Goal: Task Accomplishment & Management: Complete application form

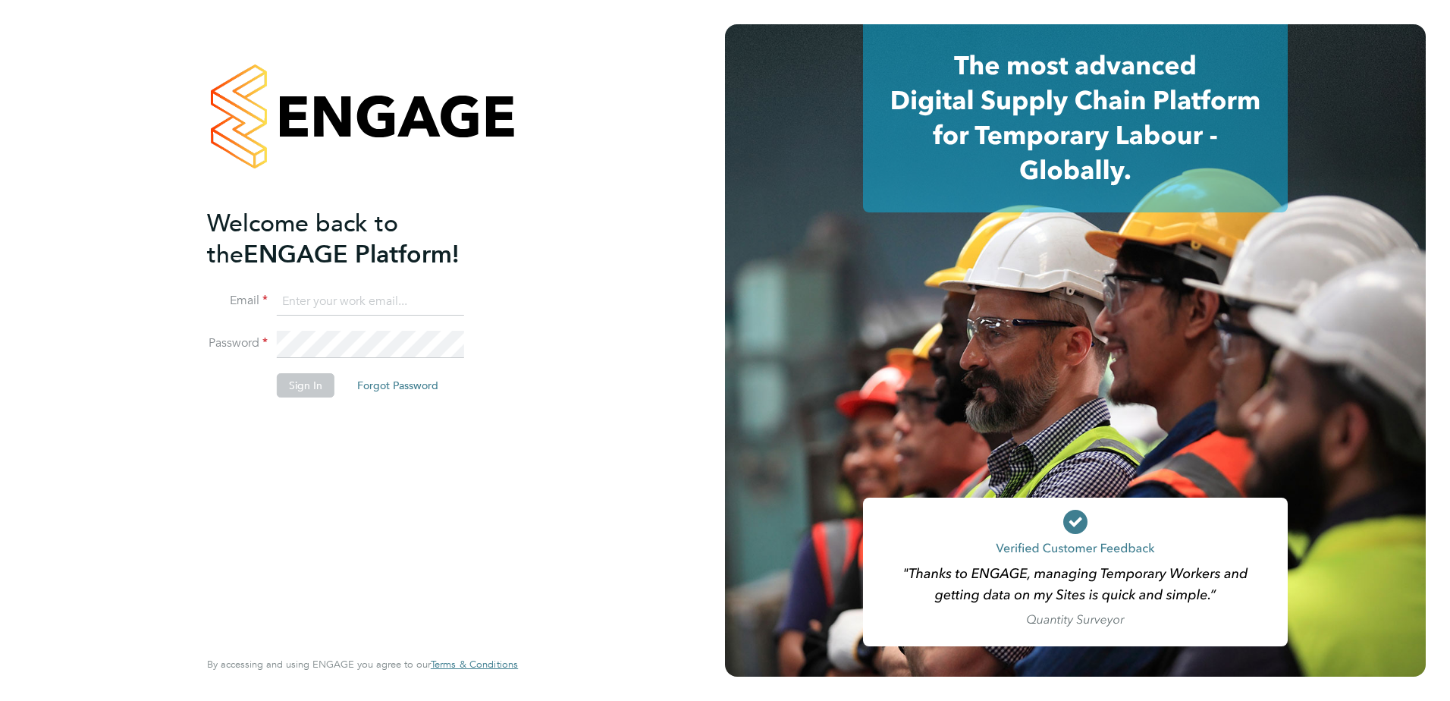
type input "[PERSON_NAME][EMAIL_ADDRESS][PERSON_NAME][DOMAIN_NAME]"
click at [306, 386] on button "Sign In" at bounding box center [306, 385] width 58 height 24
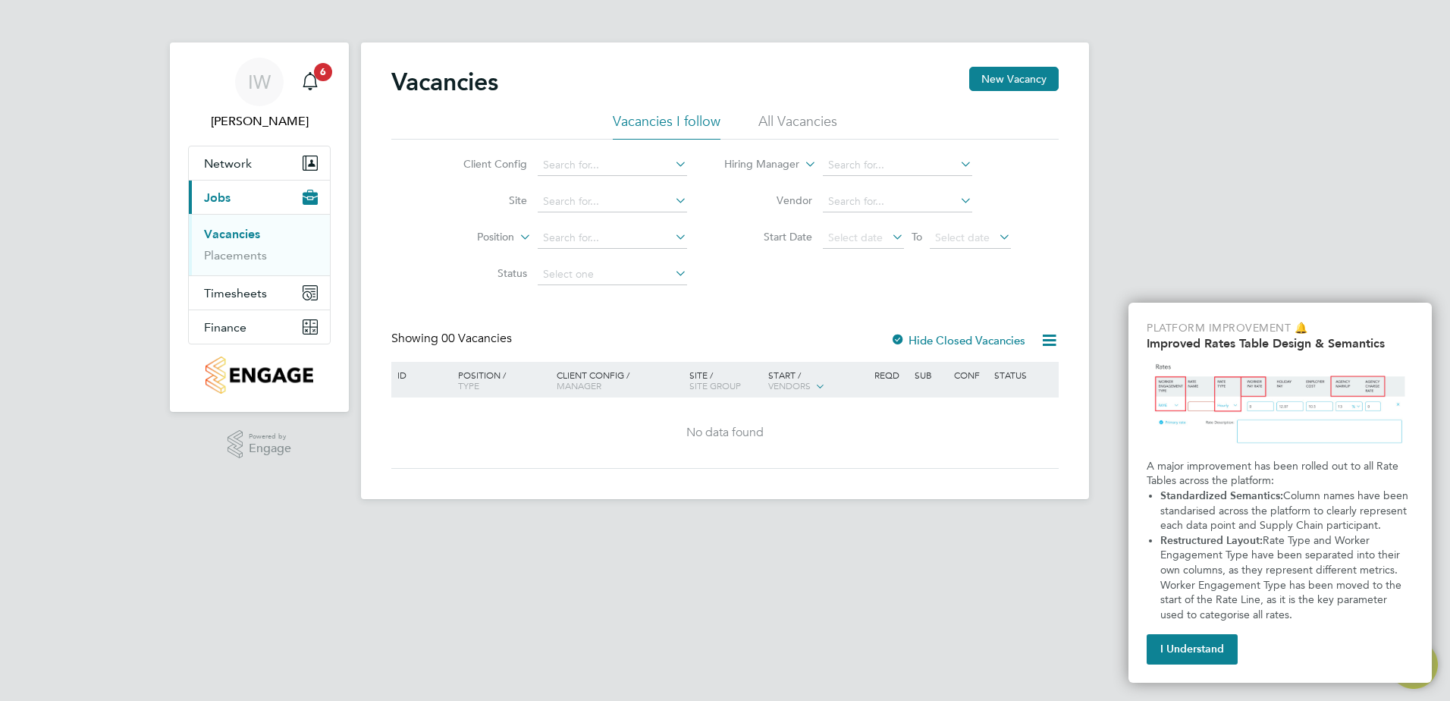
click at [672, 160] on icon at bounding box center [672, 163] width 0 height 21
click at [599, 341] on li "Countryside Properties UK Ltd" at bounding box center [730, 351] width 388 height 20
type input "Countryside Properties UK Ltd"
click at [603, 206] on input at bounding box center [612, 201] width 149 height 21
click at [583, 255] on li "Bex hill Phase 2" at bounding box center [614, 263] width 157 height 20
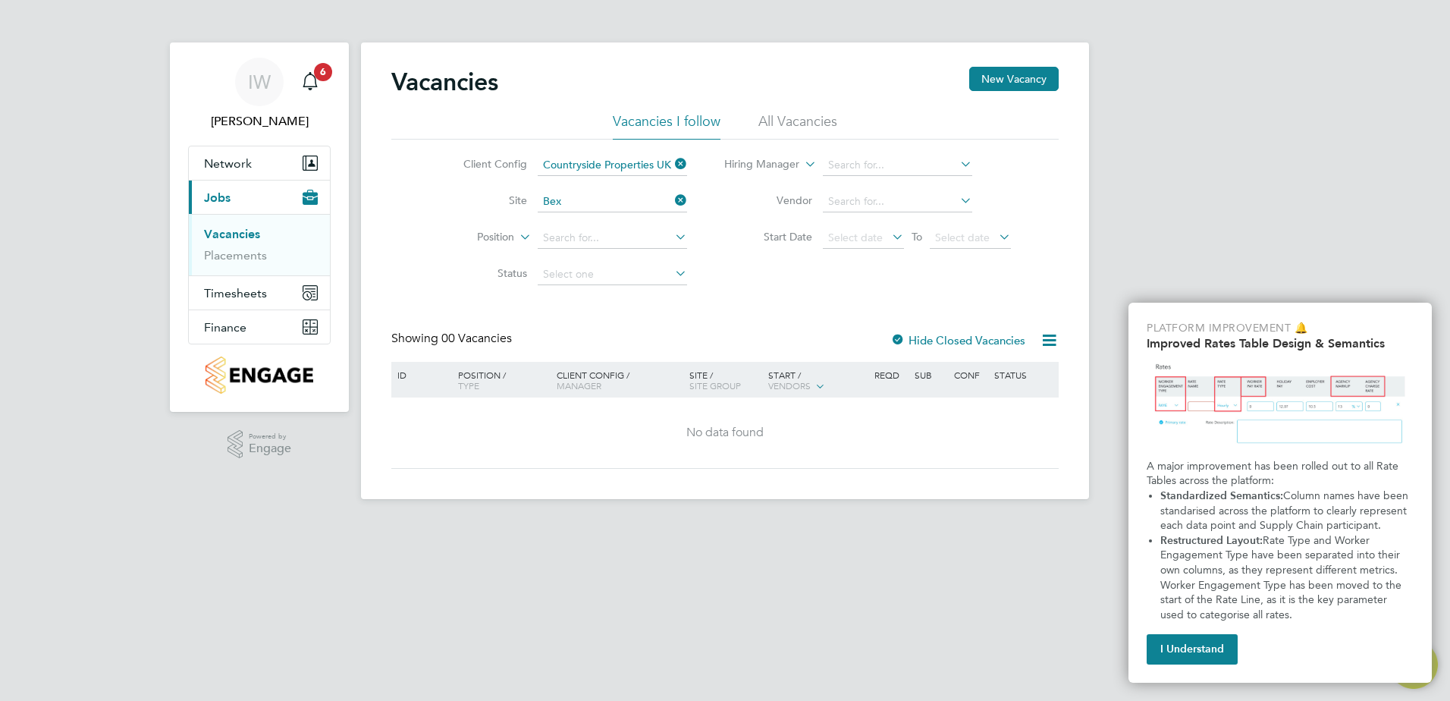
type input "Bexhill Phase 2"
click at [579, 234] on input at bounding box center [612, 238] width 149 height 21
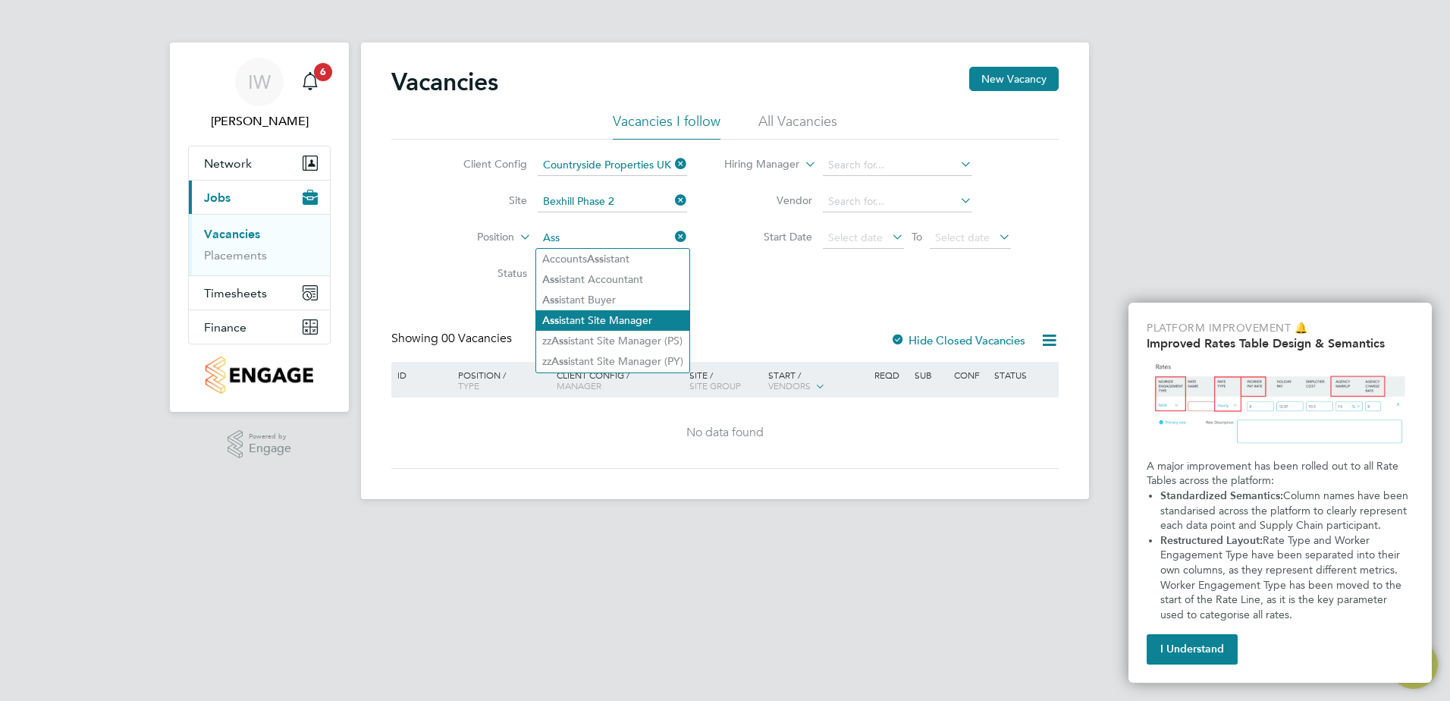
click at [570, 310] on li "Ass istant Site Manager" at bounding box center [612, 320] width 153 height 20
type input "Assistant Site Manager"
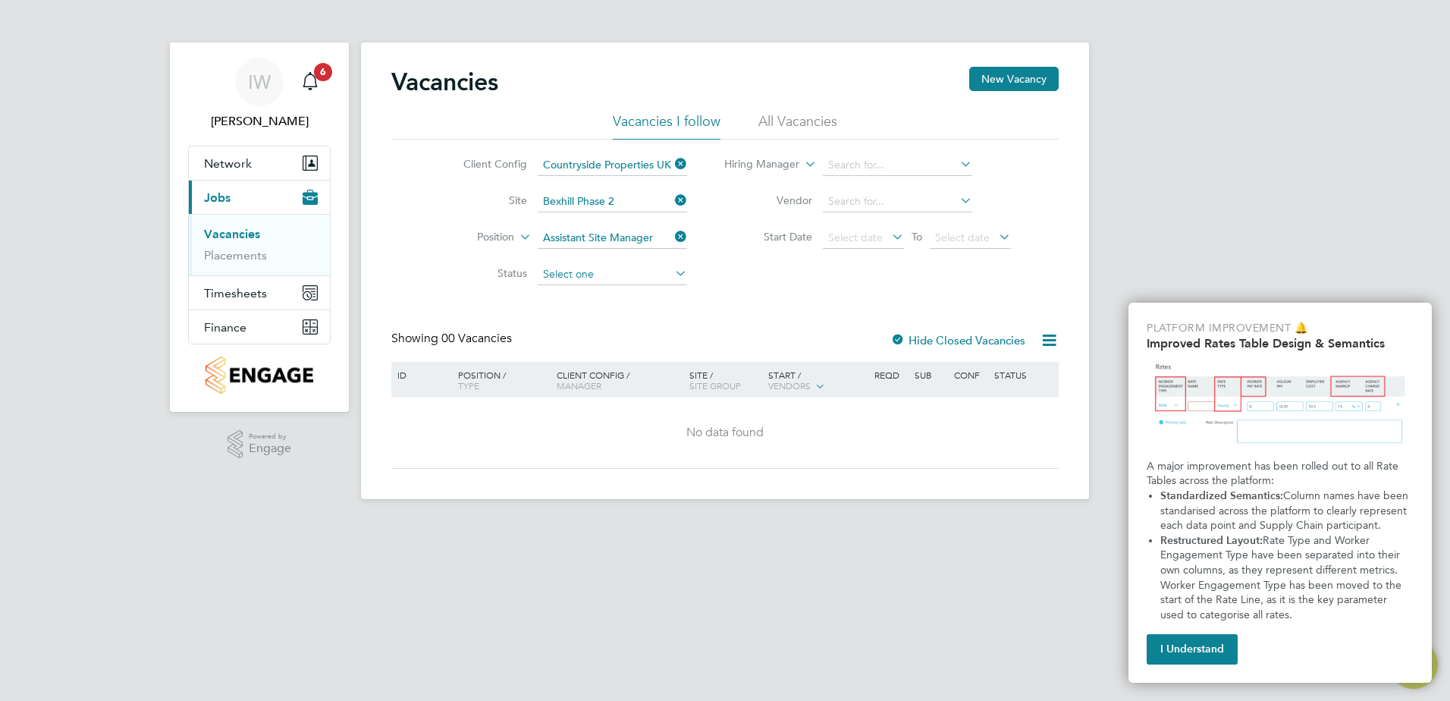
click at [565, 266] on input at bounding box center [612, 274] width 149 height 21
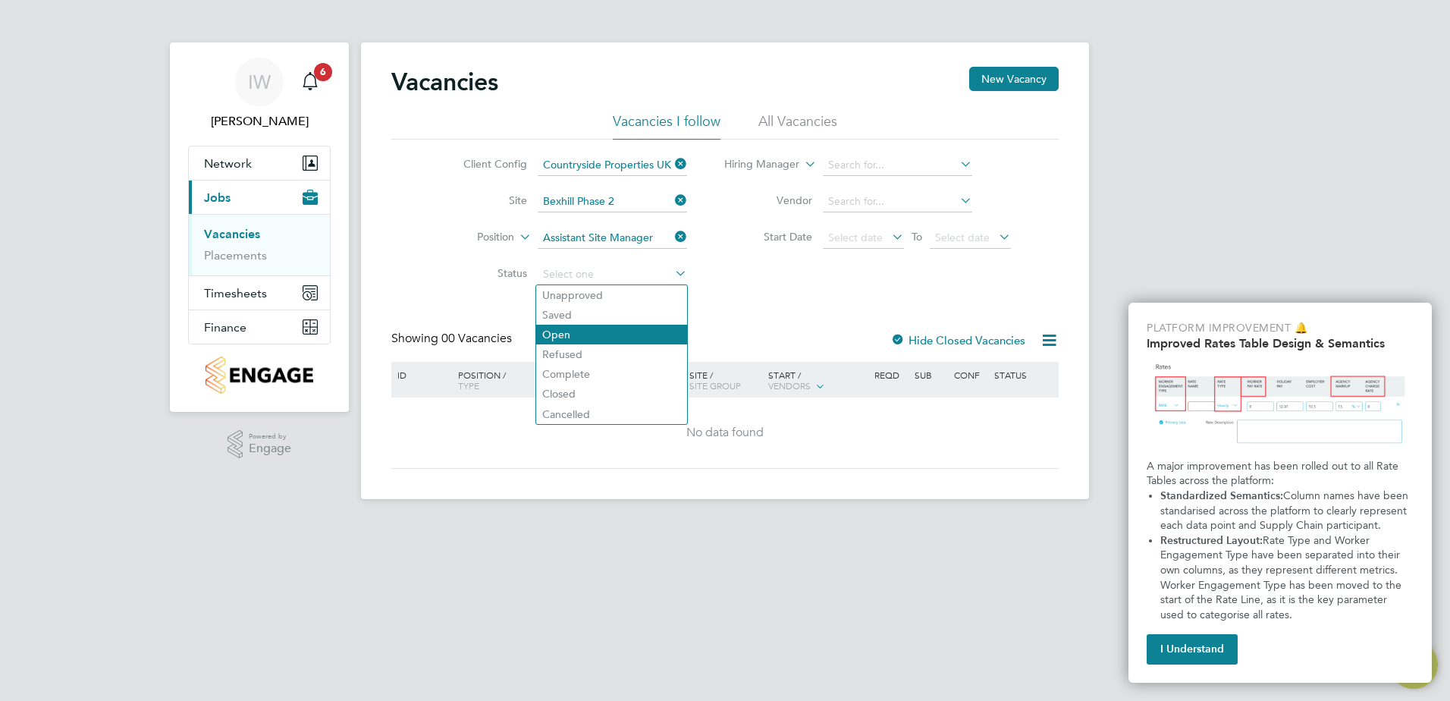
click at [564, 331] on li "Open" at bounding box center [611, 335] width 151 height 20
type input "Open"
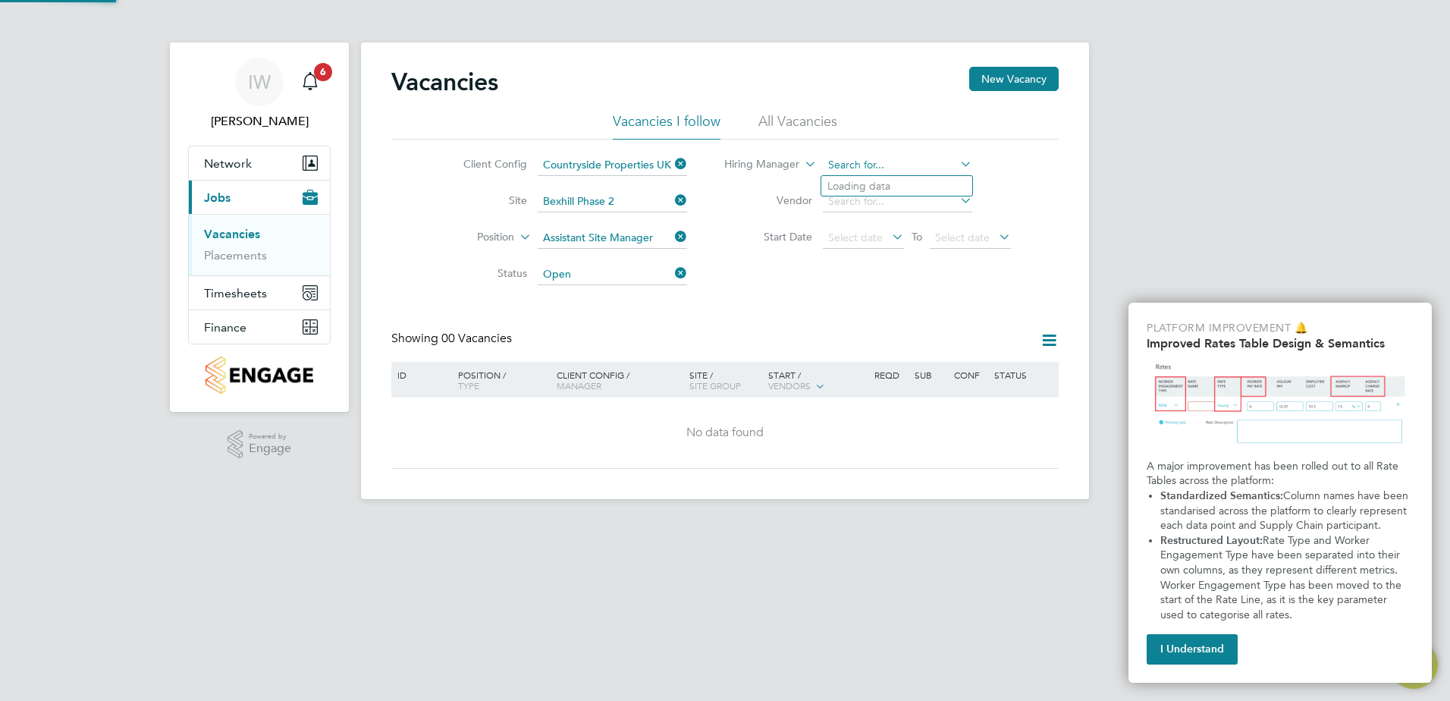
click at [869, 166] on input at bounding box center [897, 165] width 149 height 21
type input "[PERSON_NAME]"
click at [868, 180] on b "[PERSON_NAME]" at bounding box center [893, 186] width 88 height 13
click at [859, 200] on input at bounding box center [897, 201] width 149 height 21
click at [863, 218] on li "Skilled Careers Ltd" at bounding box center [896, 222] width 151 height 20
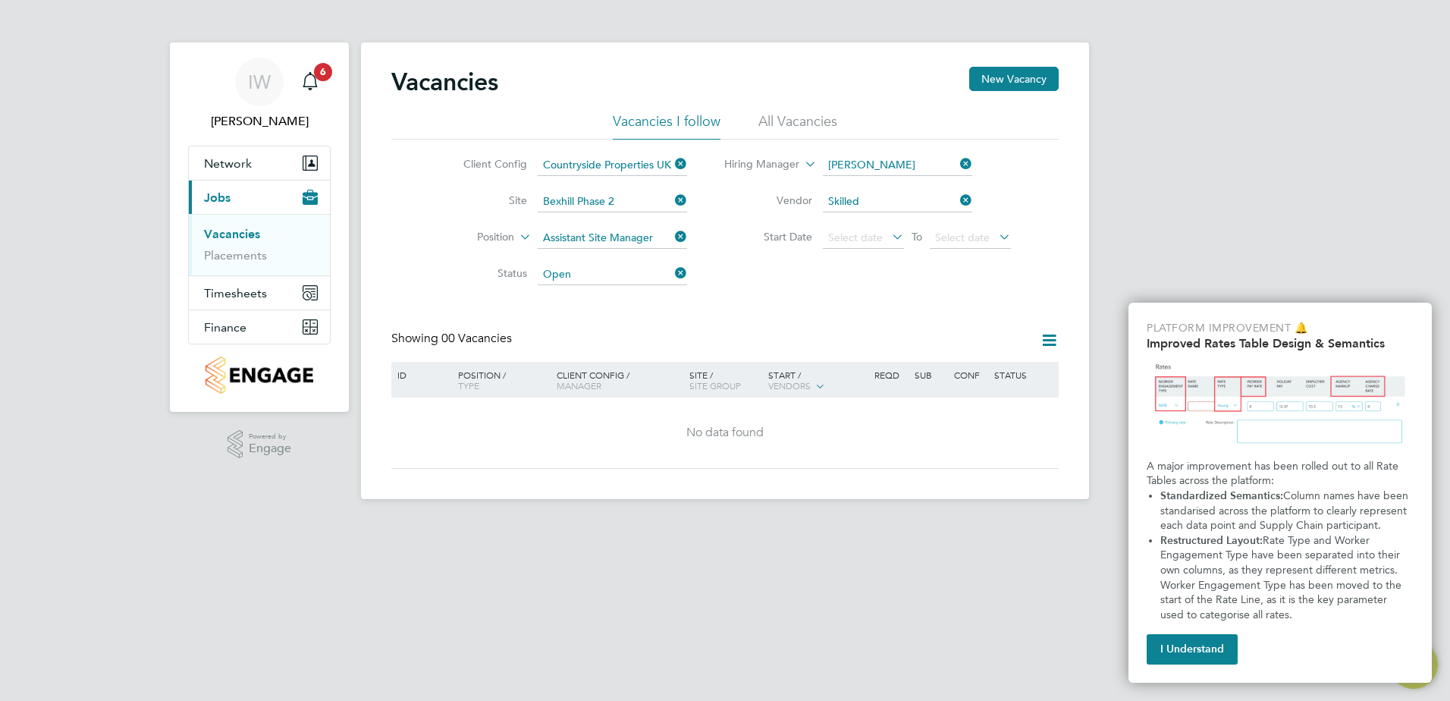
type input "Skilled Careers Ltd"
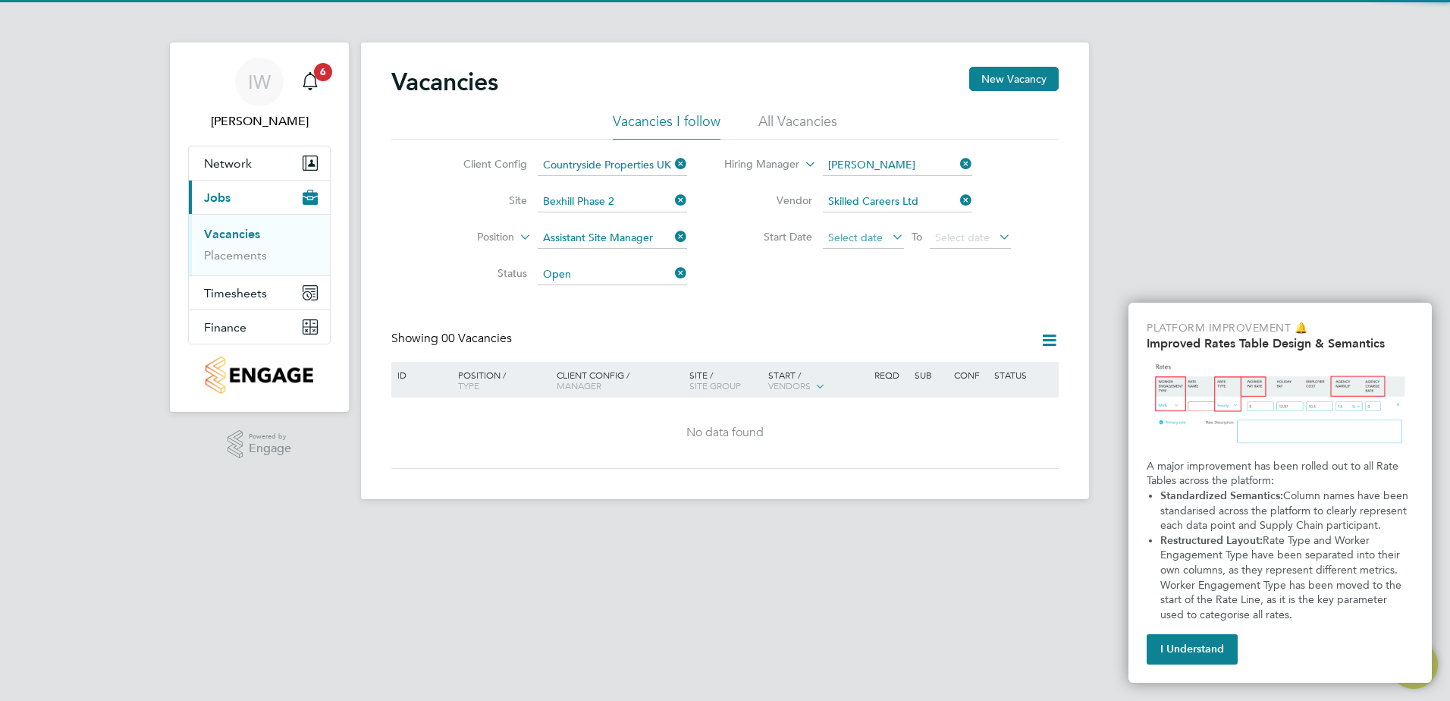
click at [841, 235] on span "Select date" at bounding box center [855, 238] width 55 height 14
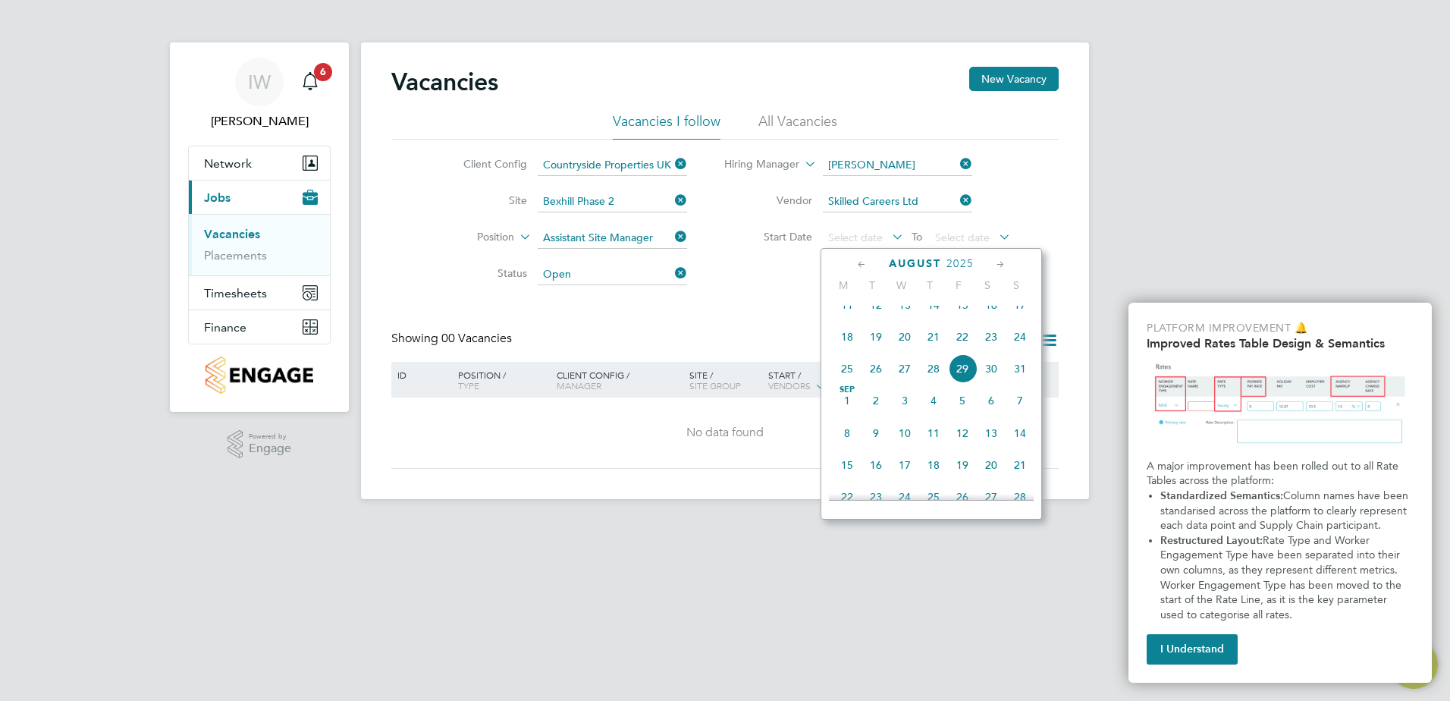
click at [877, 383] on span "26" at bounding box center [876, 368] width 29 height 29
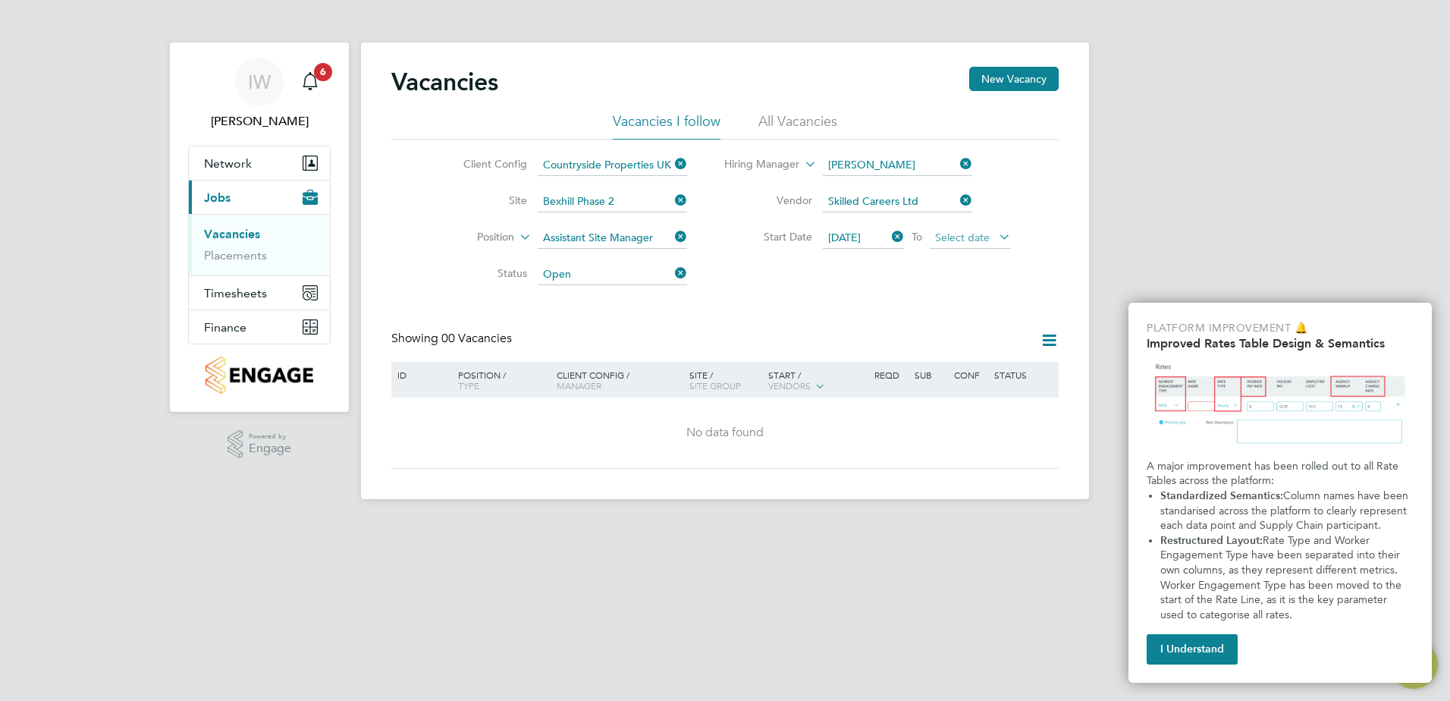
click at [967, 237] on span "Select date" at bounding box center [962, 238] width 55 height 14
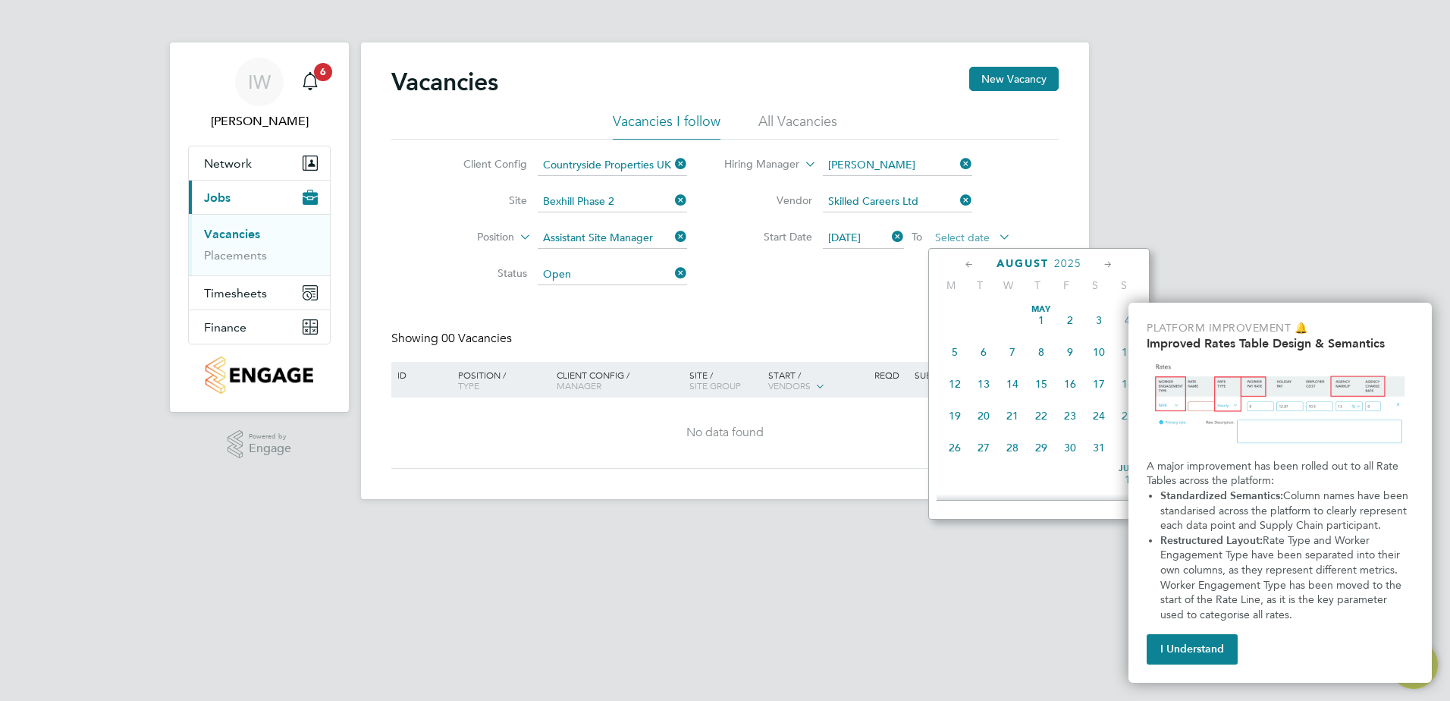
scroll to position [591, 0]
click at [1066, 414] on span "5" at bounding box center [1070, 400] width 29 height 29
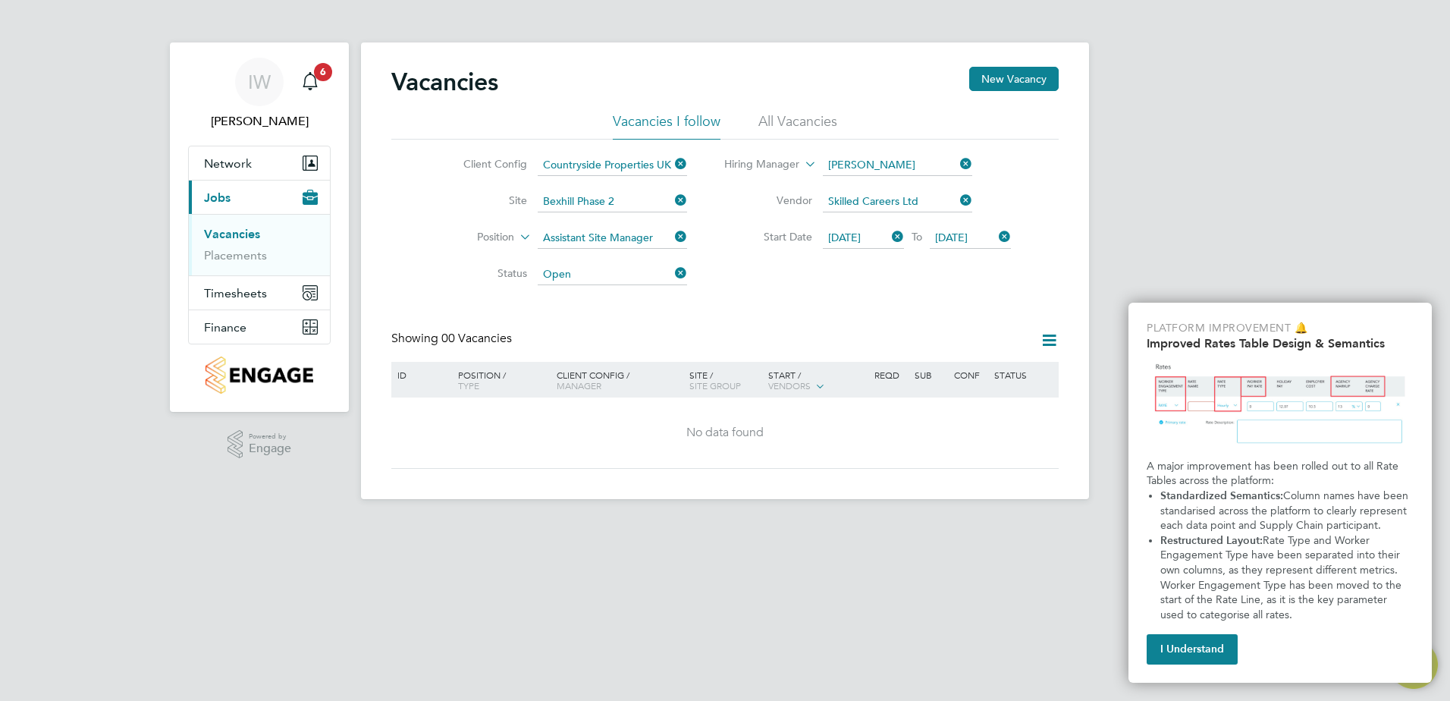
click at [1197, 647] on button "I Understand" at bounding box center [1192, 649] width 91 height 30
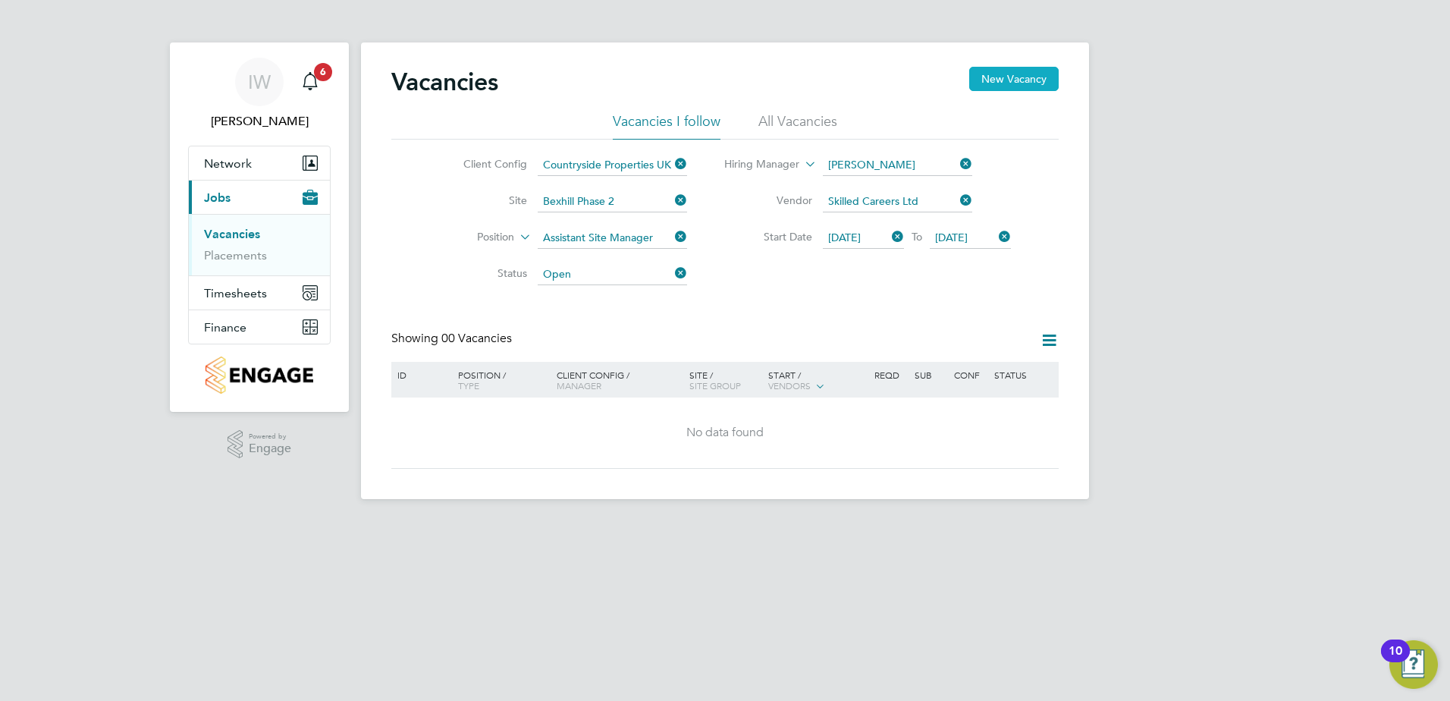
click at [1019, 75] on button "New Vacancy" at bounding box center [1013, 79] width 89 height 24
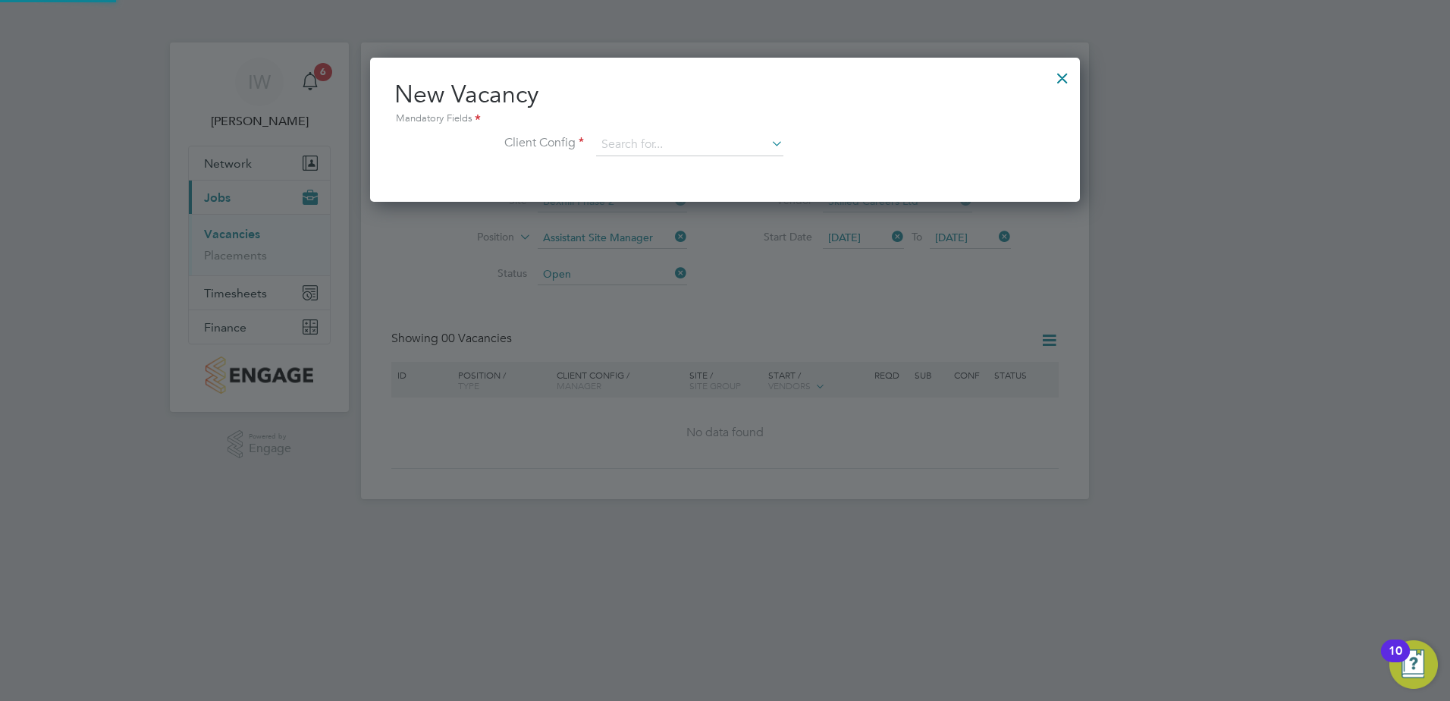
scroll to position [144, 711]
click at [651, 143] on input at bounding box center [689, 144] width 187 height 23
click at [645, 321] on li "Countryside Properties UK Ltd" at bounding box center [789, 331] width 388 height 20
type input "Countryside Properties UK Ltd"
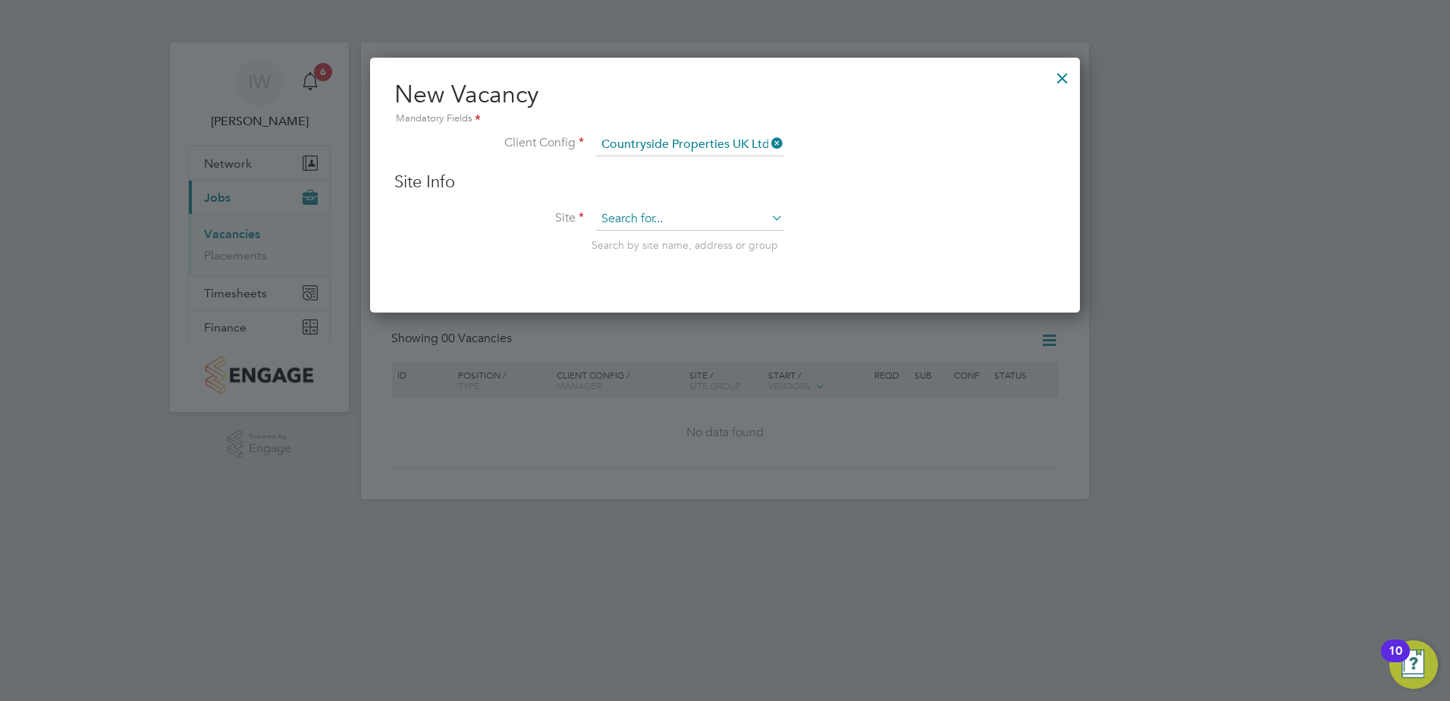
click at [620, 216] on input at bounding box center [689, 219] width 187 height 23
click at [632, 256] on b "Bexhill" at bounding box center [618, 261] width 34 height 13
type input "Bexhill Phase 2"
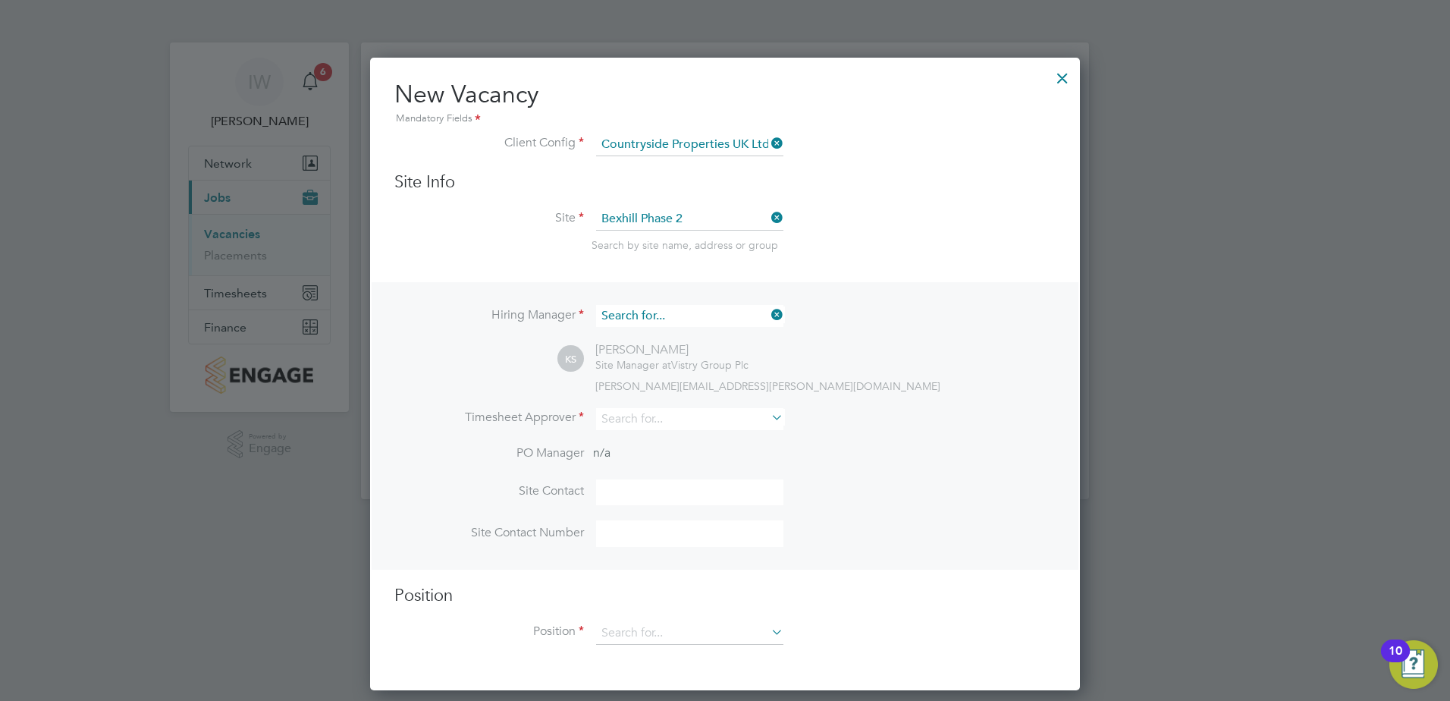
click at [638, 314] on input at bounding box center [689, 316] width 187 height 22
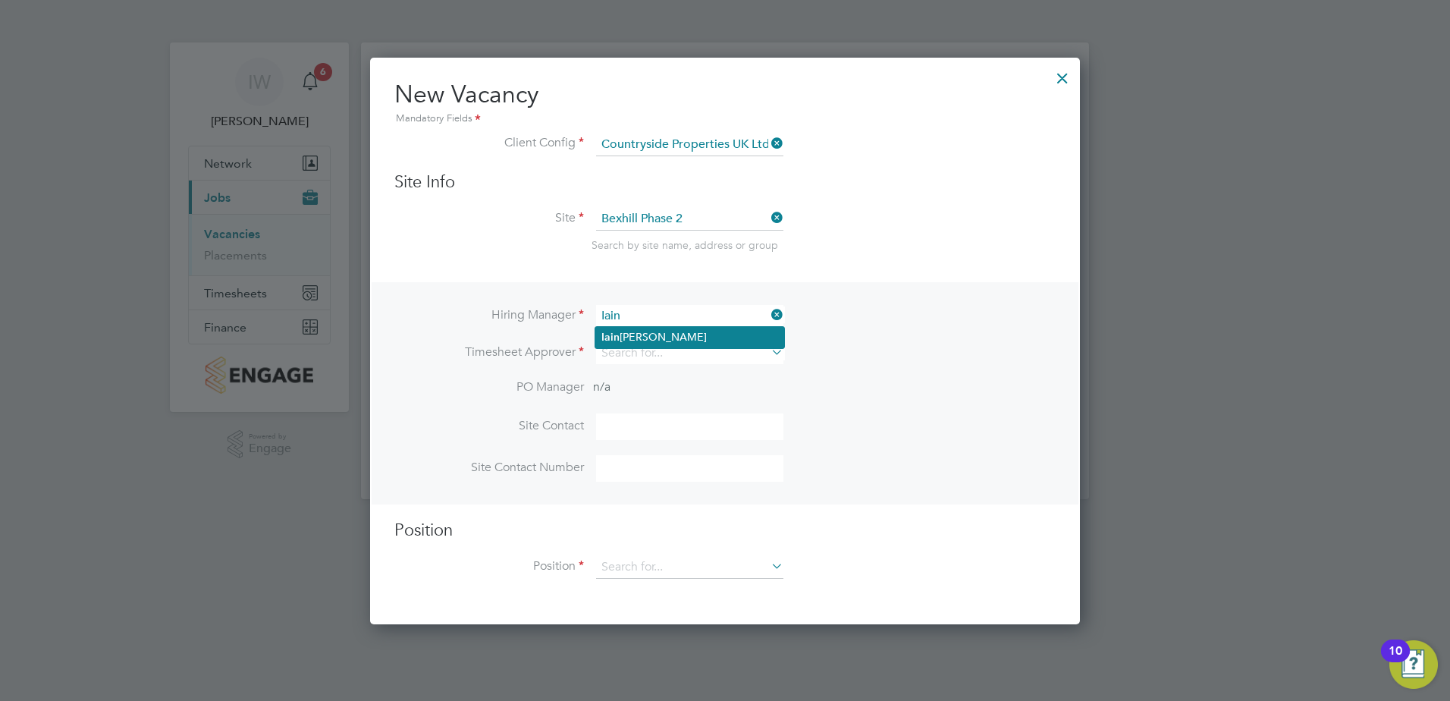
click at [637, 337] on li "[PERSON_NAME]" at bounding box center [689, 337] width 189 height 20
type input "[PERSON_NAME]"
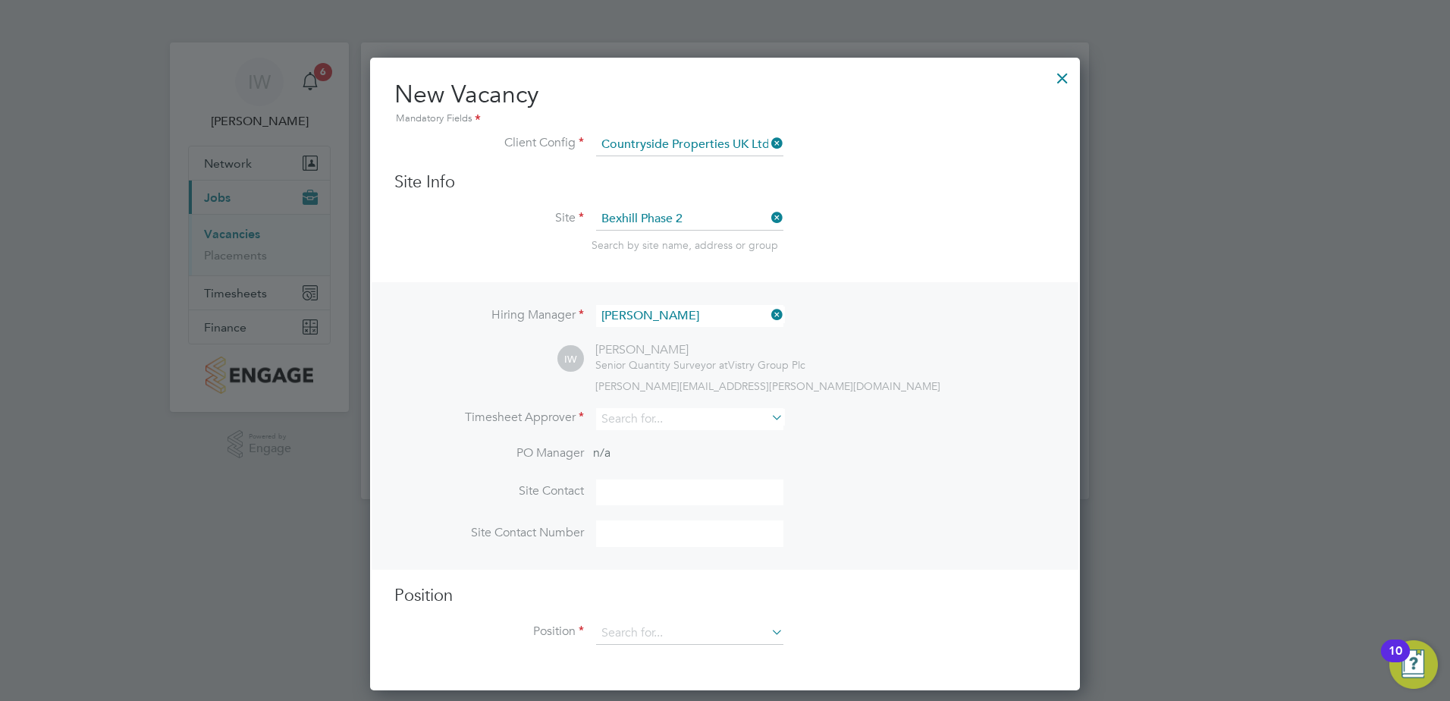
scroll to position [634, 711]
click at [641, 422] on input at bounding box center [689, 419] width 187 height 22
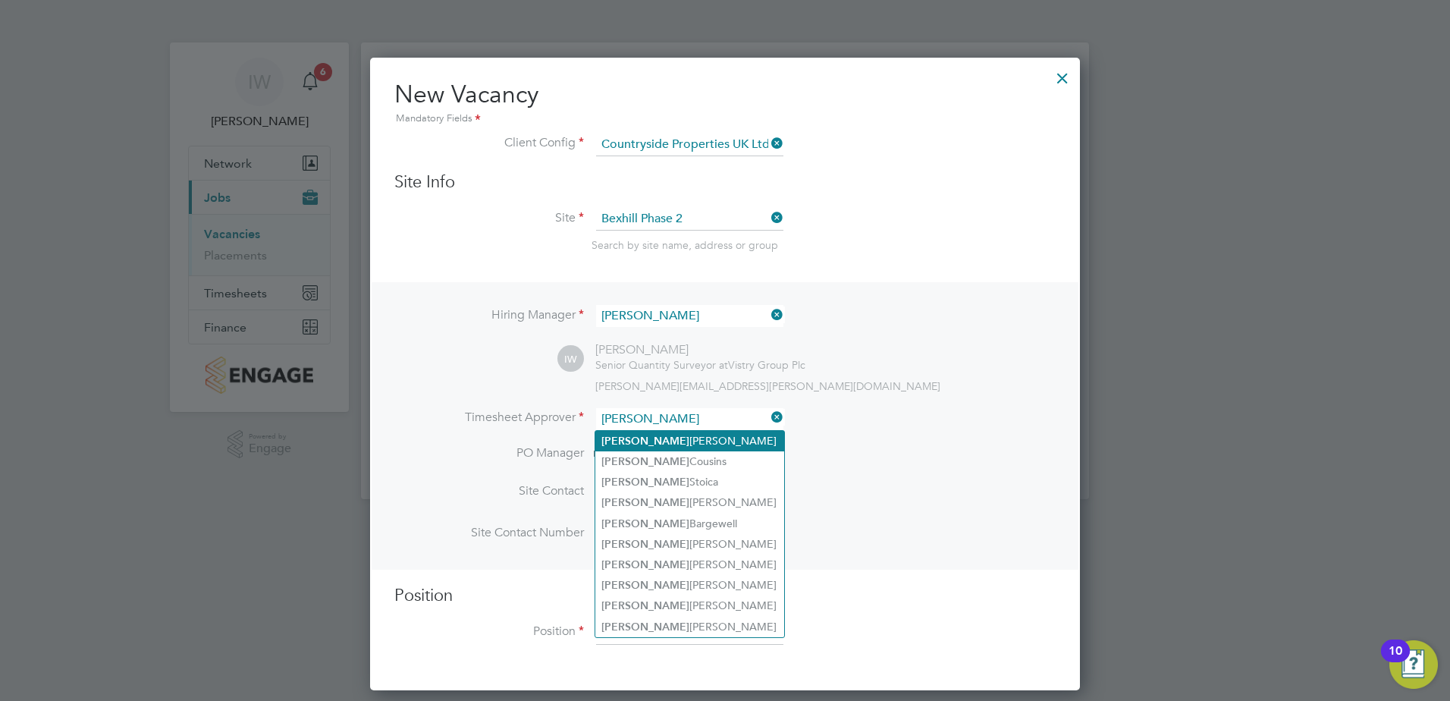
click at [623, 438] on b "[PERSON_NAME]" at bounding box center [645, 441] width 88 height 13
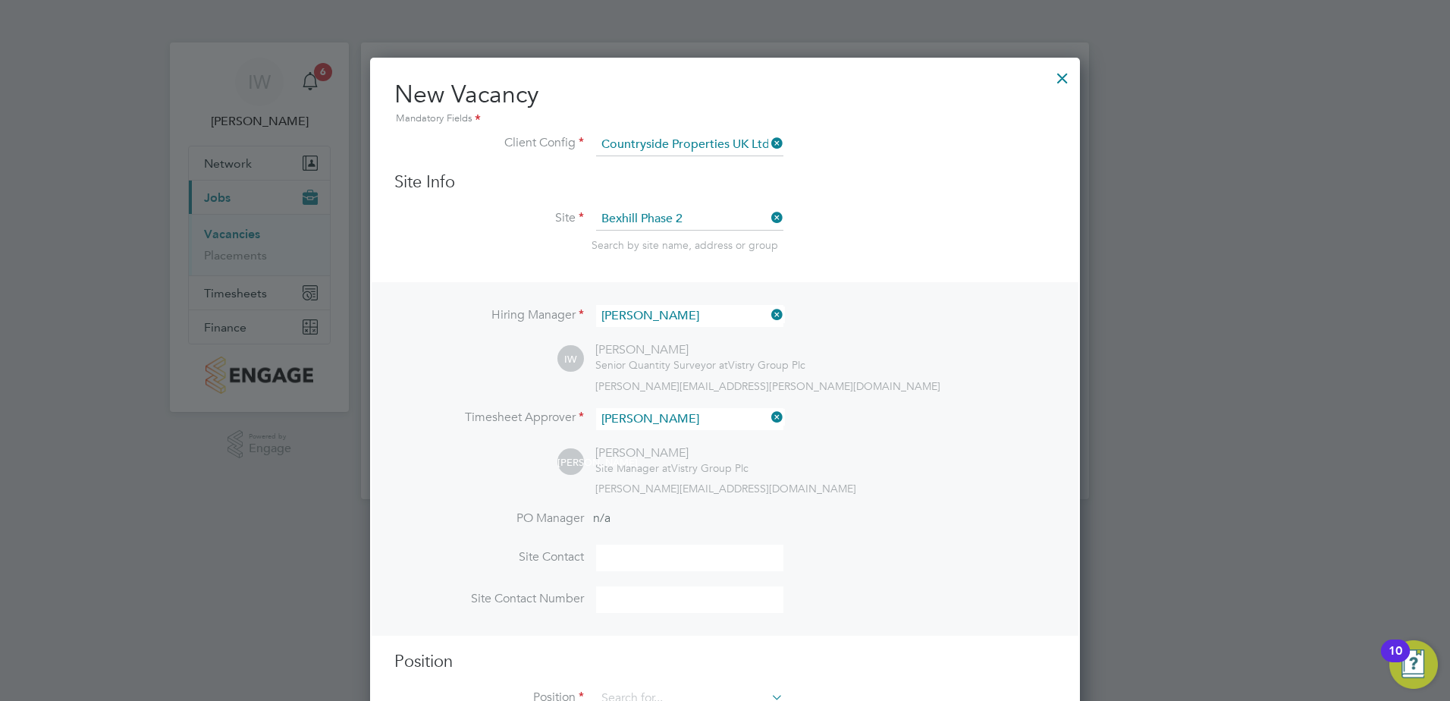
type input "[PERSON_NAME]"
click at [499, 501] on div "Hiring Manager [PERSON_NAME] IW [PERSON_NAME] Senior Quantity Surveyor at Vistr…" at bounding box center [725, 458] width 707 height 353
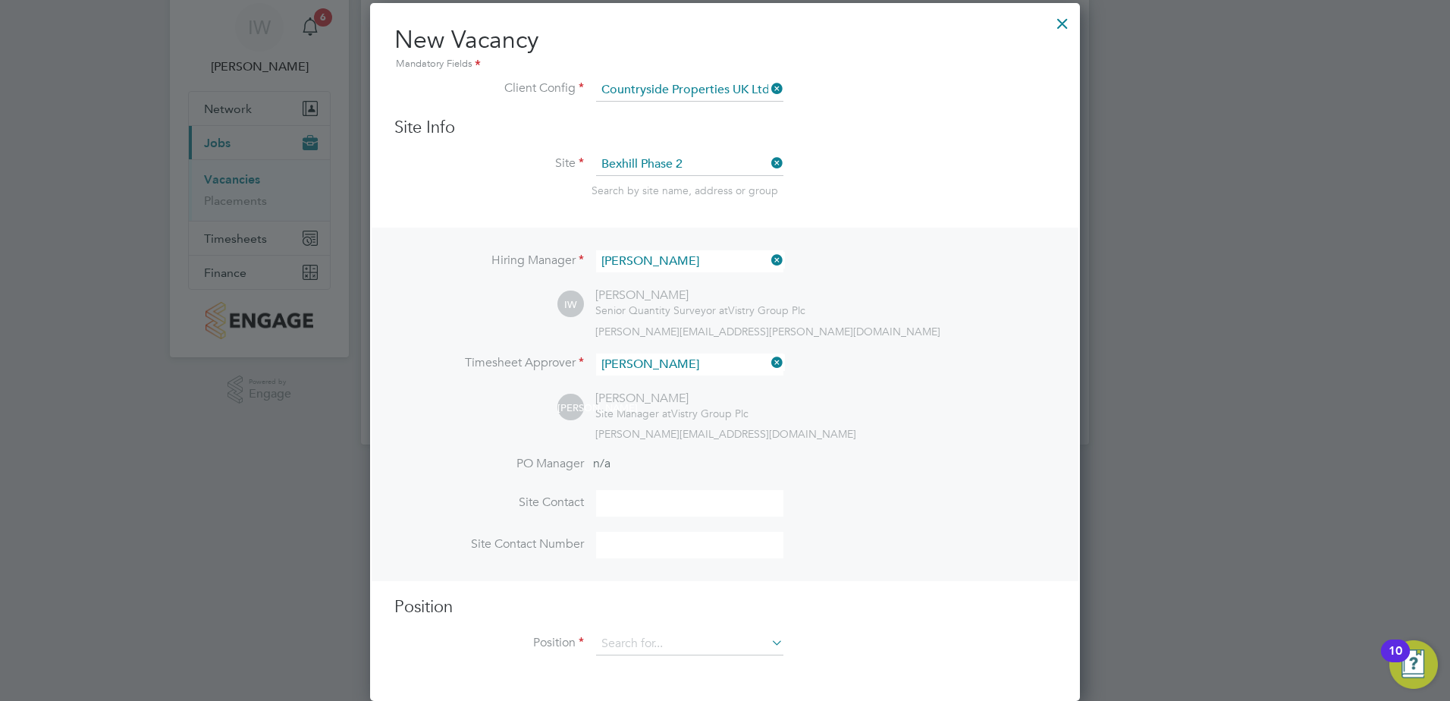
click at [631, 506] on input at bounding box center [689, 503] width 187 height 27
click at [642, 643] on input at bounding box center [689, 643] width 187 height 23
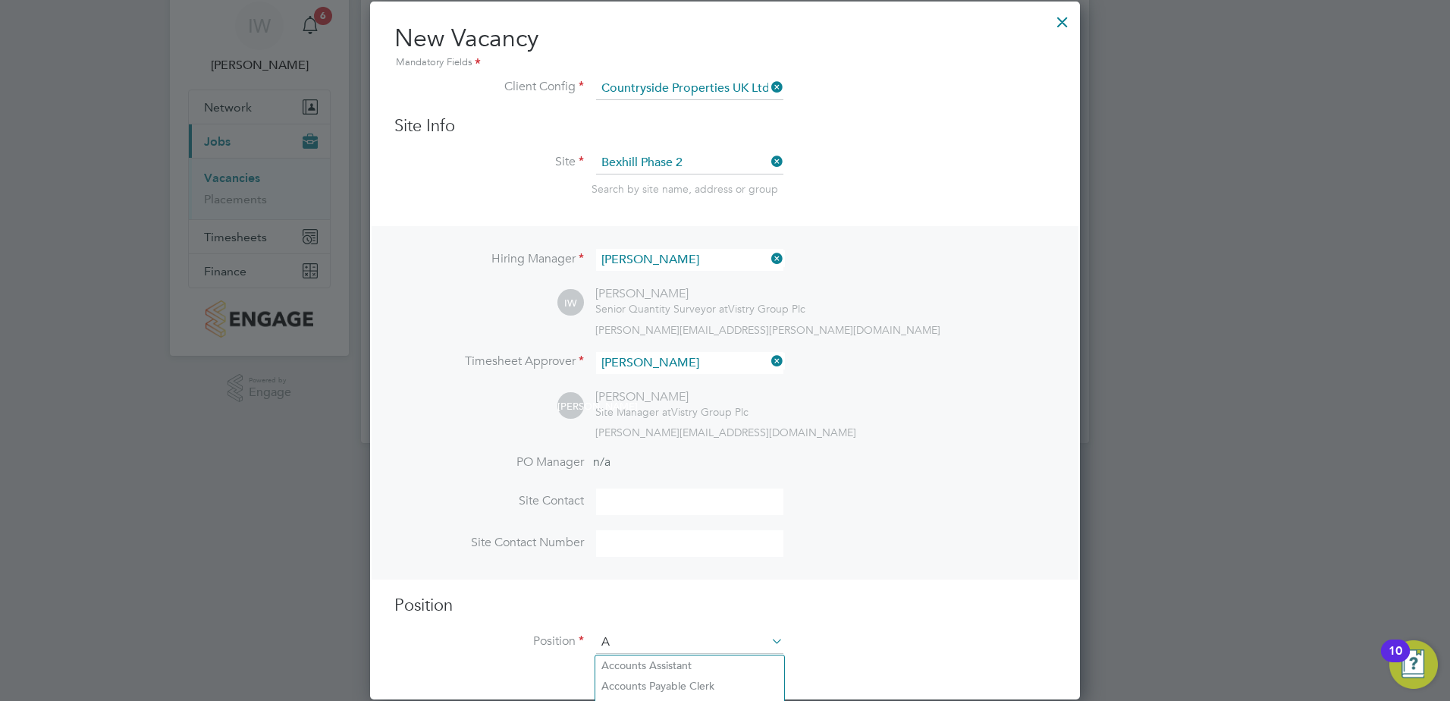
scroll to position [2186, 711]
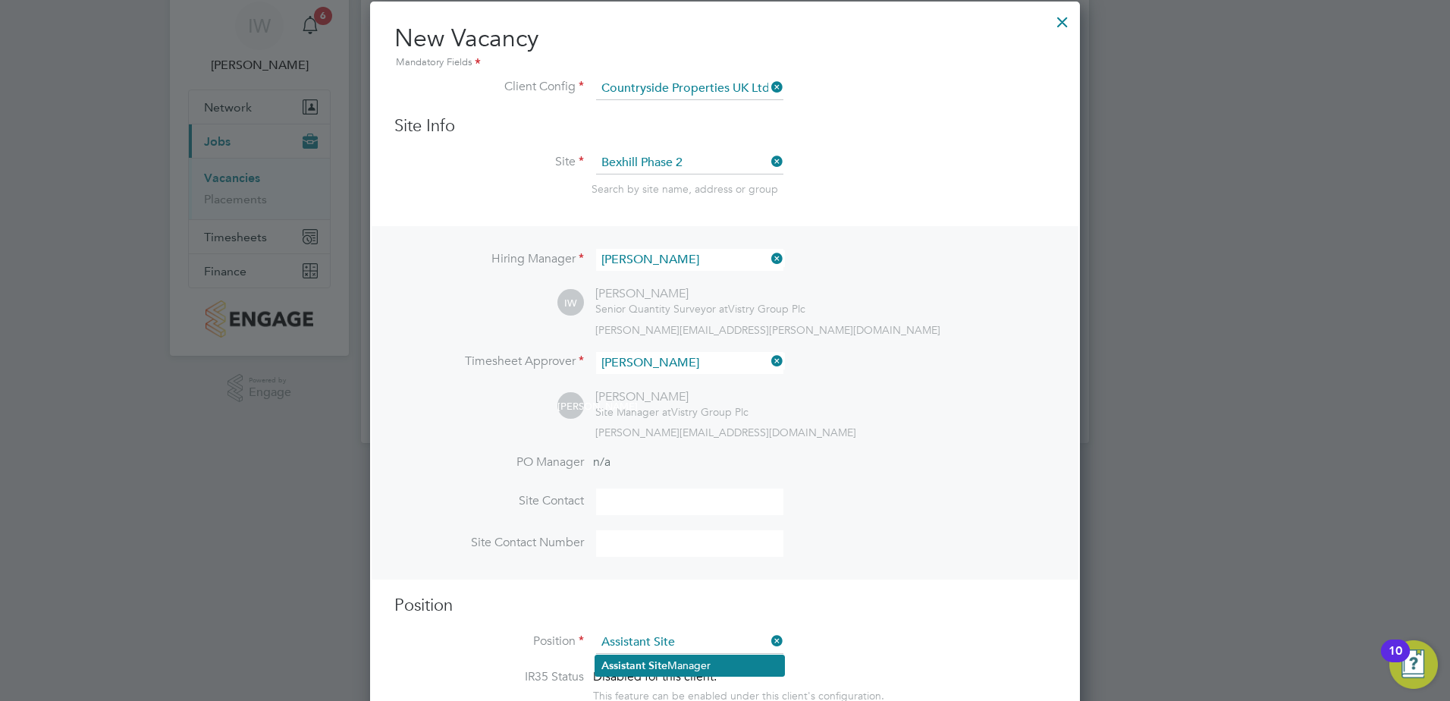
click at [649, 658] on li "Assistant Site Manager" at bounding box center [689, 665] width 189 height 20
type input "Assistant Site Manager"
type textarea "• Loremipsum dol sitamet cons adi elitseddoeiu temp incid utlab etdolor ma aliq…"
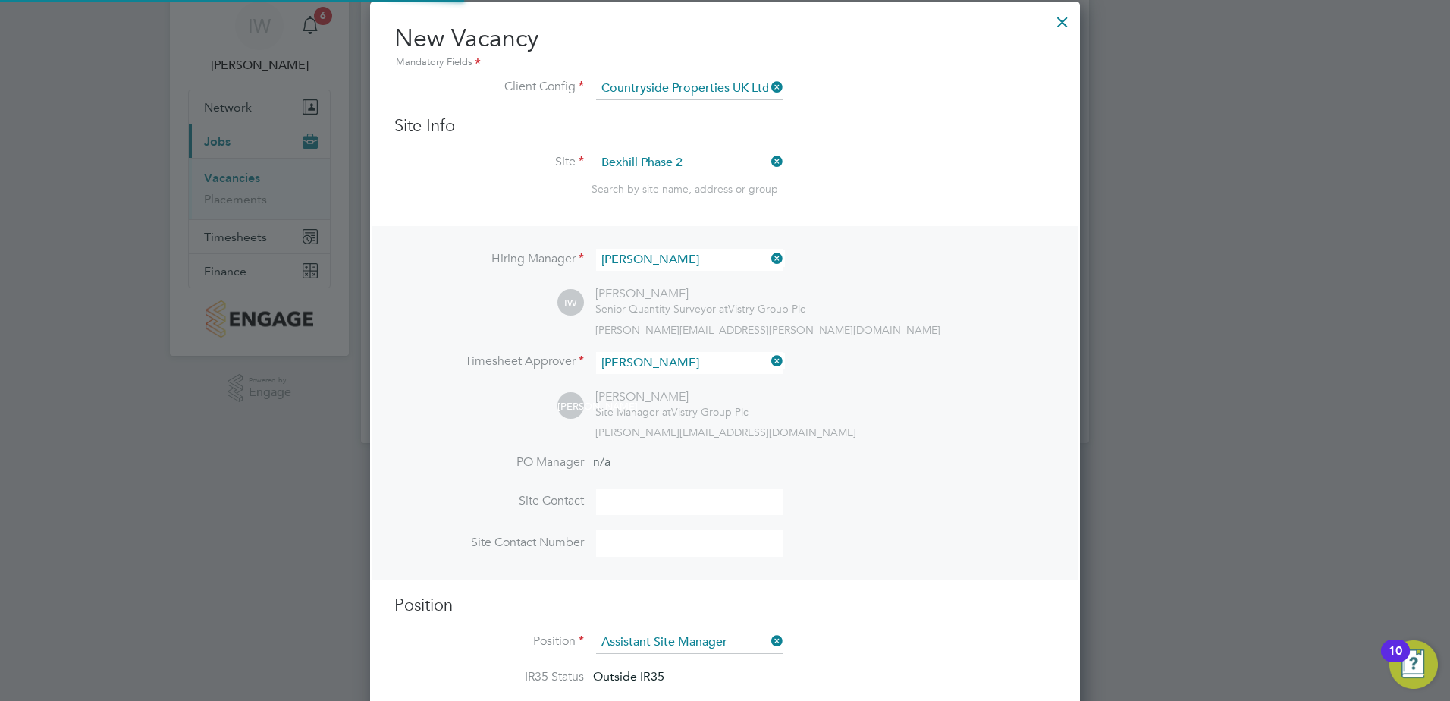
scroll to position [45, 80]
click at [941, 617] on h3 "Position" at bounding box center [724, 606] width 661 height 22
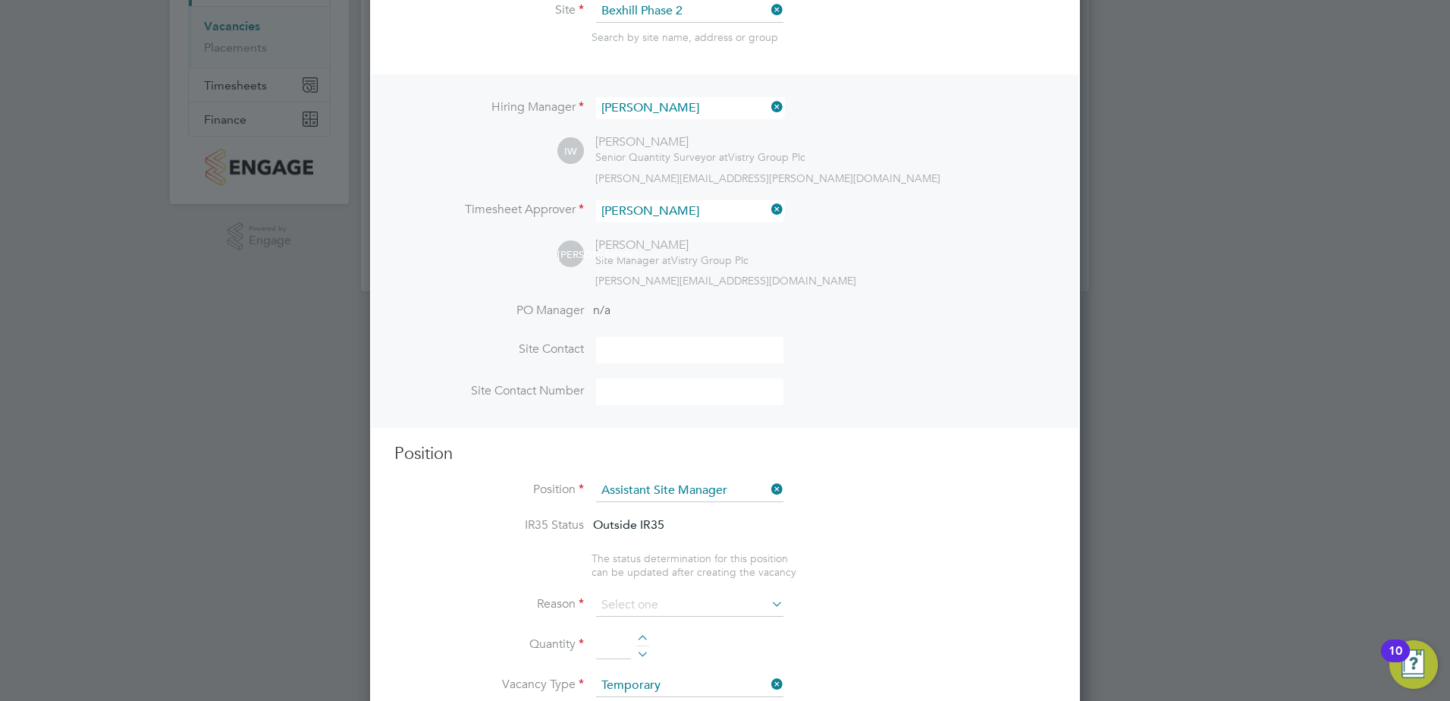
scroll to position [284, 0]
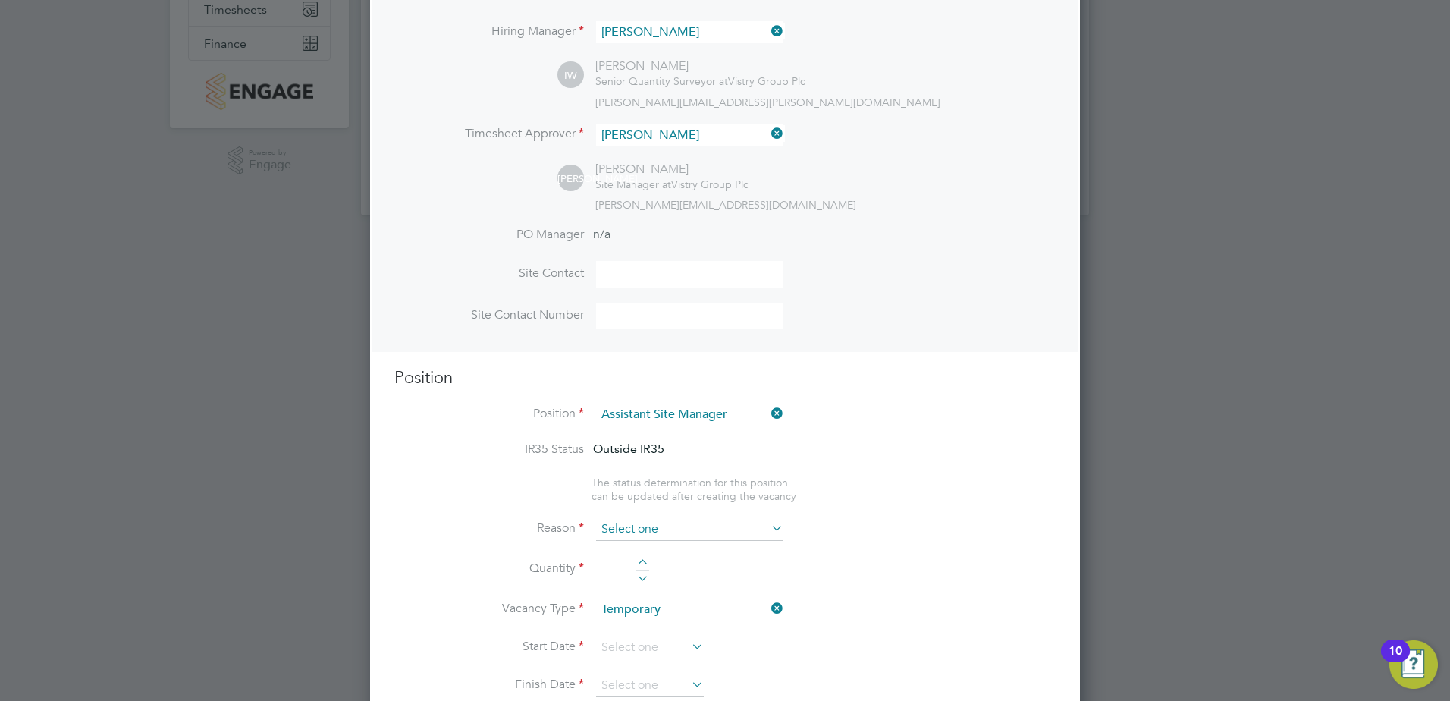
click at [659, 532] on input at bounding box center [689, 529] width 187 height 23
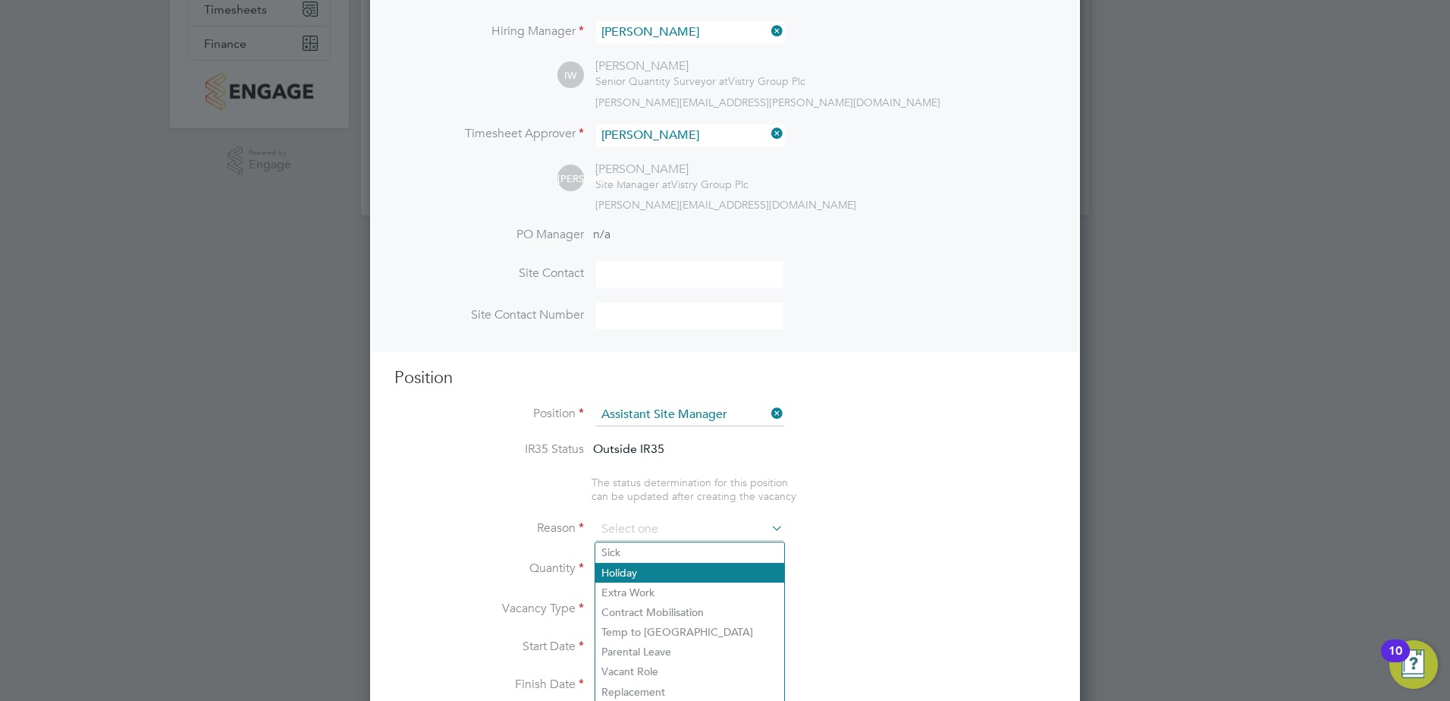
click at [642, 570] on li "Holiday" at bounding box center [689, 573] width 189 height 20
type input "Holiday"
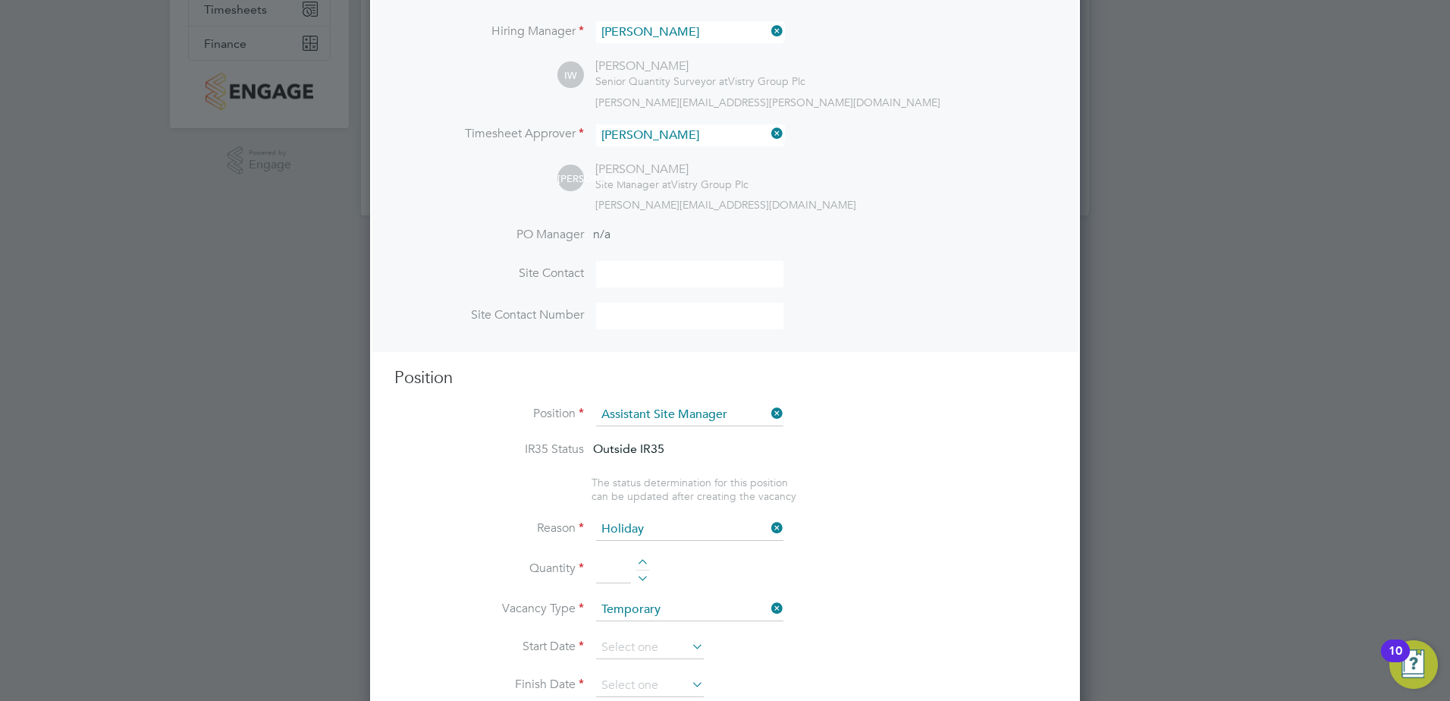
click at [640, 564] on div at bounding box center [642, 564] width 13 height 11
type input "1"
click at [959, 594] on li "Quantity 1" at bounding box center [724, 577] width 661 height 42
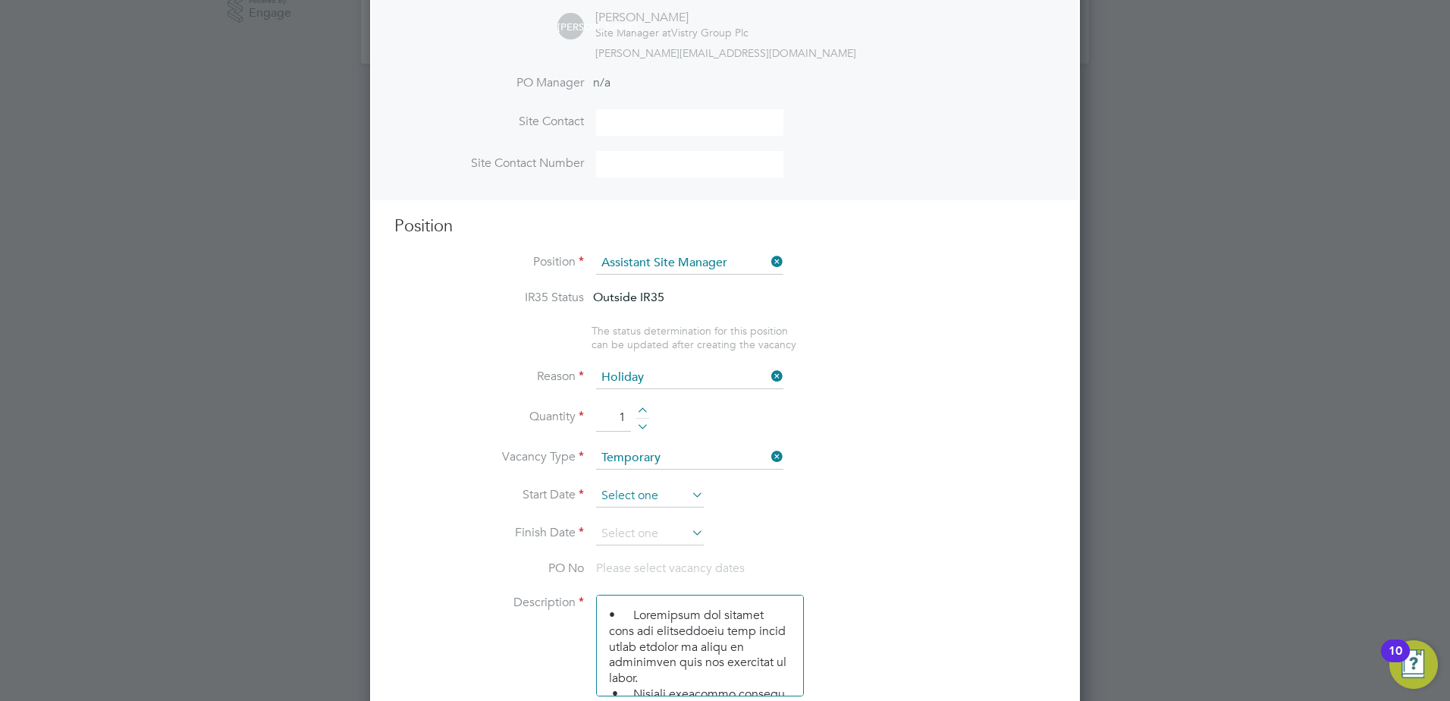
scroll to position [591, 0]
click at [637, 498] on input at bounding box center [650, 496] width 108 height 23
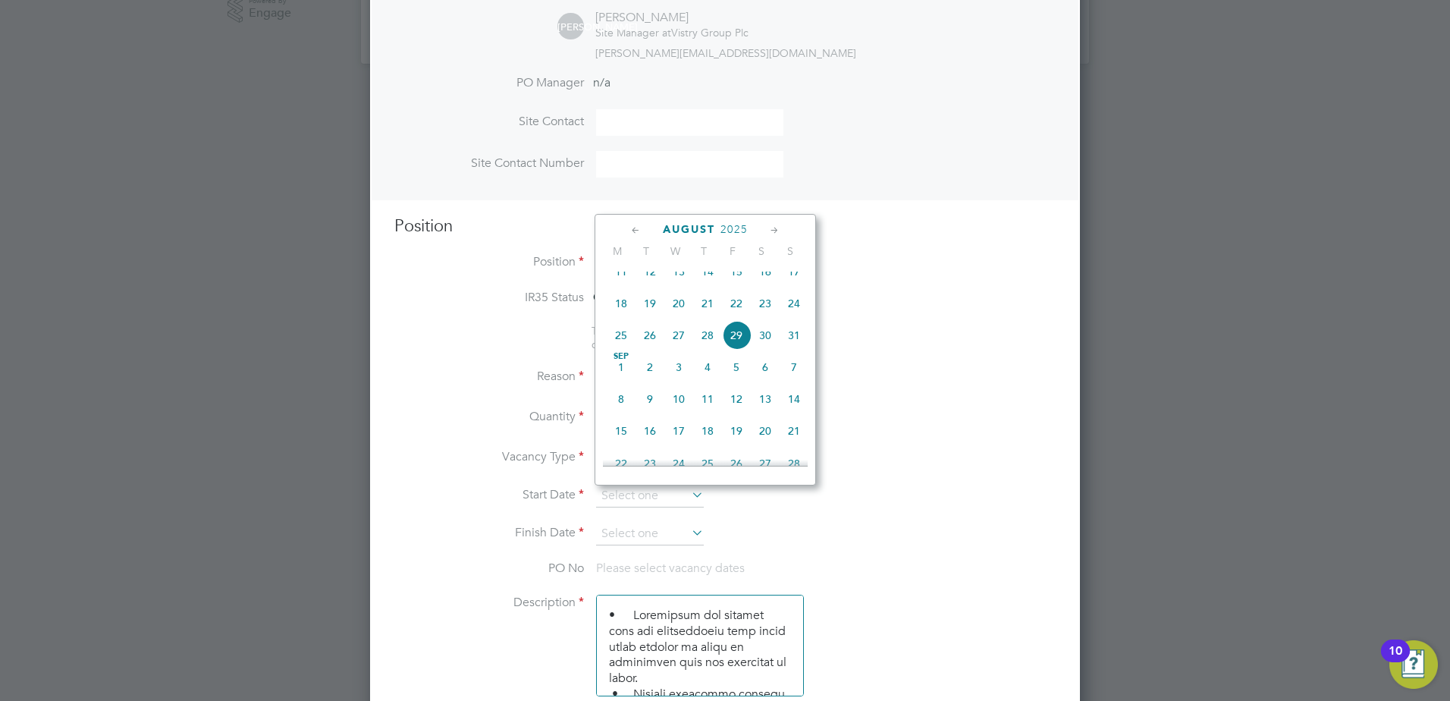
click at [645, 349] on span "26" at bounding box center [650, 335] width 29 height 29
type input "[DATE]"
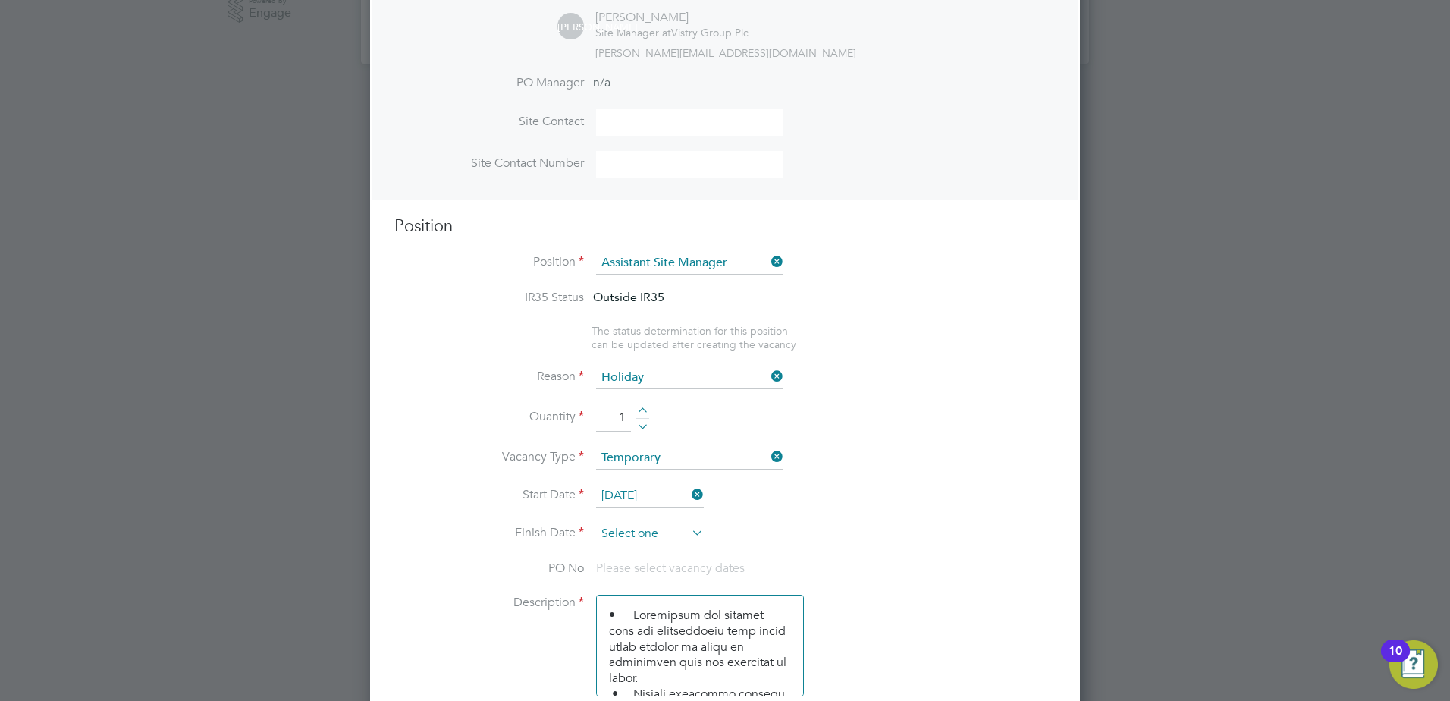
click at [640, 534] on input at bounding box center [650, 534] width 108 height 23
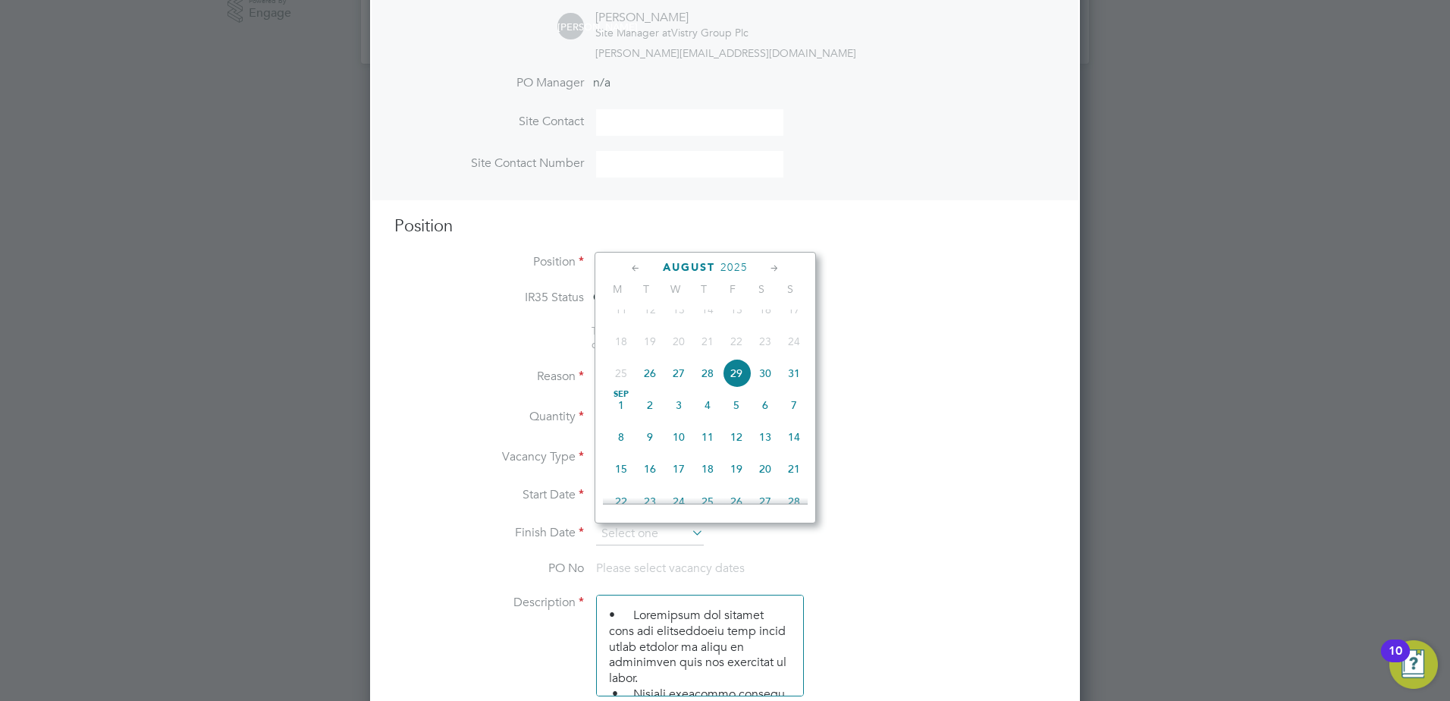
click at [741, 418] on span "5" at bounding box center [736, 405] width 29 height 29
type input "[DATE]"
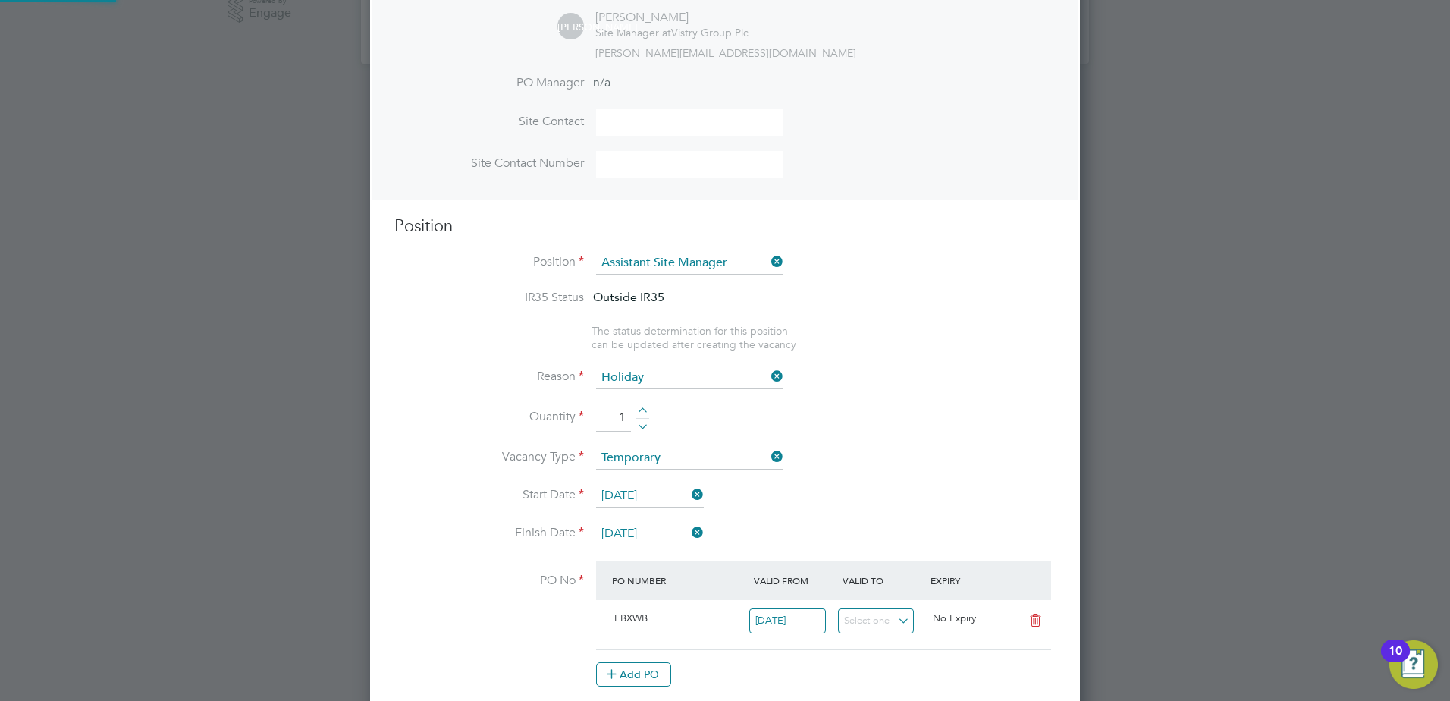
scroll to position [26, 143]
click at [915, 509] on li "Start Date [DATE]" at bounding box center [724, 504] width 661 height 38
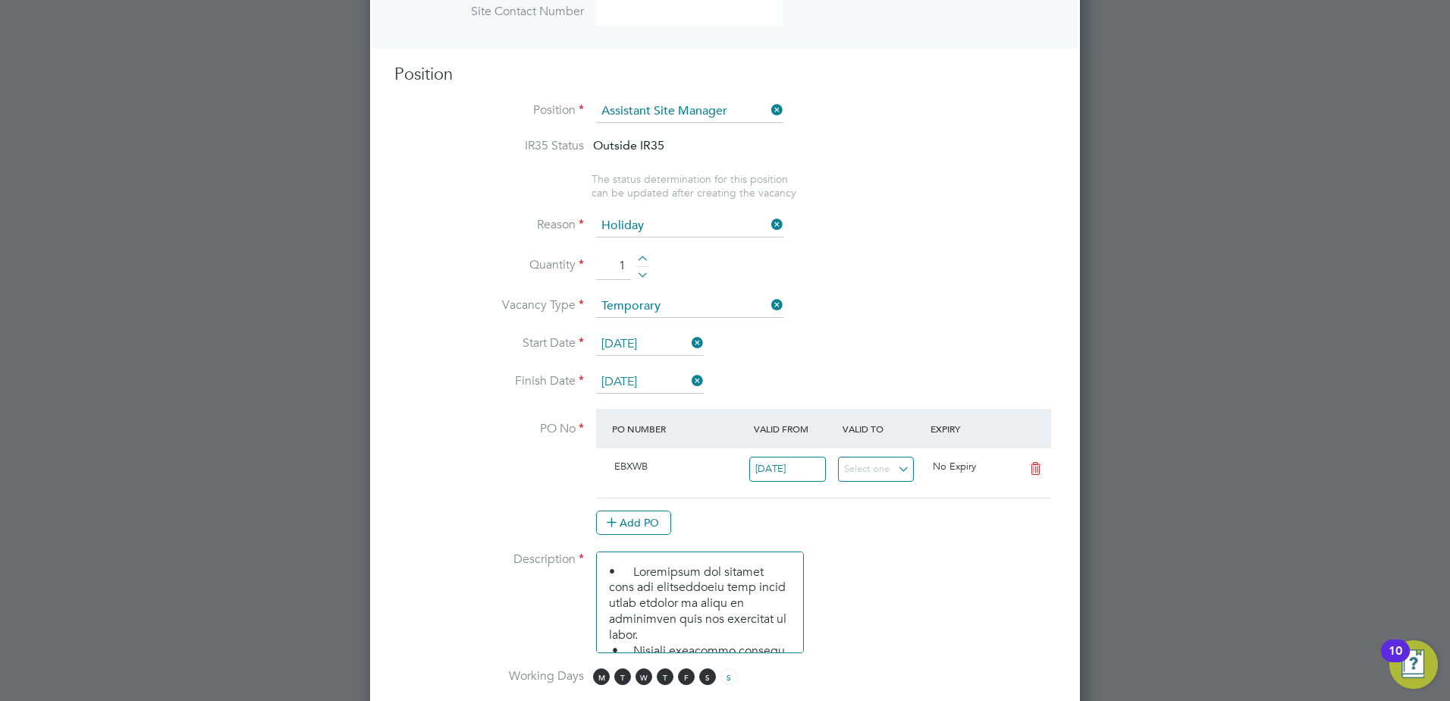
scroll to position [663, 0]
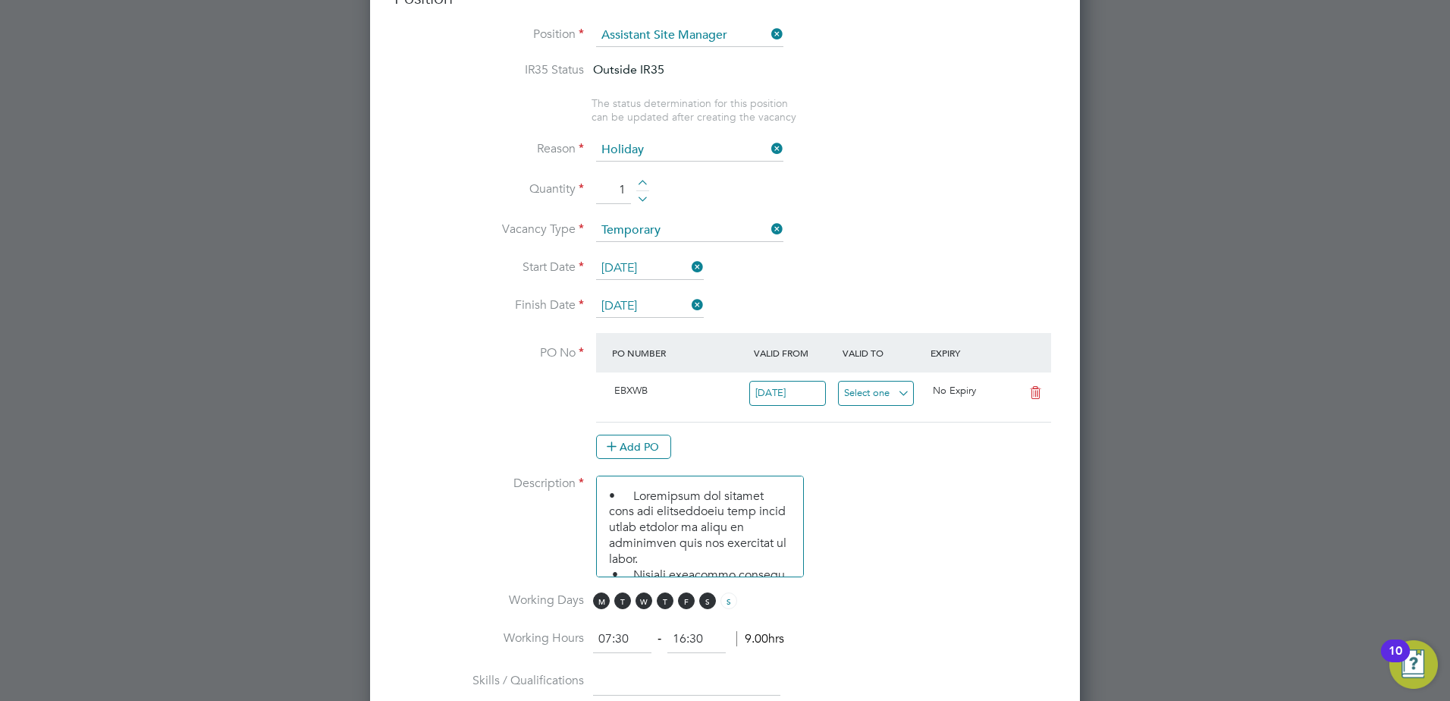
click at [894, 399] on input at bounding box center [876, 393] width 77 height 25
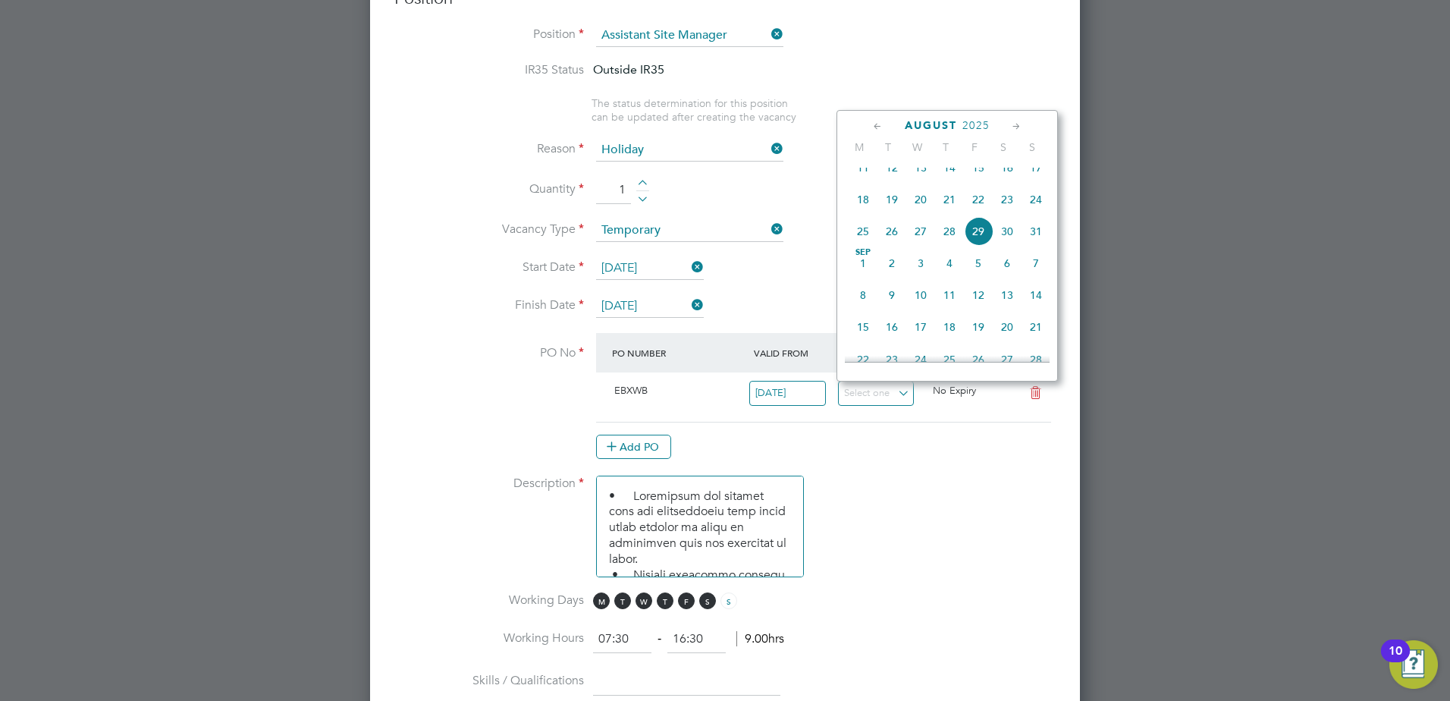
click at [947, 507] on li "Description" at bounding box center [724, 534] width 661 height 117
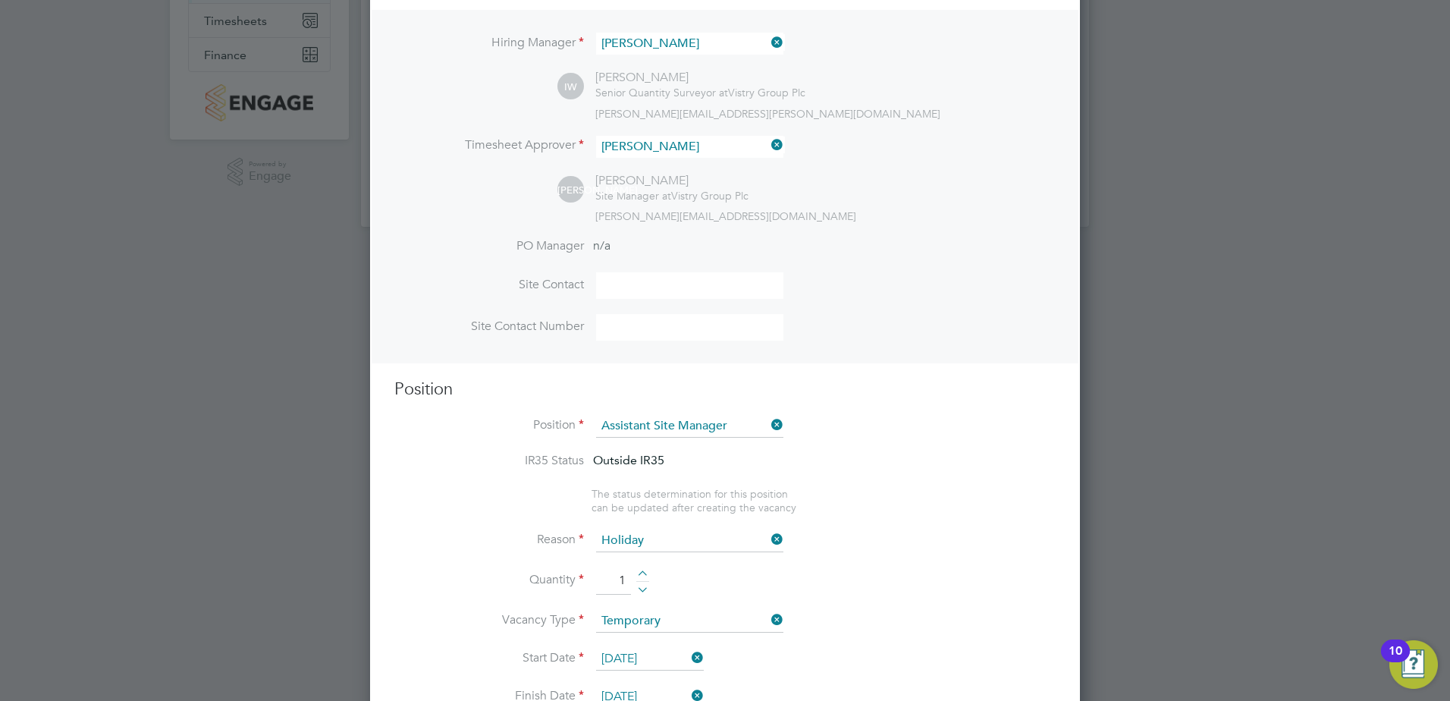
scroll to position [0, 0]
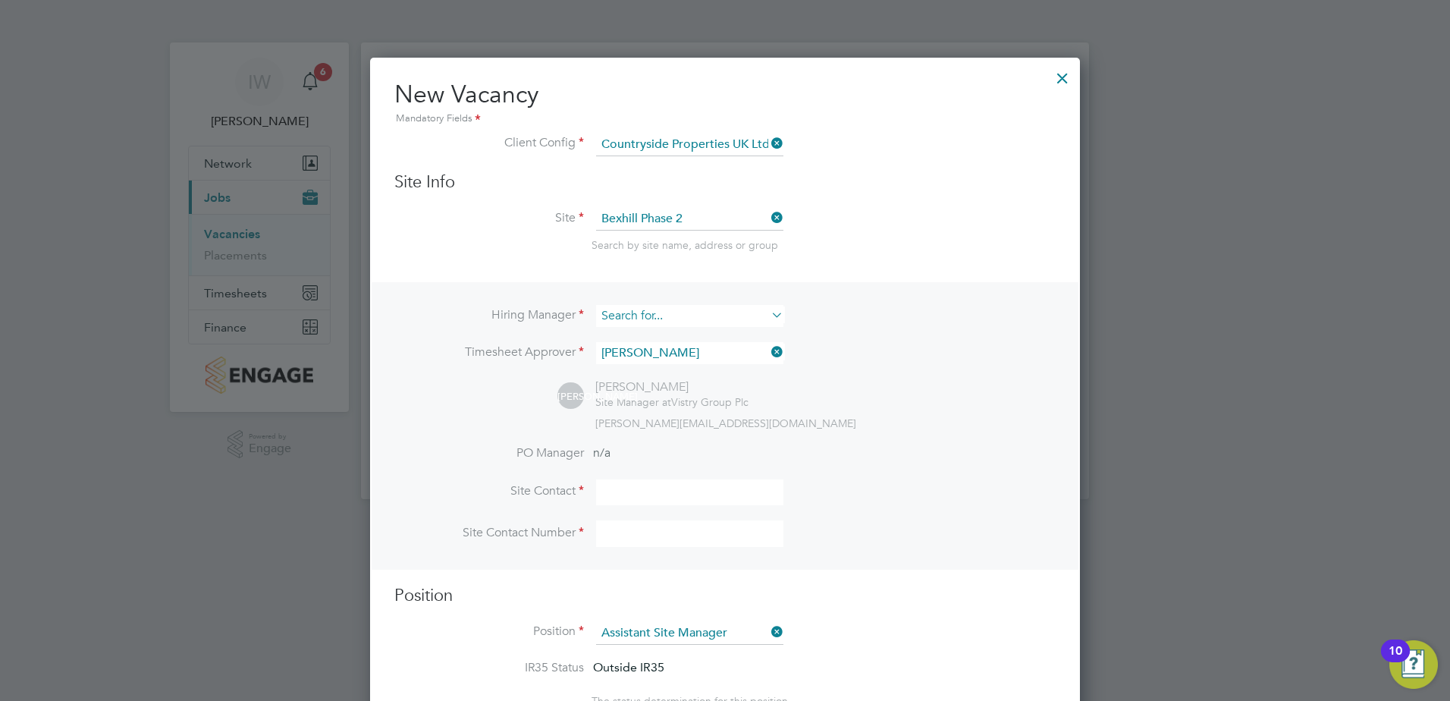
click at [677, 319] on input at bounding box center [689, 316] width 187 height 22
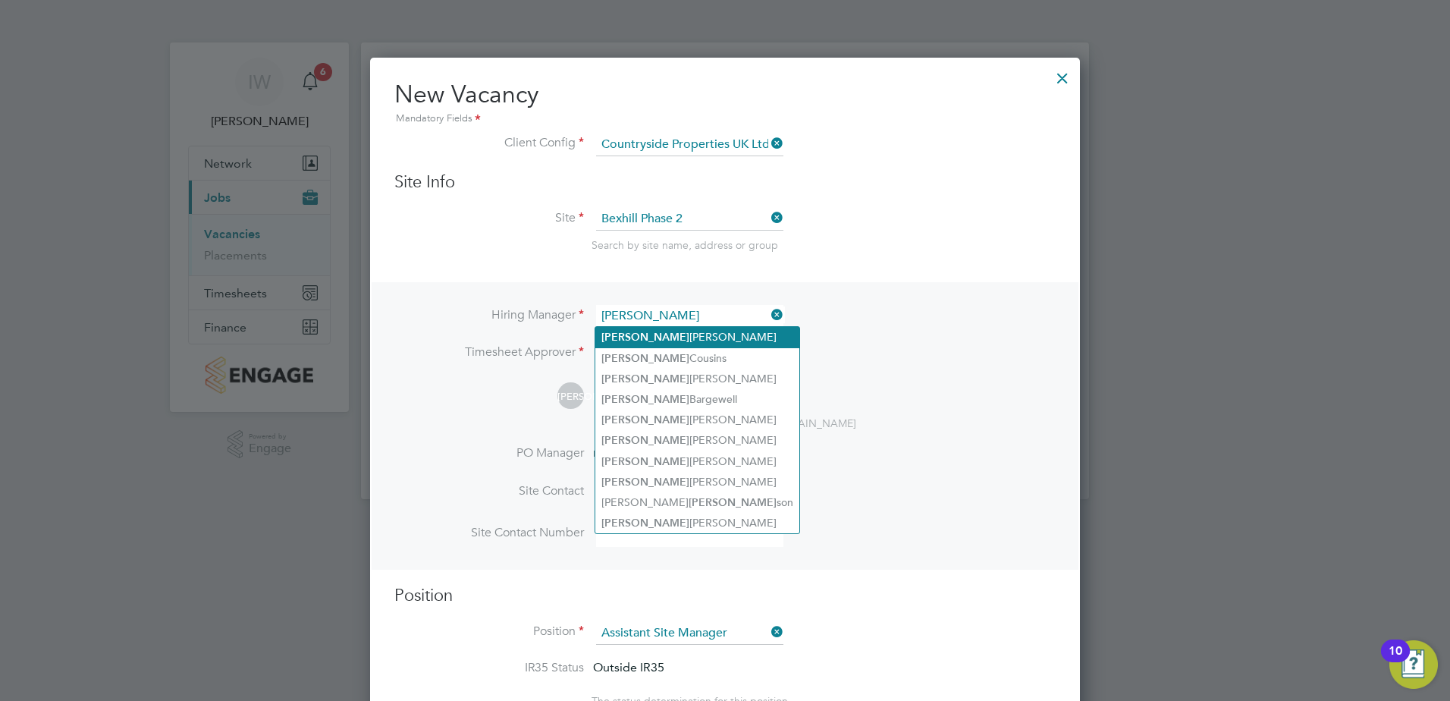
click at [664, 337] on li "[PERSON_NAME]" at bounding box center [697, 337] width 204 height 20
type input "[PERSON_NAME]"
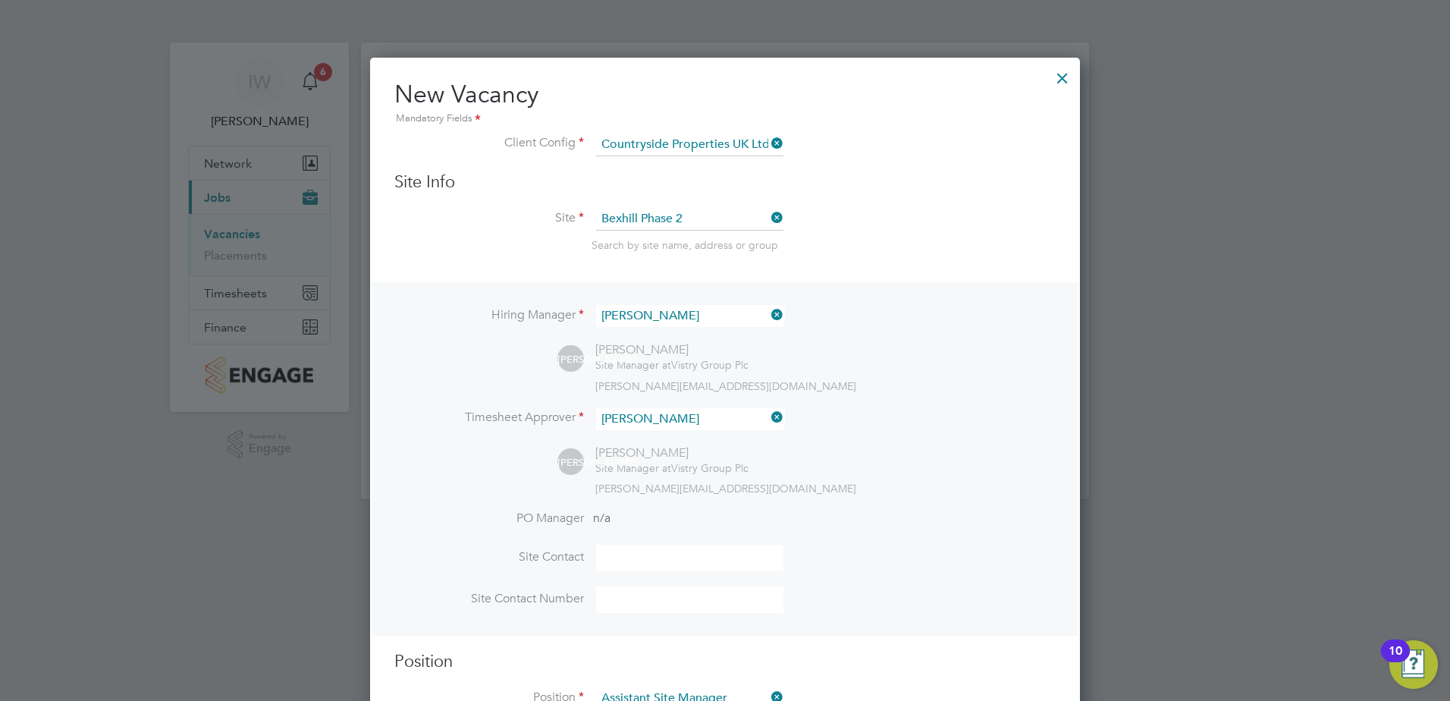
scroll to position [2277, 711]
click at [897, 498] on div "Hiring Manager [PERSON_NAME] [PERSON_NAME] [PERSON_NAME] Site Manager at Vistry…" at bounding box center [725, 458] width 707 height 353
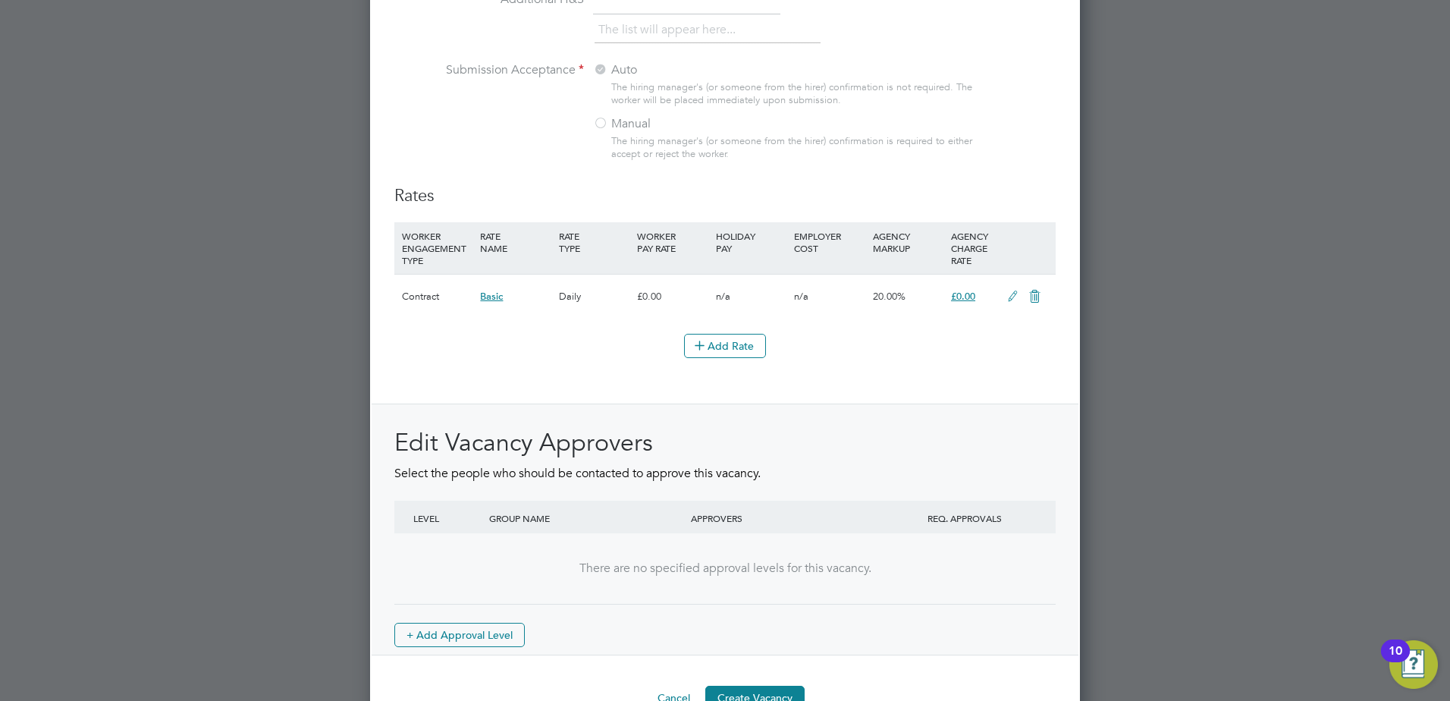
scroll to position [1634, 0]
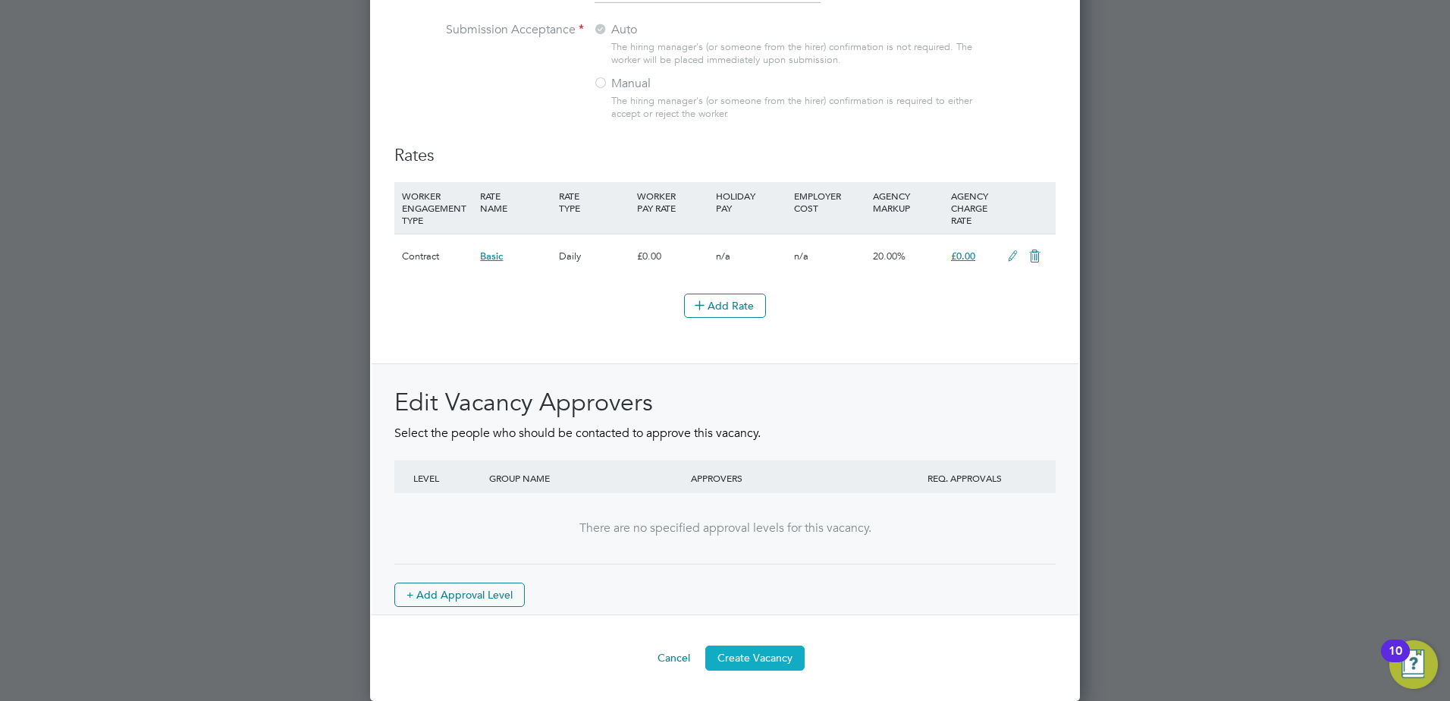
click at [753, 658] on button "Create Vacancy" at bounding box center [754, 657] width 99 height 24
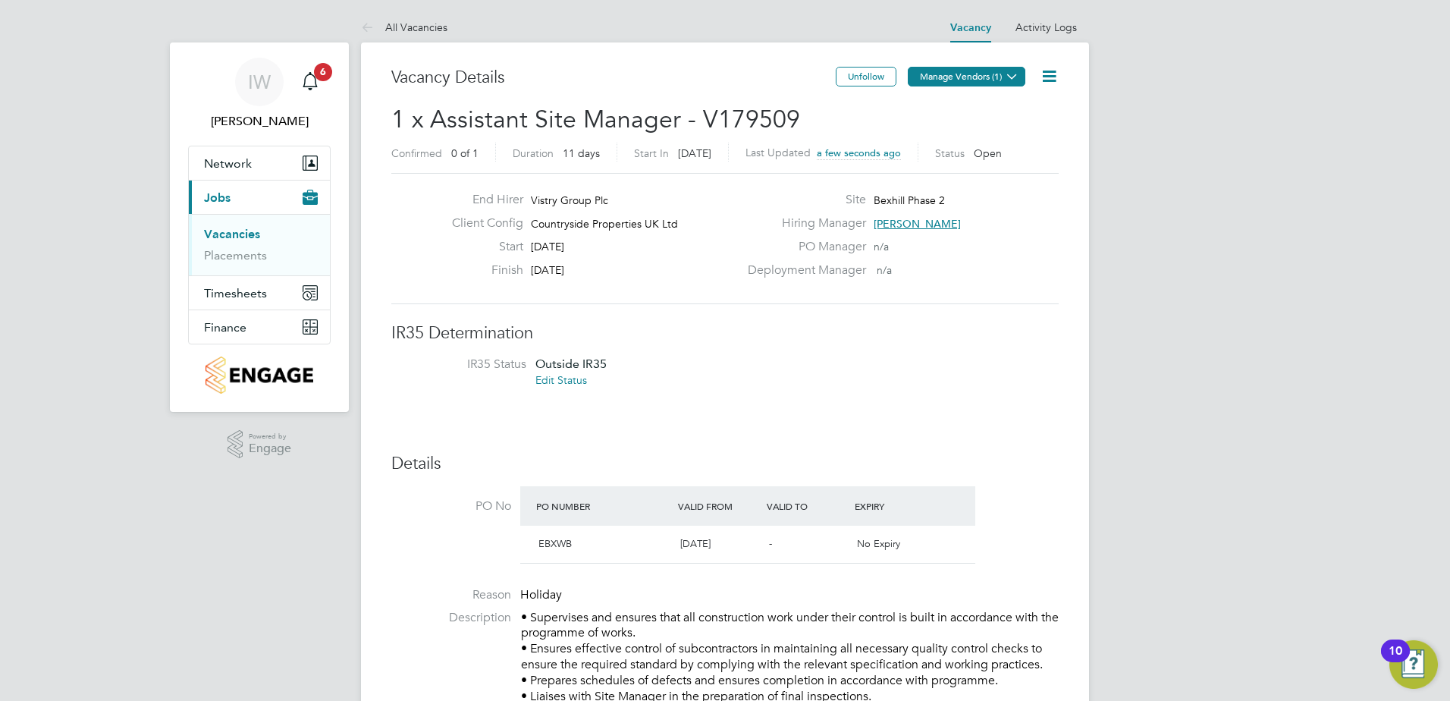
click at [984, 77] on button "Manage Vendors (1)" at bounding box center [967, 77] width 118 height 20
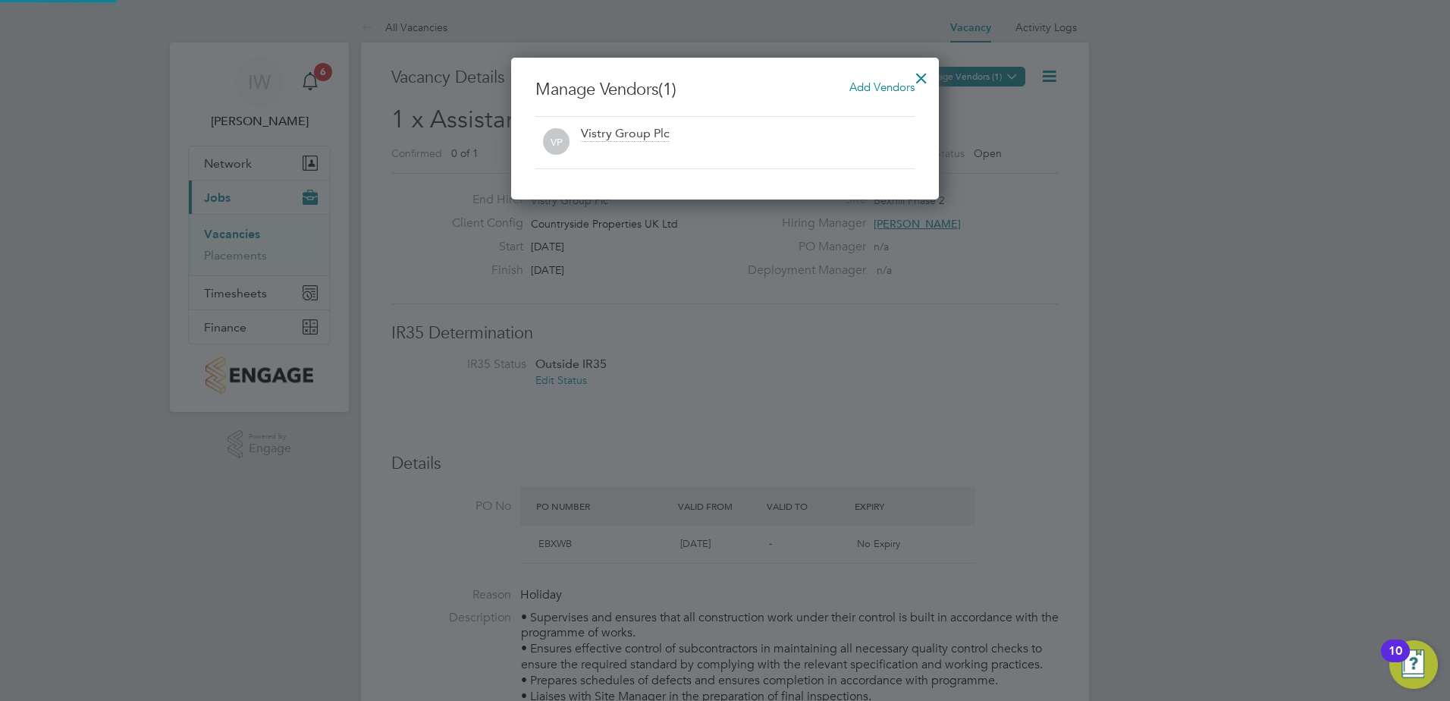
scroll to position [142, 428]
click at [864, 85] on span "Add Vendors" at bounding box center [881, 87] width 65 height 14
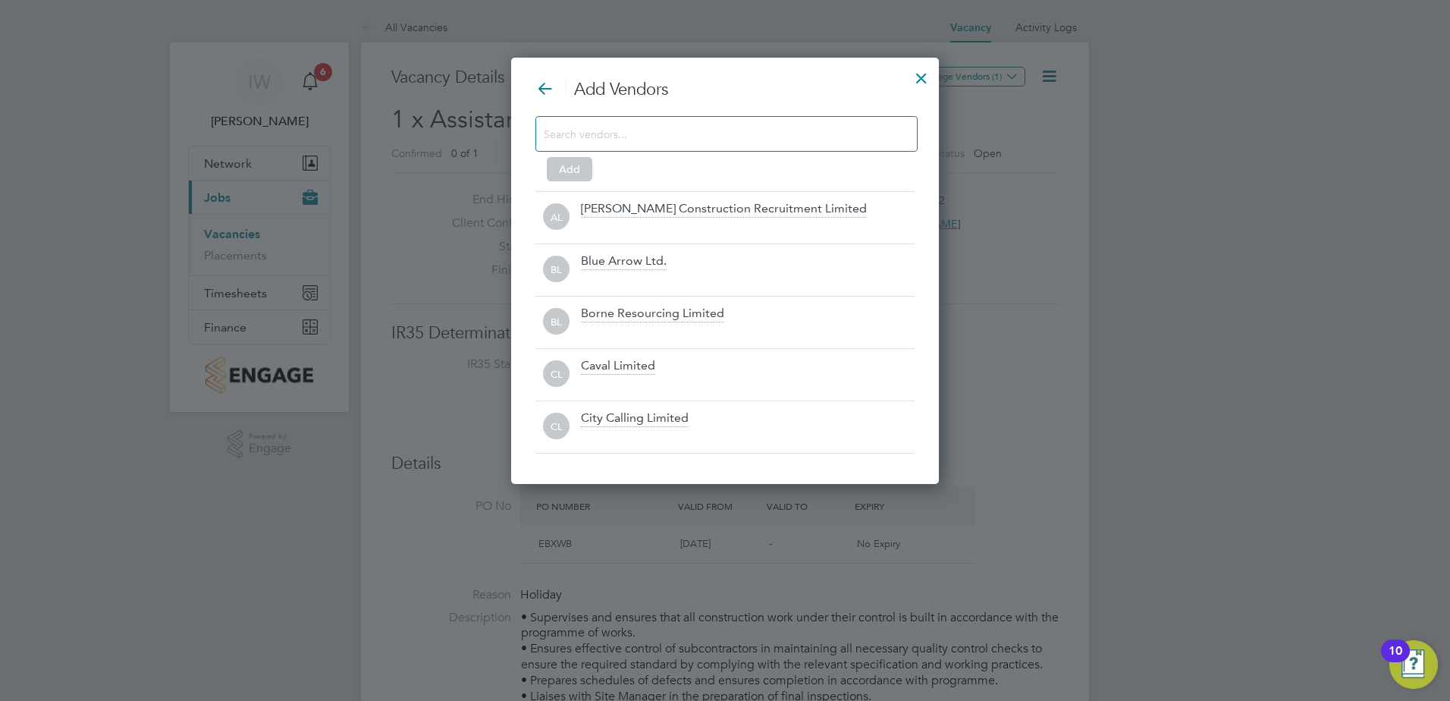
click at [654, 134] on input at bounding box center [714, 134] width 341 height 20
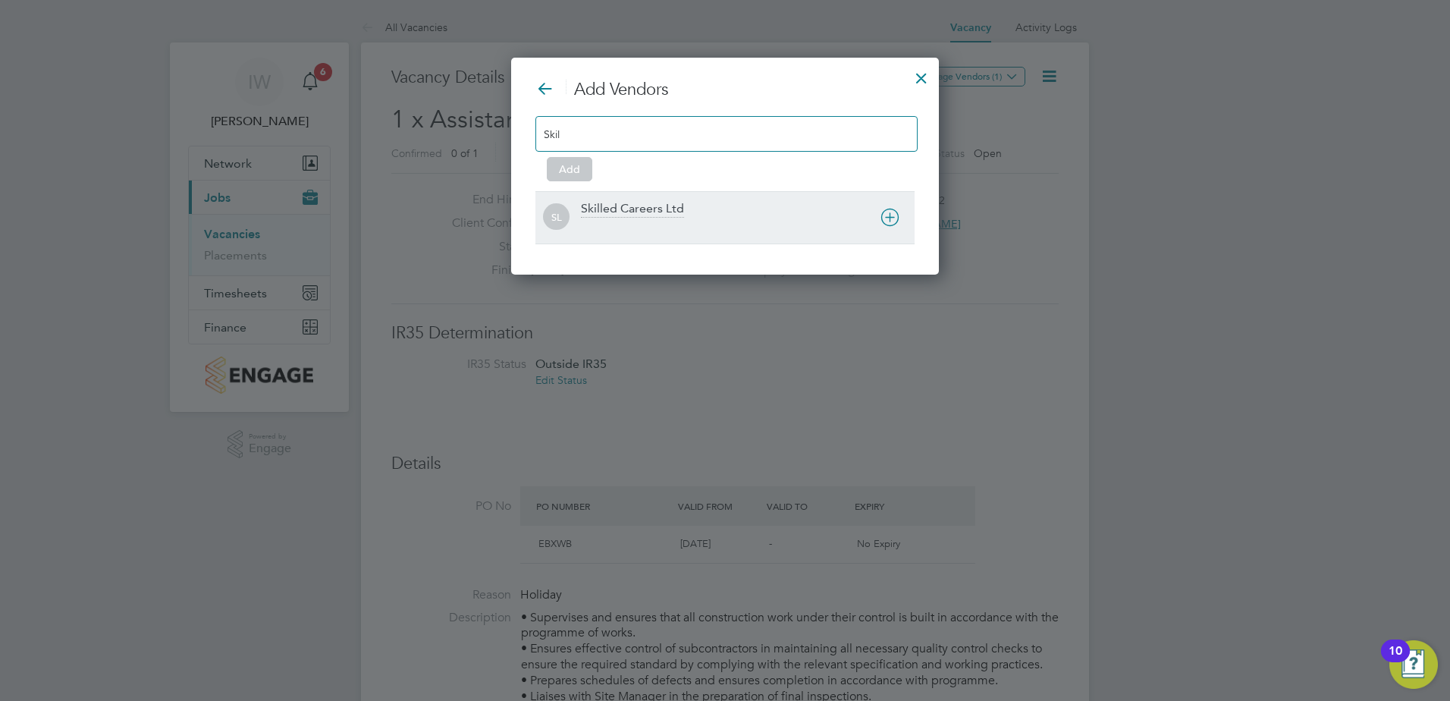
type input "Skil"
click at [667, 205] on div "Skilled Careers Ltd" at bounding box center [632, 209] width 103 height 17
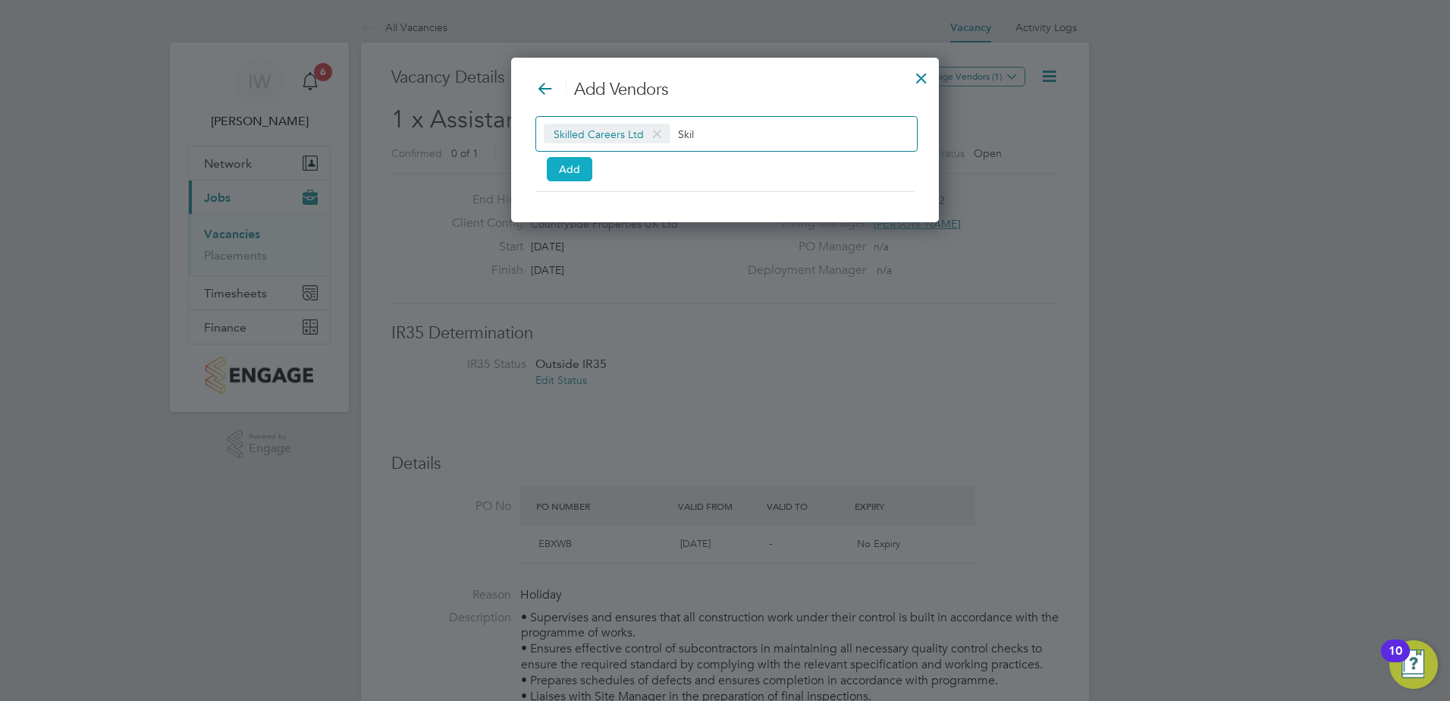
click at [568, 170] on button "Add" at bounding box center [570, 169] width 46 height 24
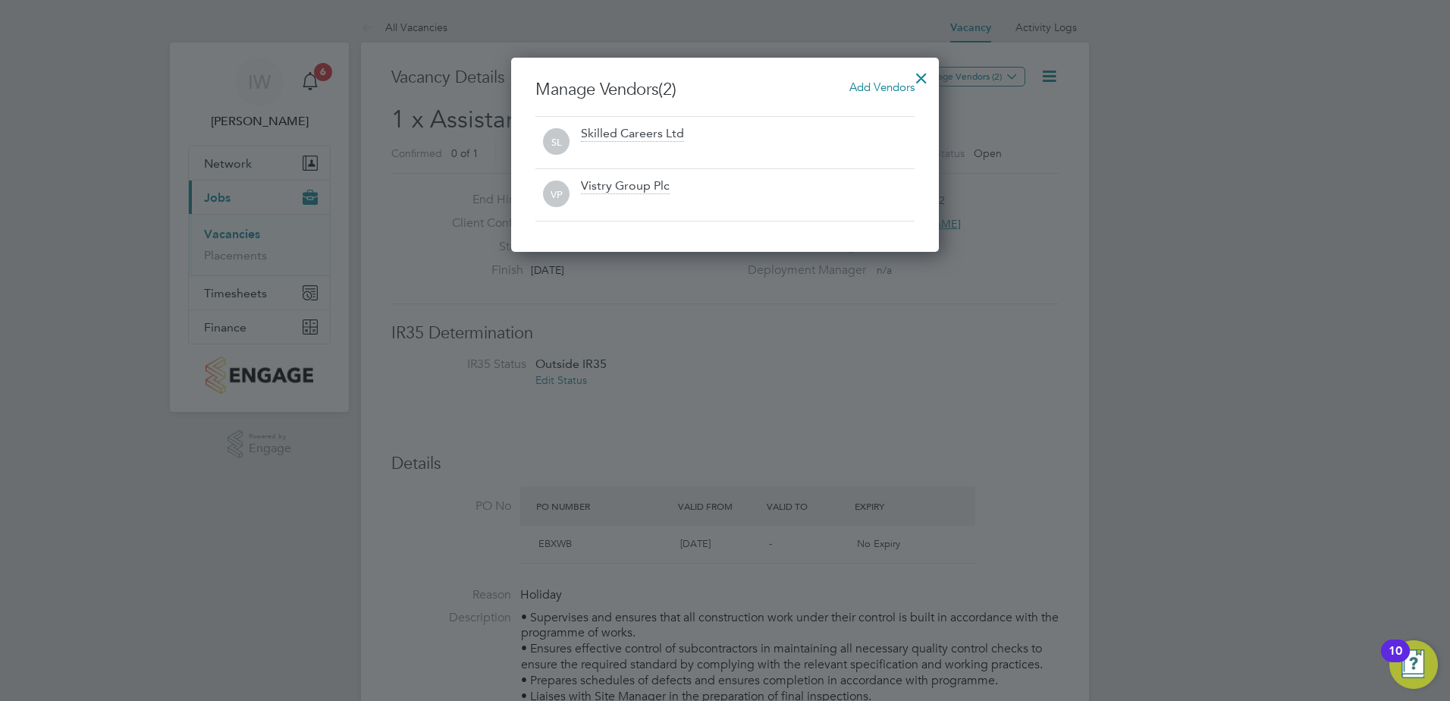
click at [1066, 177] on div at bounding box center [725, 350] width 1450 height 701
click at [916, 77] on div at bounding box center [921, 74] width 27 height 27
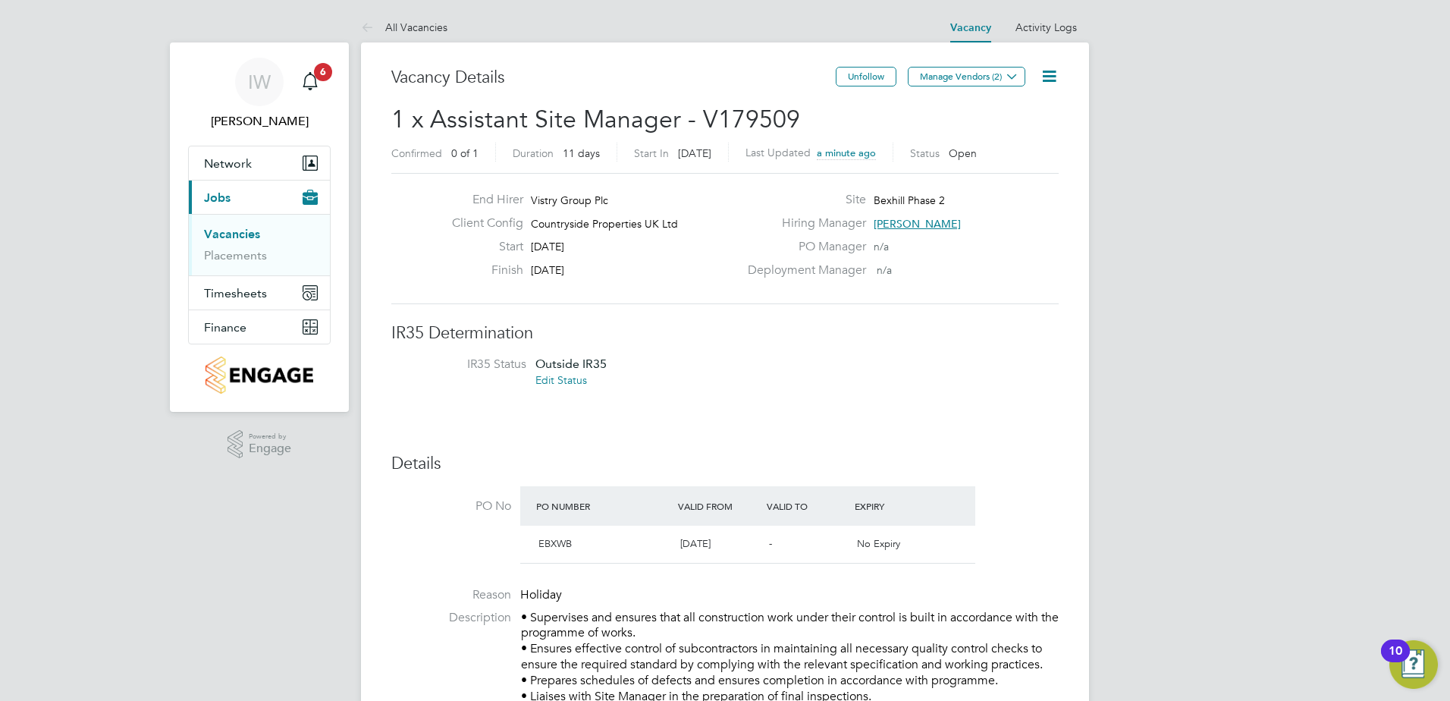
click at [221, 234] on link "Vacancies" at bounding box center [232, 234] width 56 height 14
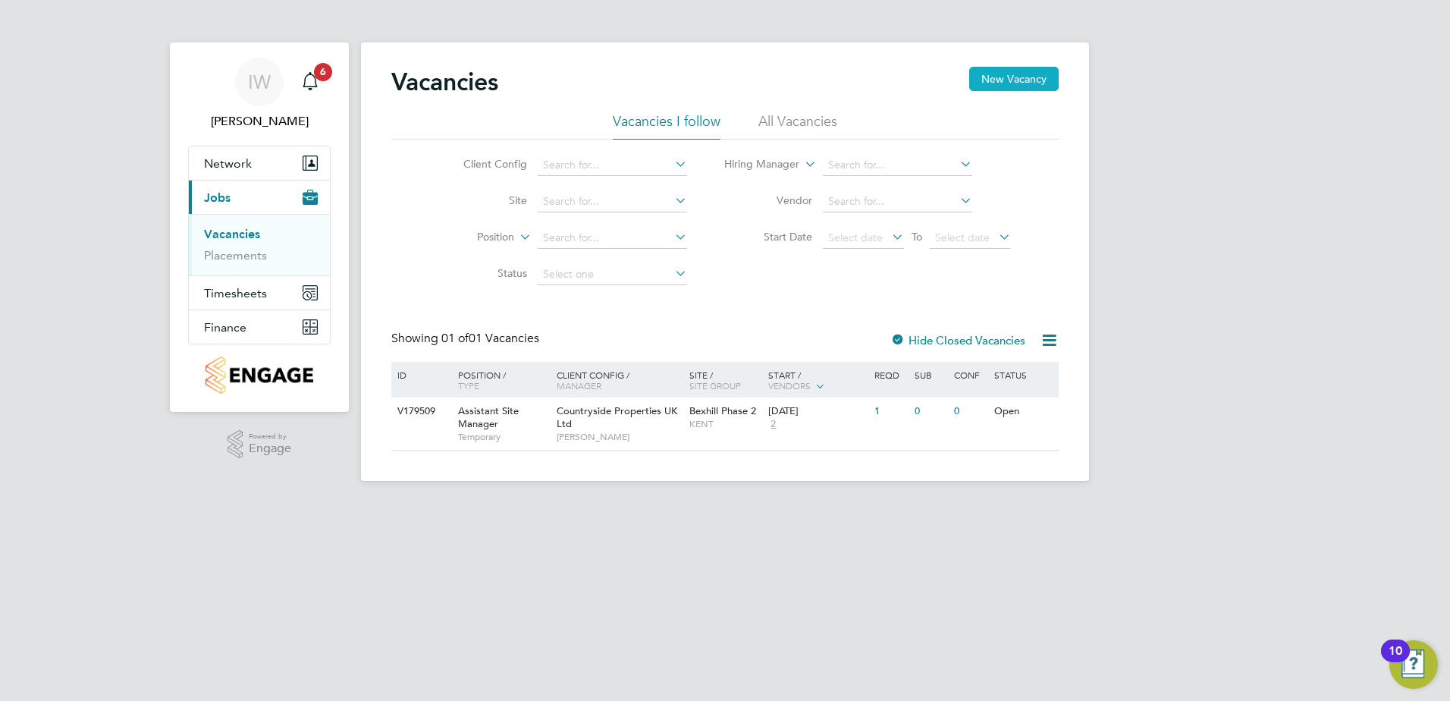
click at [1035, 77] on button "New Vacancy" at bounding box center [1013, 79] width 89 height 24
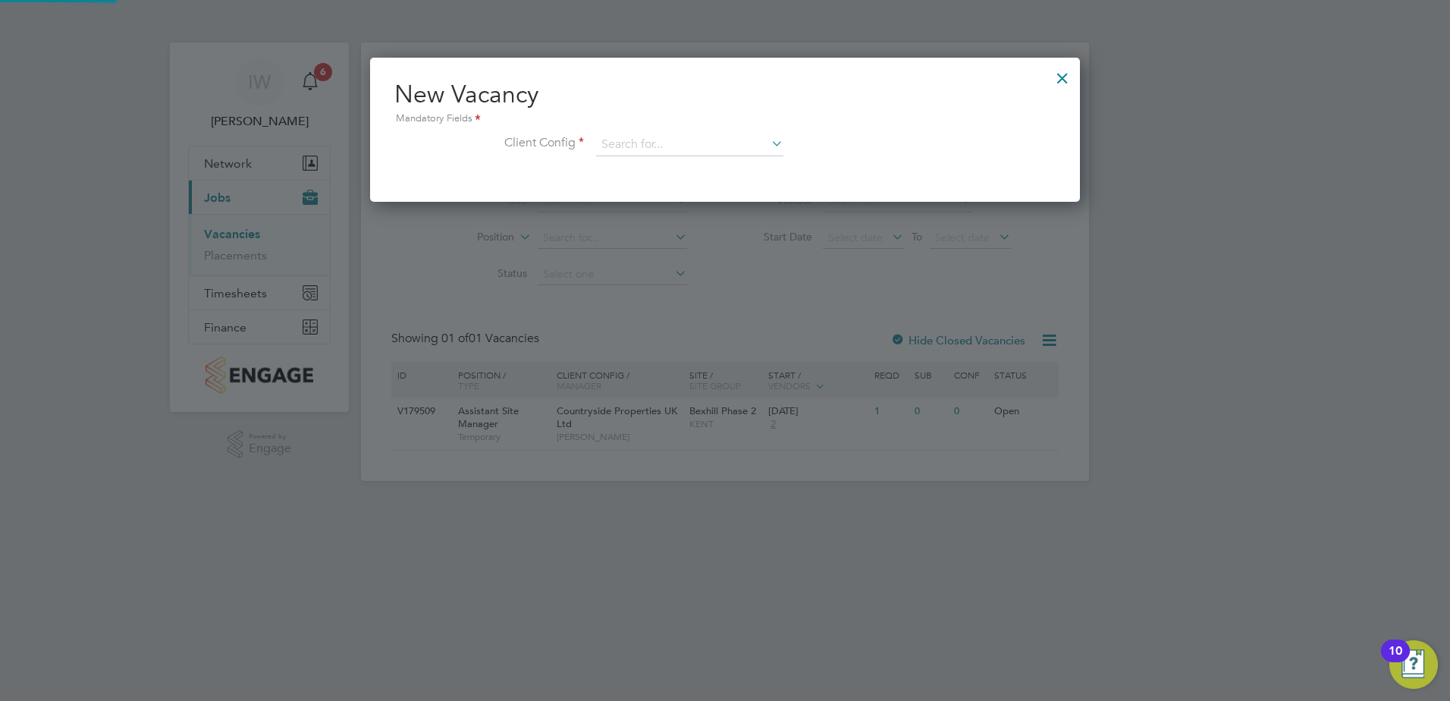
scroll to position [144, 711]
click at [661, 146] on input at bounding box center [689, 144] width 187 height 23
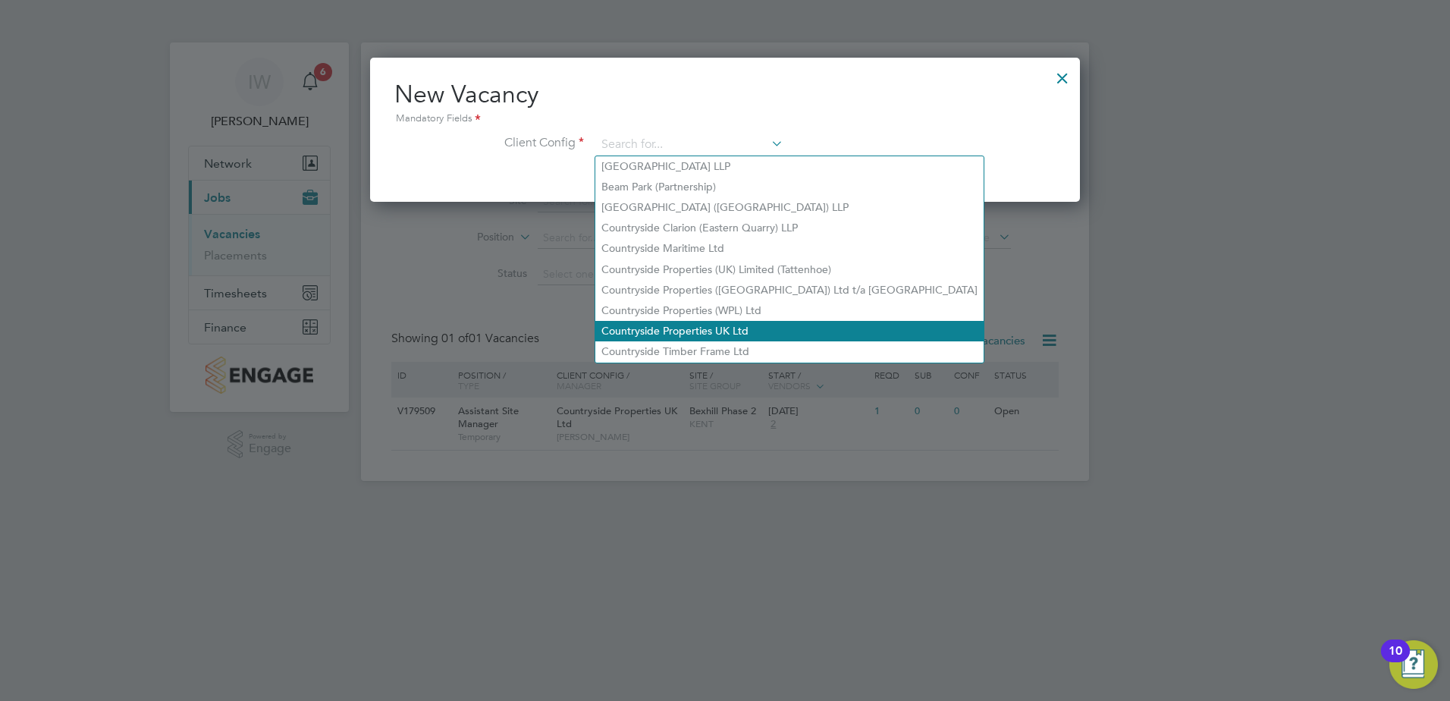
click at [673, 326] on li "Countryside Properties UK Ltd" at bounding box center [789, 331] width 388 height 20
type input "Countryside Properties UK Ltd"
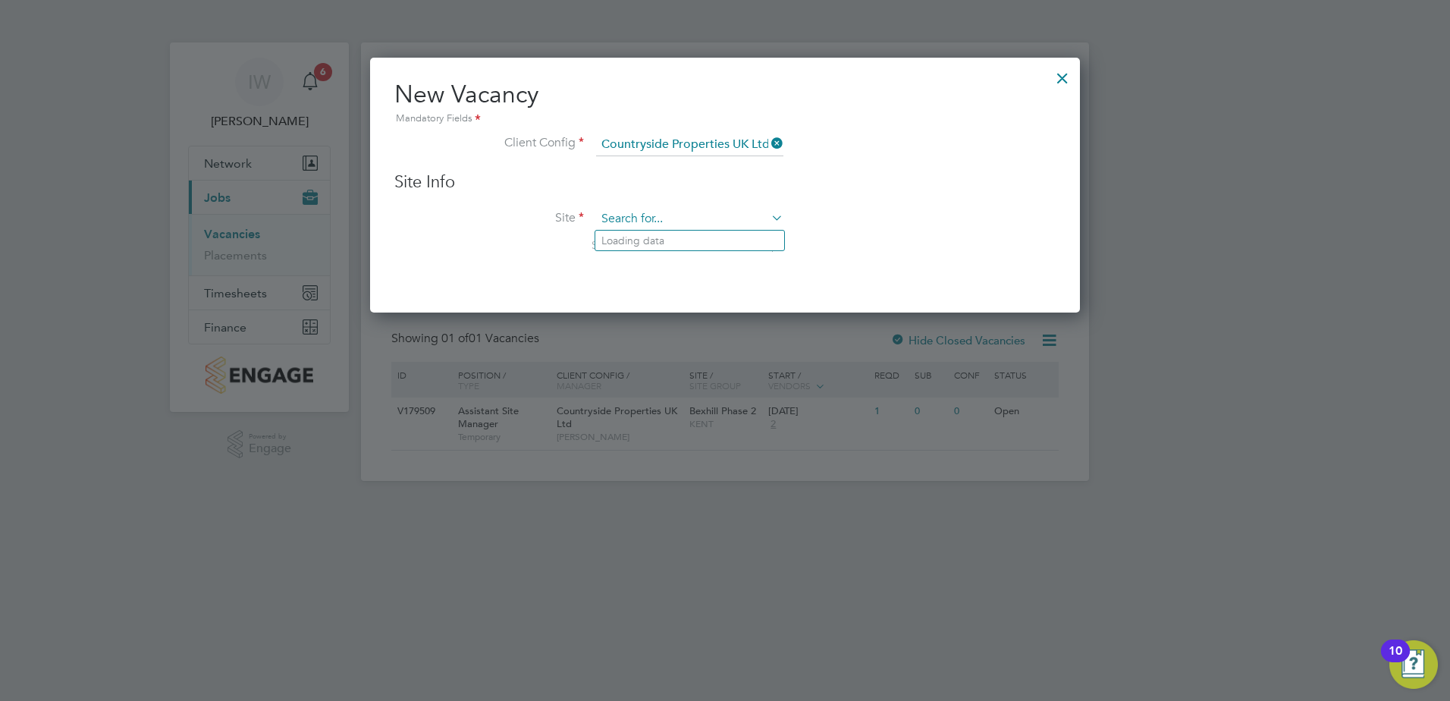
click at [667, 218] on input at bounding box center [689, 219] width 187 height 23
click at [671, 258] on li "Bexhill Phase 2" at bounding box center [689, 261] width 189 height 20
type input "Bexhill Phase 2"
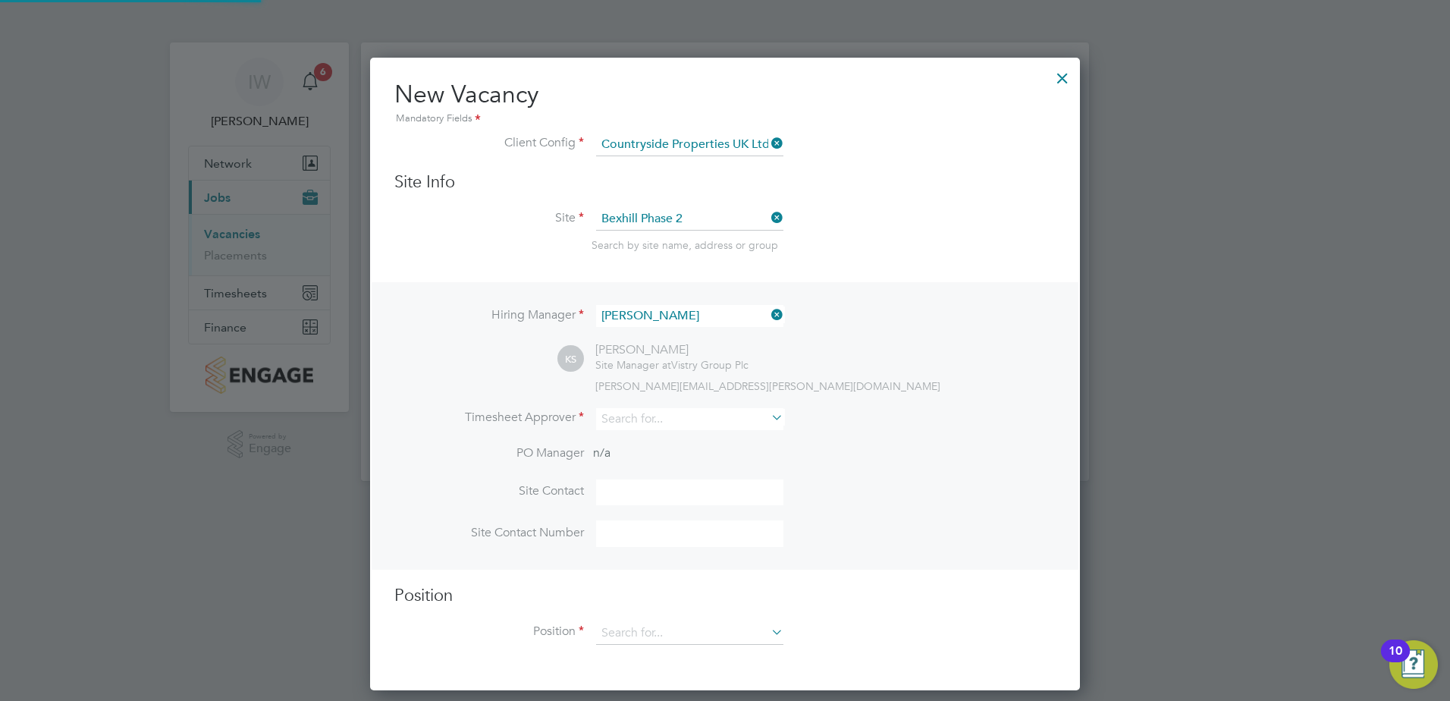
scroll to position [634, 711]
click at [695, 315] on input at bounding box center [689, 316] width 187 height 22
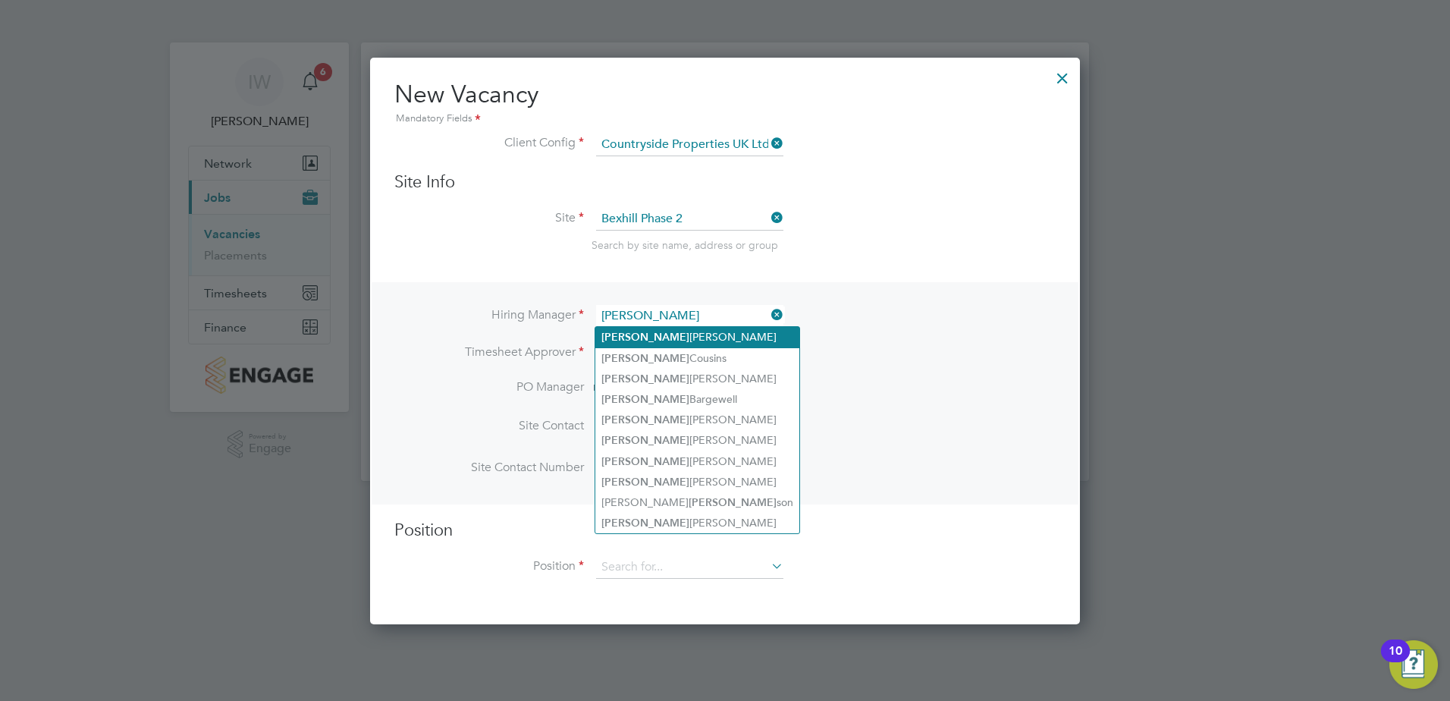
click at [690, 331] on li "[PERSON_NAME]" at bounding box center [697, 337] width 204 height 20
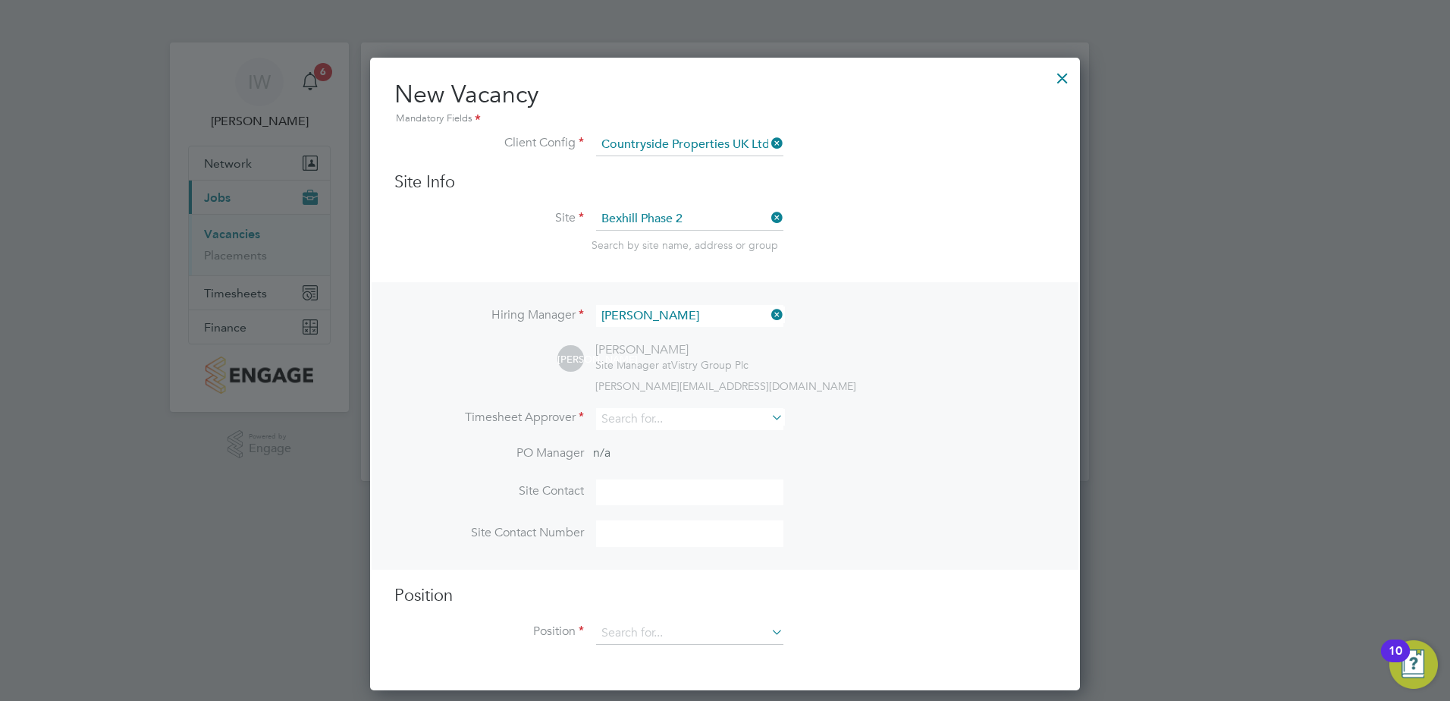
type input "[PERSON_NAME]"
click at [652, 416] on input at bounding box center [689, 419] width 187 height 22
click at [651, 439] on li "J o [PERSON_NAME]" at bounding box center [689, 441] width 189 height 20
type input "[PERSON_NAME]"
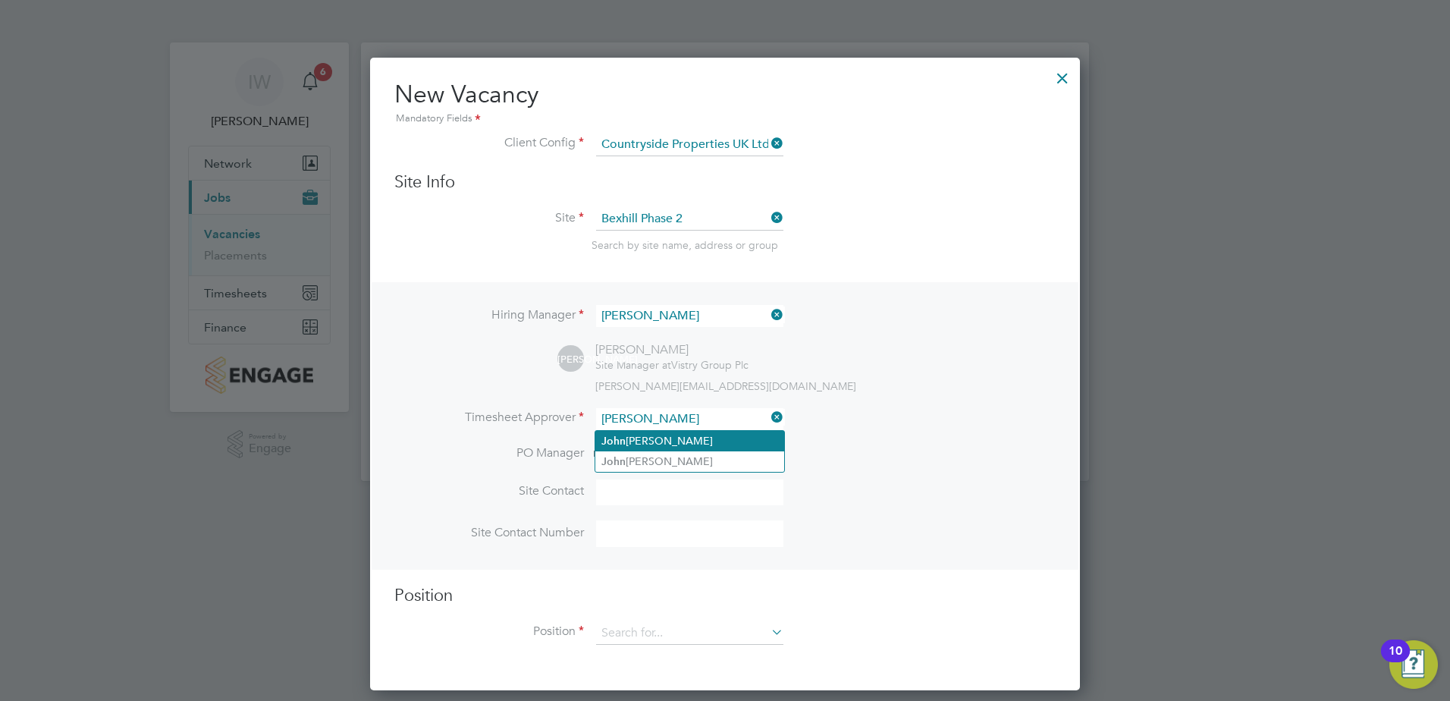
scroll to position [700, 711]
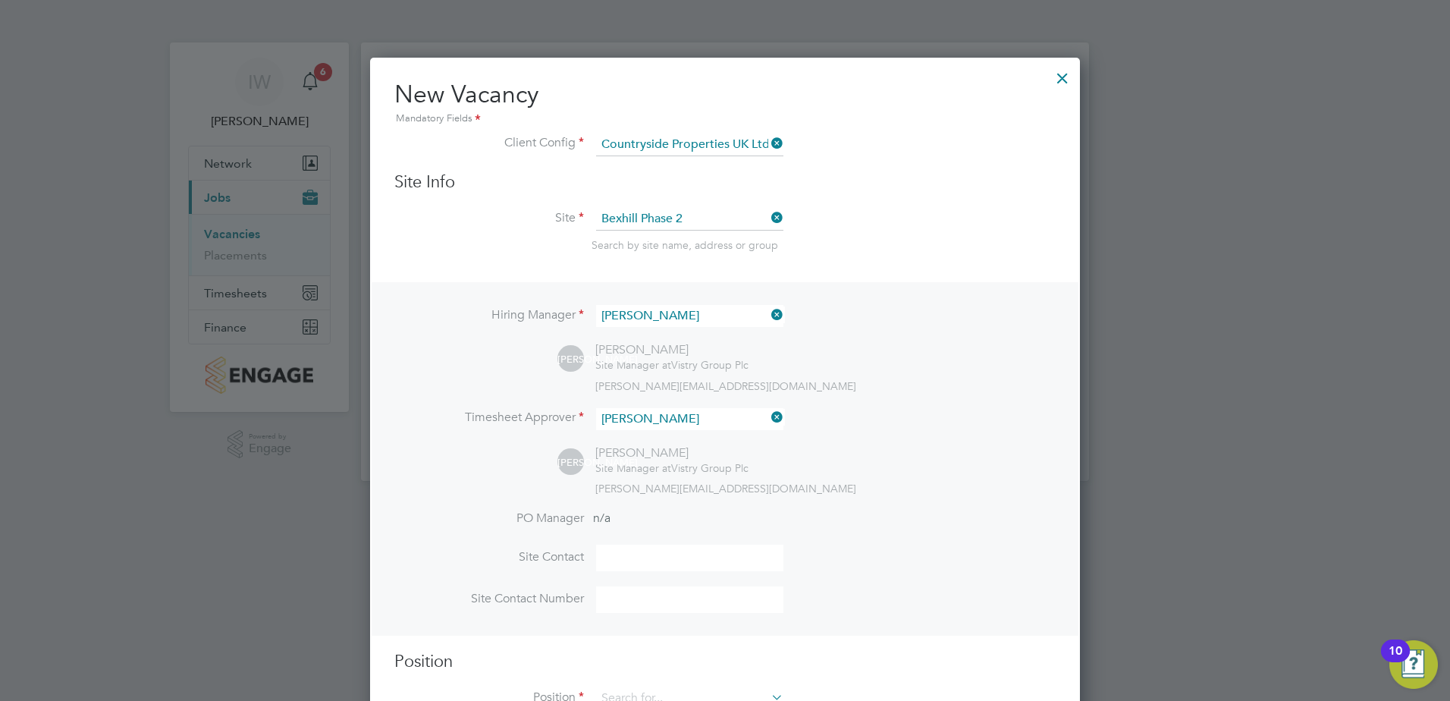
click at [521, 497] on div "Hiring Manager [PERSON_NAME] [PERSON_NAME] [PERSON_NAME] Site Manager at Vistry…" at bounding box center [725, 458] width 707 height 353
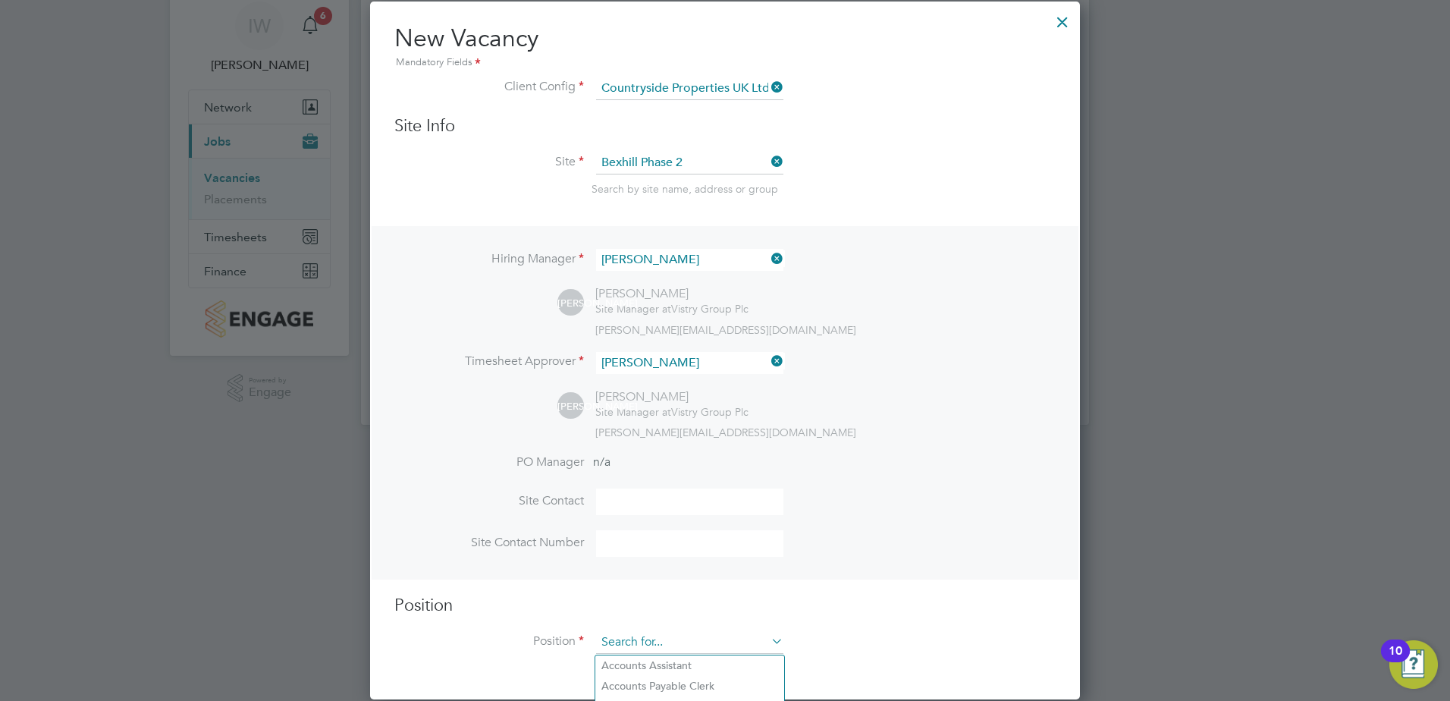
click at [652, 639] on input at bounding box center [689, 642] width 187 height 23
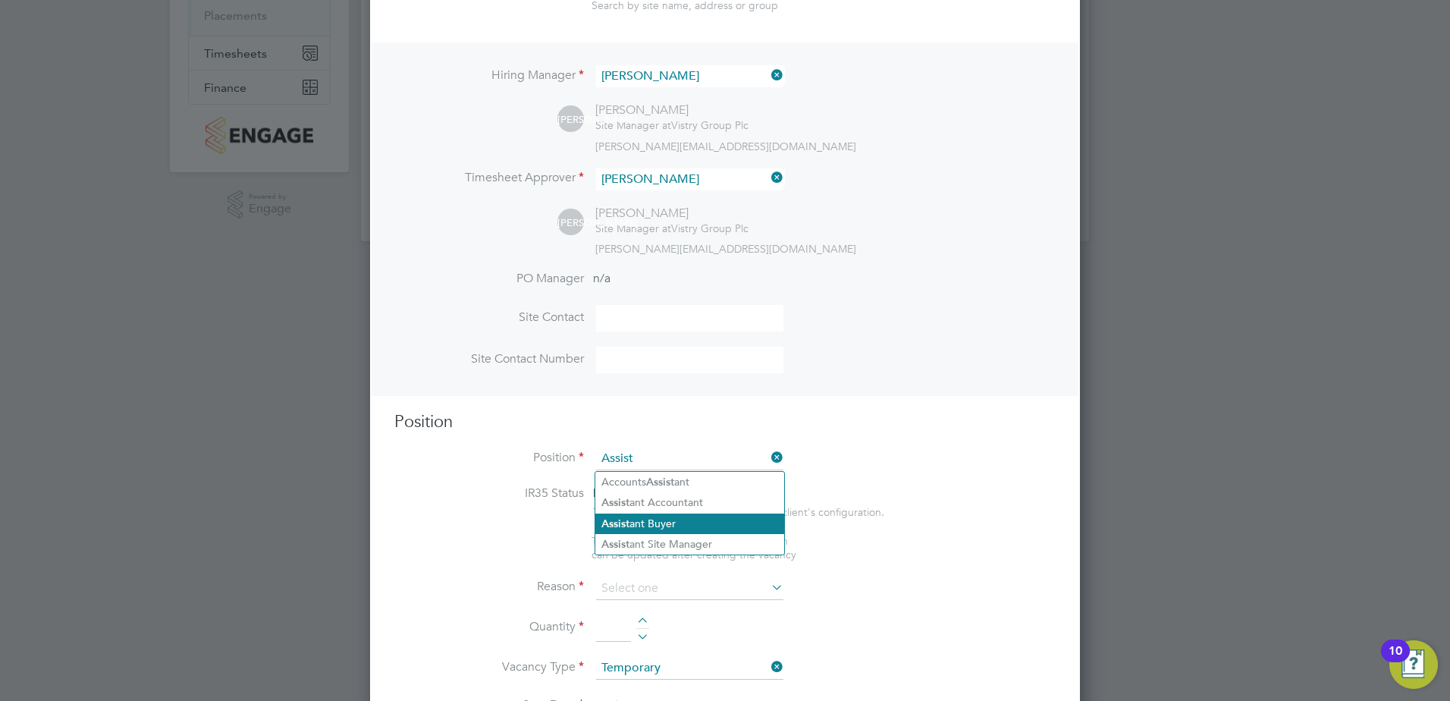
scroll to position [284, 0]
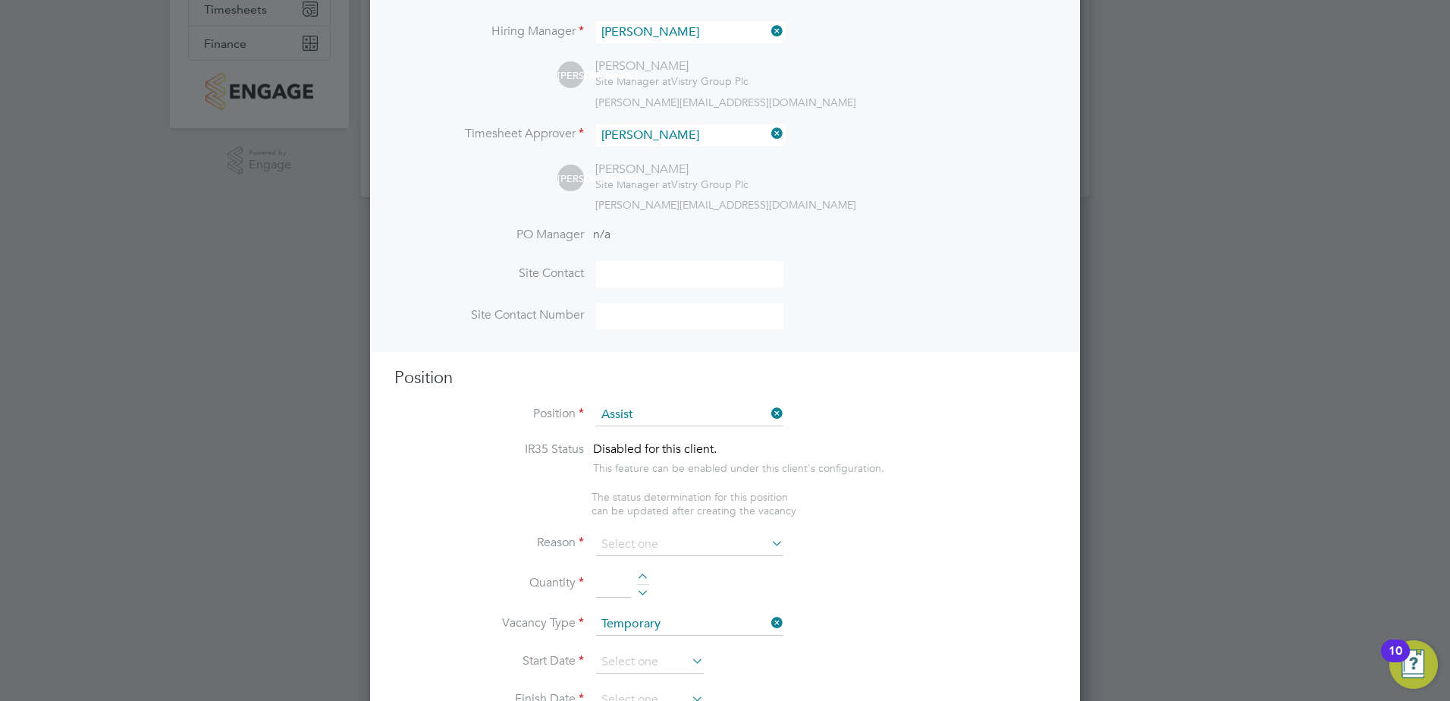
click at [710, 500] on li "Assist ant Site Manager" at bounding box center [689, 500] width 189 height 20
type input "Assistant Site Manager"
type textarea "• Loremipsum dol sitamet cons adi elitseddoeiu temp incid utlab etdolor ma aliq…"
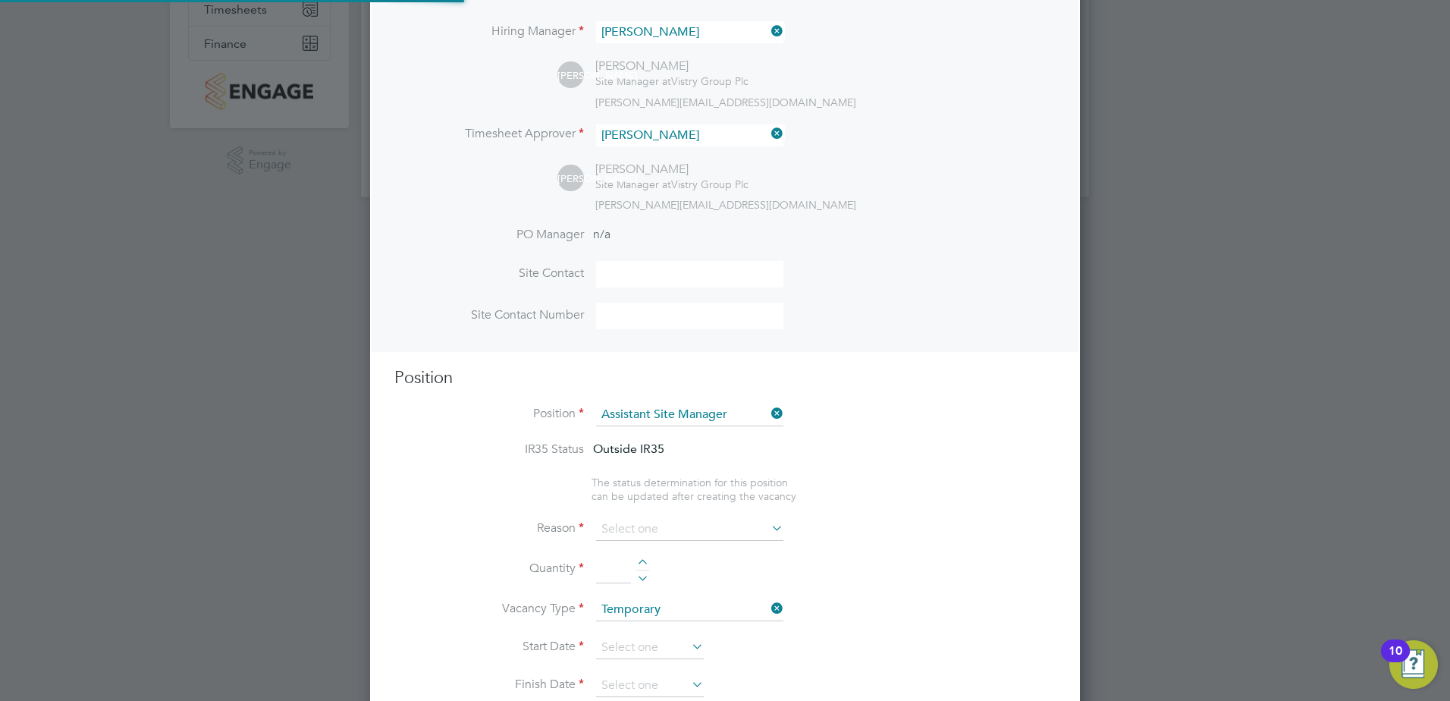
scroll to position [45, 80]
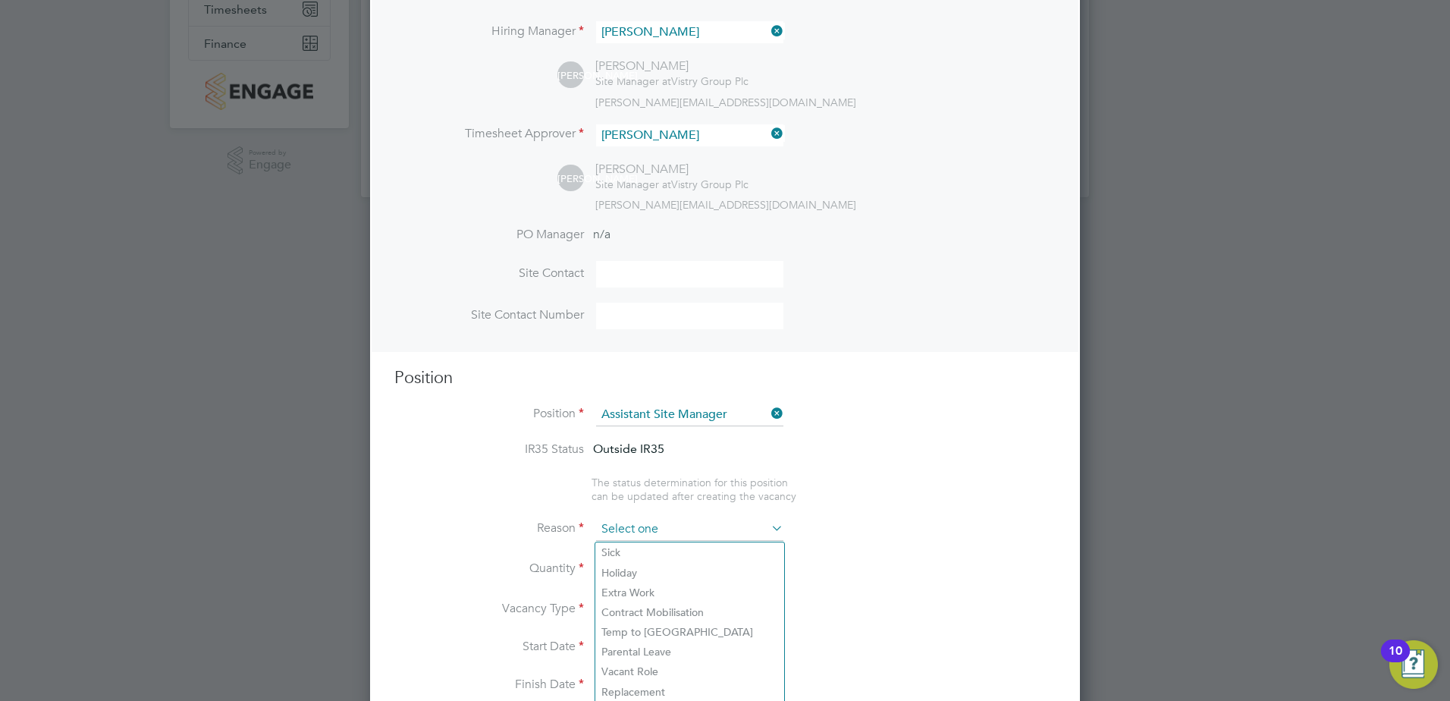
click at [623, 525] on input at bounding box center [689, 529] width 187 height 23
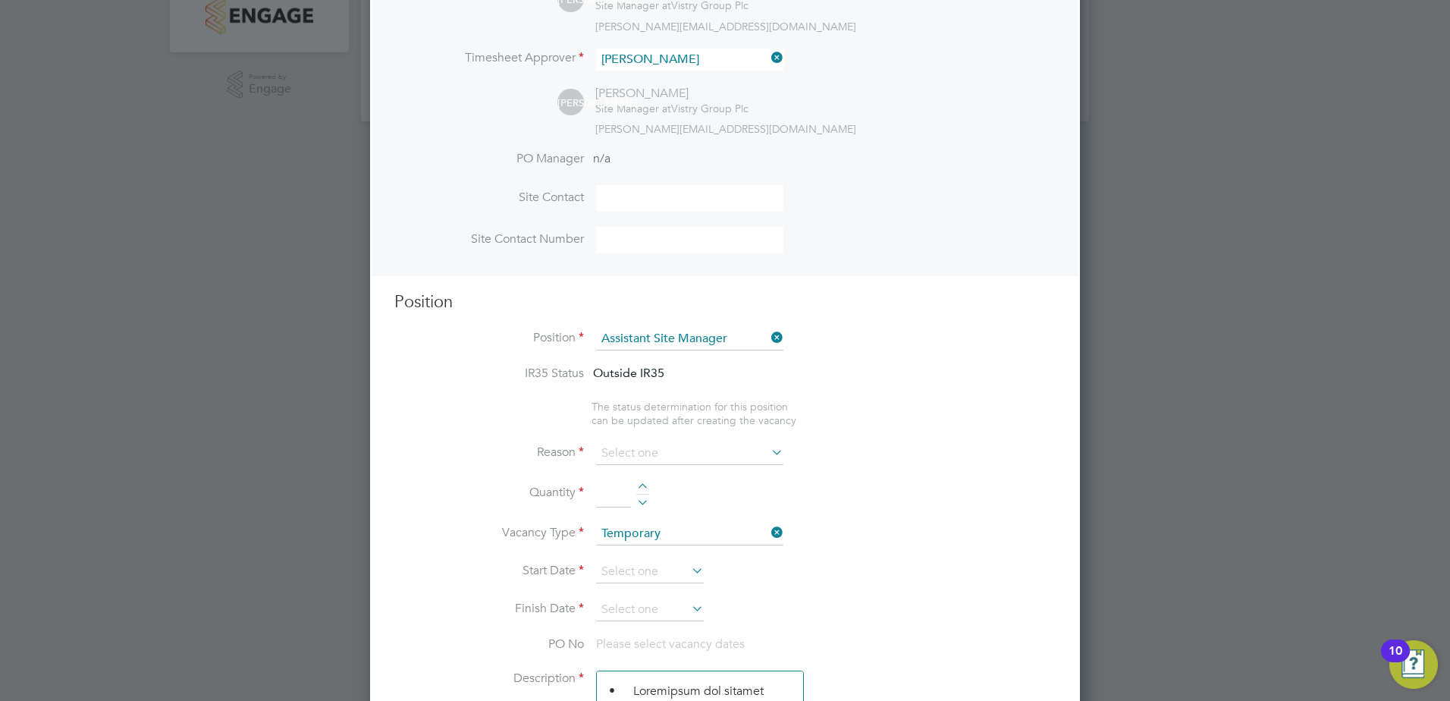
click at [611, 516] on li "Extra Work" at bounding box center [689, 517] width 189 height 20
type input "Extra Work"
click at [639, 485] on div at bounding box center [642, 488] width 13 height 11
type input "1"
click at [873, 576] on li "Start Date" at bounding box center [724, 579] width 661 height 38
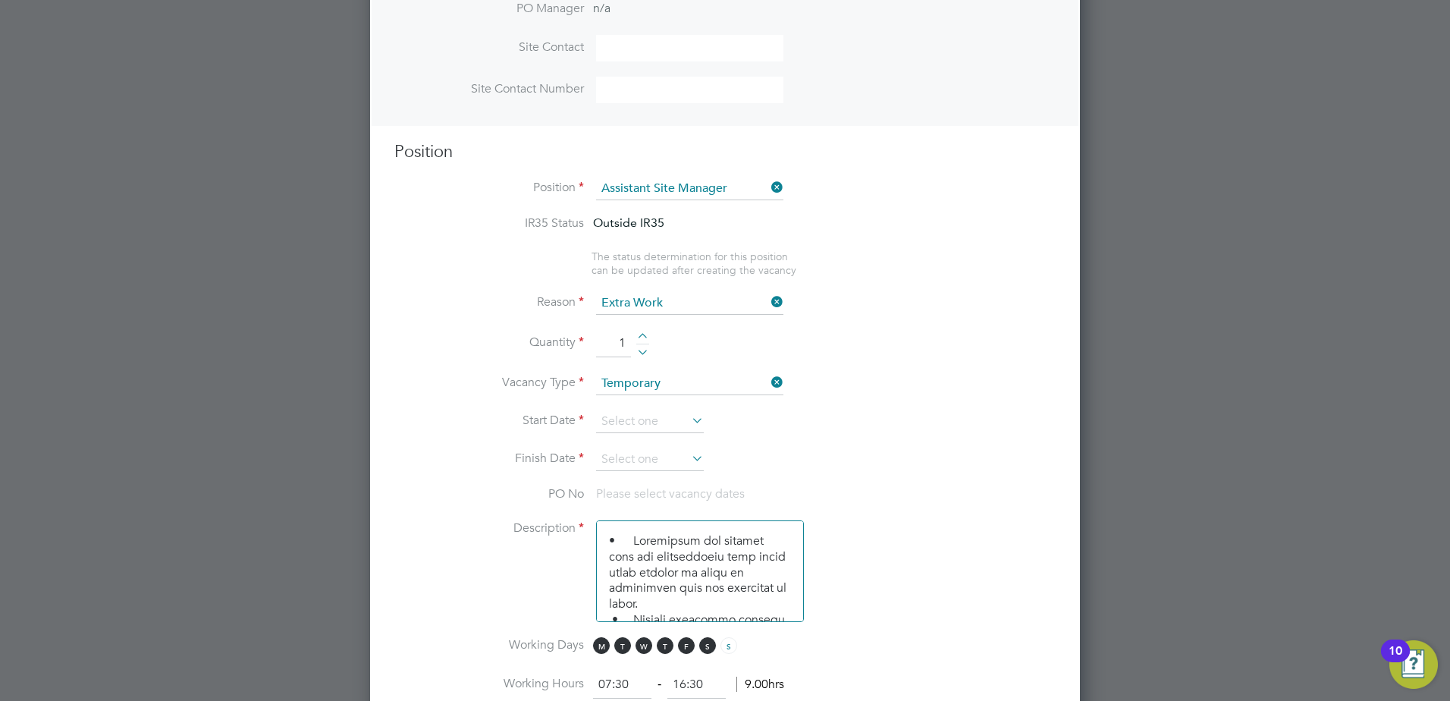
scroll to position [511, 0]
click at [635, 425] on input at bounding box center [650, 420] width 108 height 23
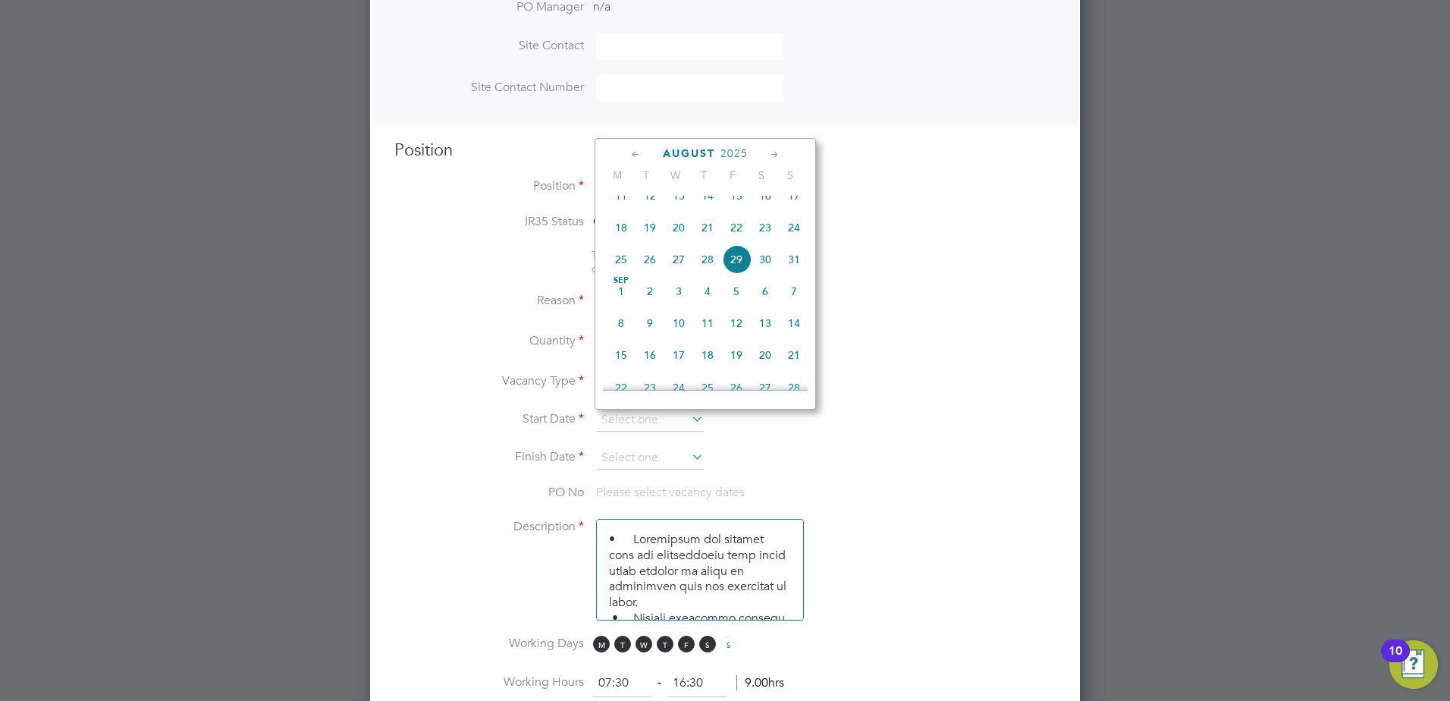
click at [648, 274] on span "26" at bounding box center [650, 259] width 29 height 29
type input "[DATE]"
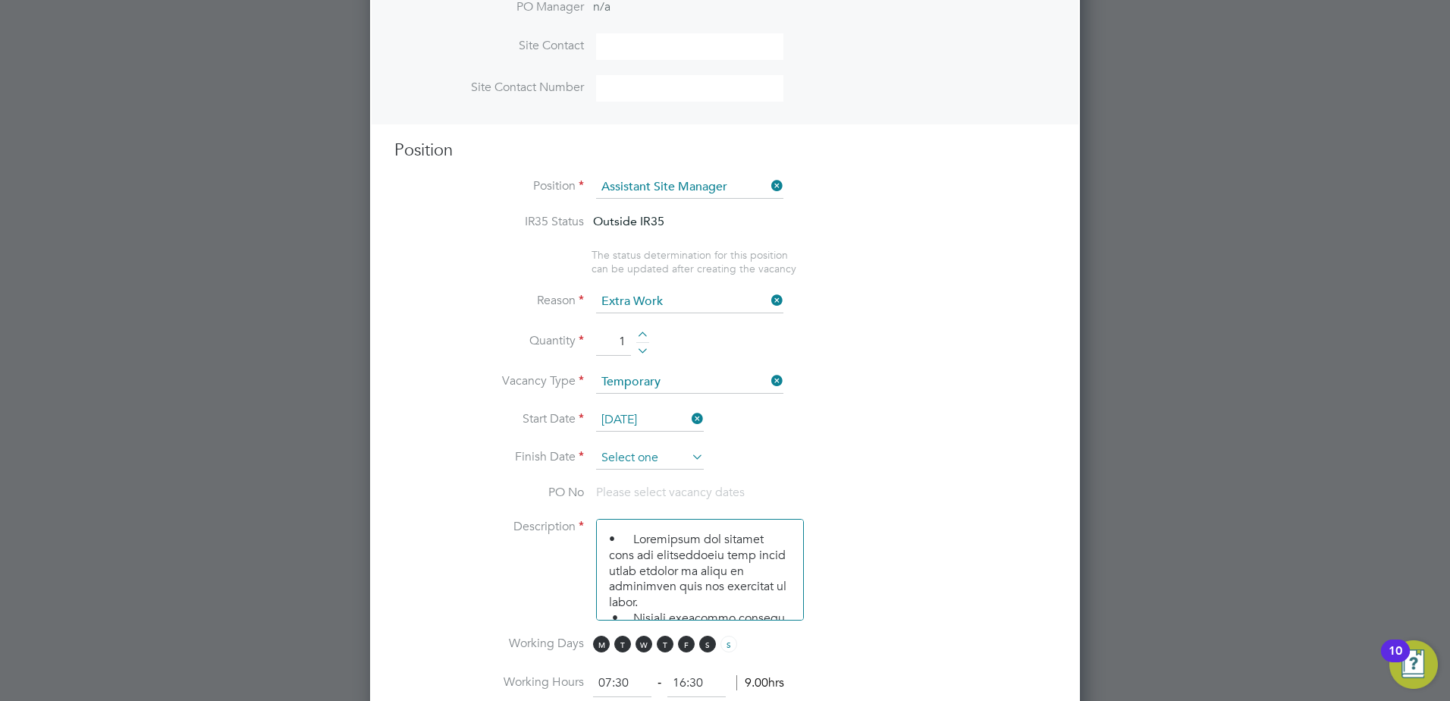
click at [636, 459] on input at bounding box center [650, 458] width 108 height 23
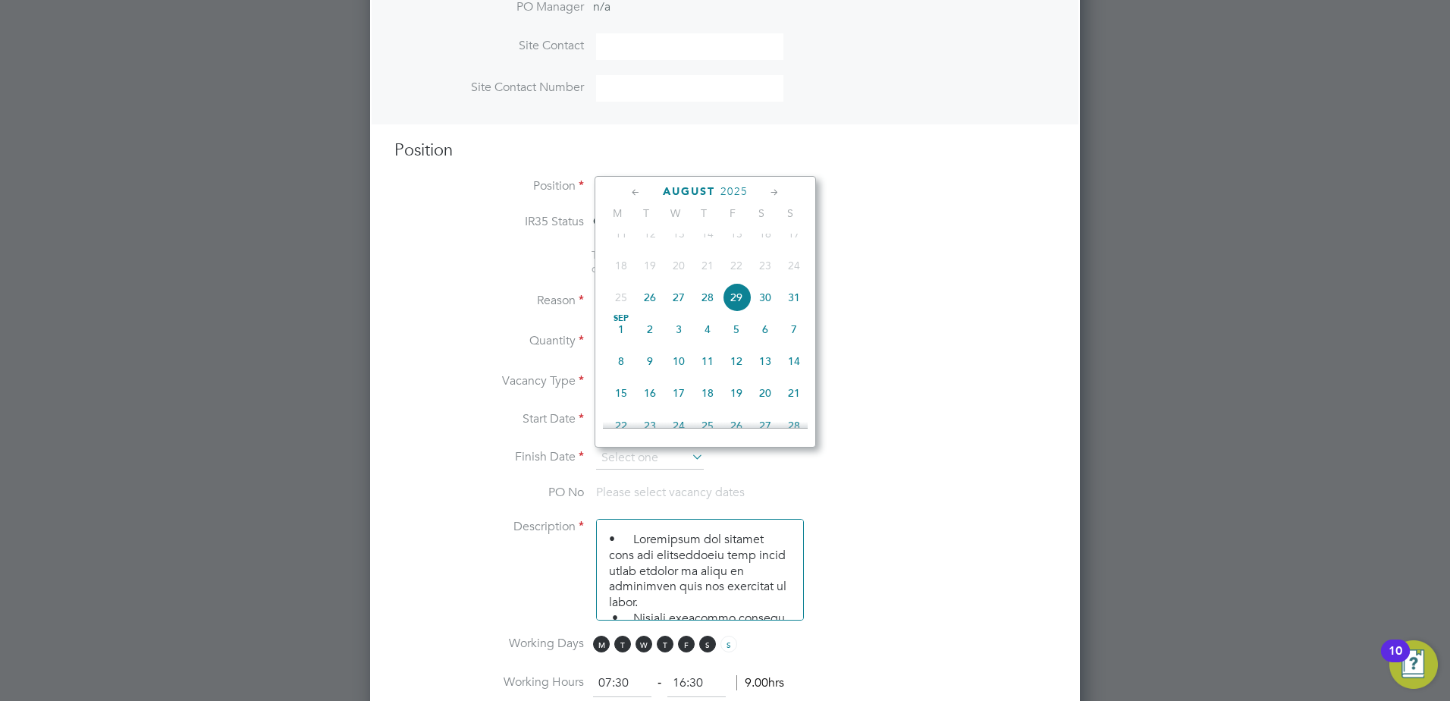
click at [738, 311] on span "29" at bounding box center [736, 297] width 29 height 29
type input "[DATE]"
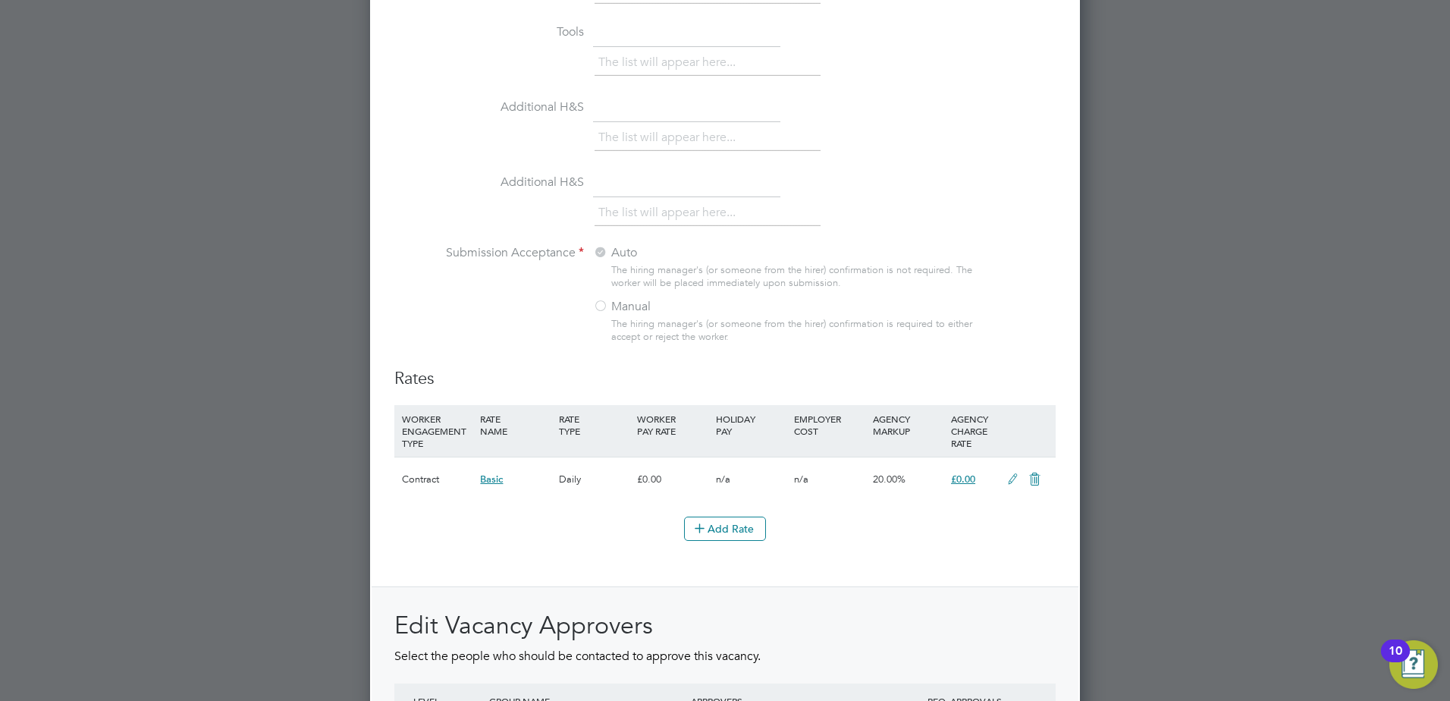
scroll to position [1634, 0]
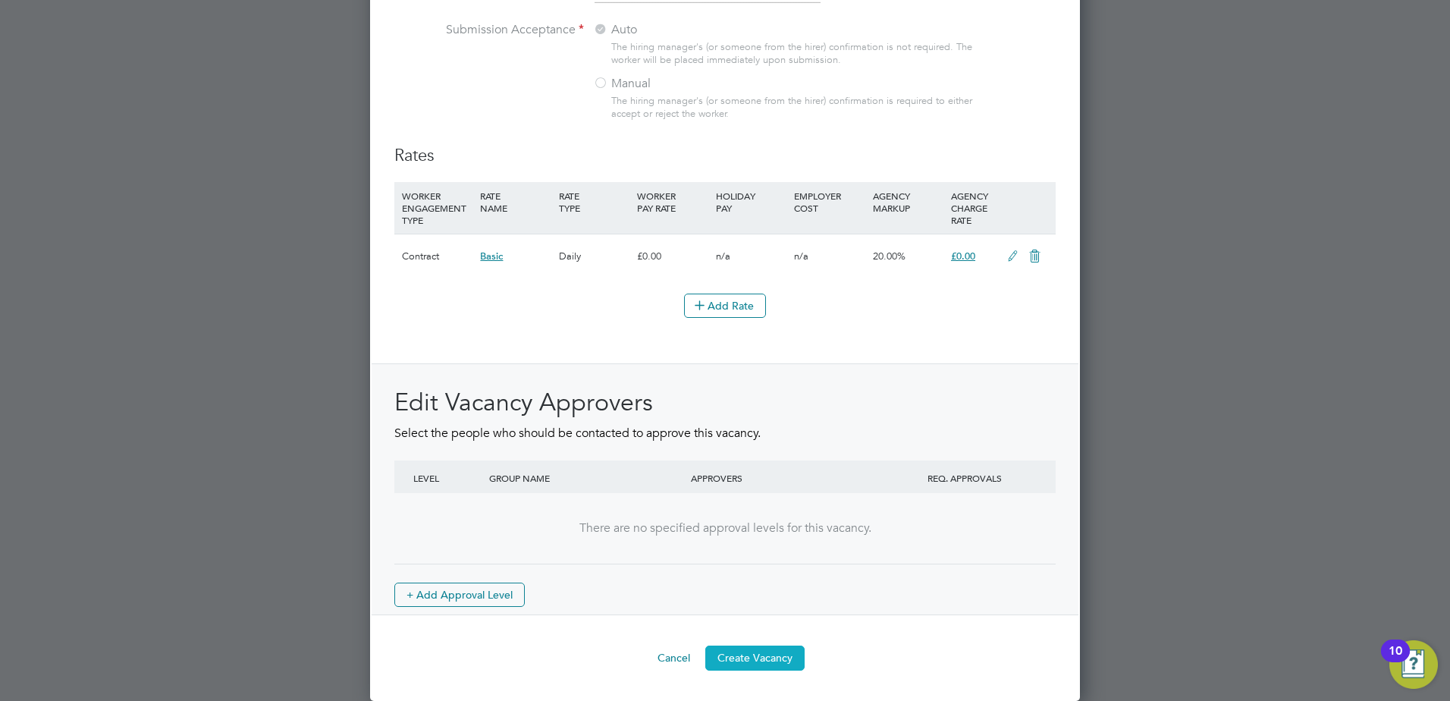
click at [758, 658] on button "Create Vacancy" at bounding box center [754, 657] width 99 height 24
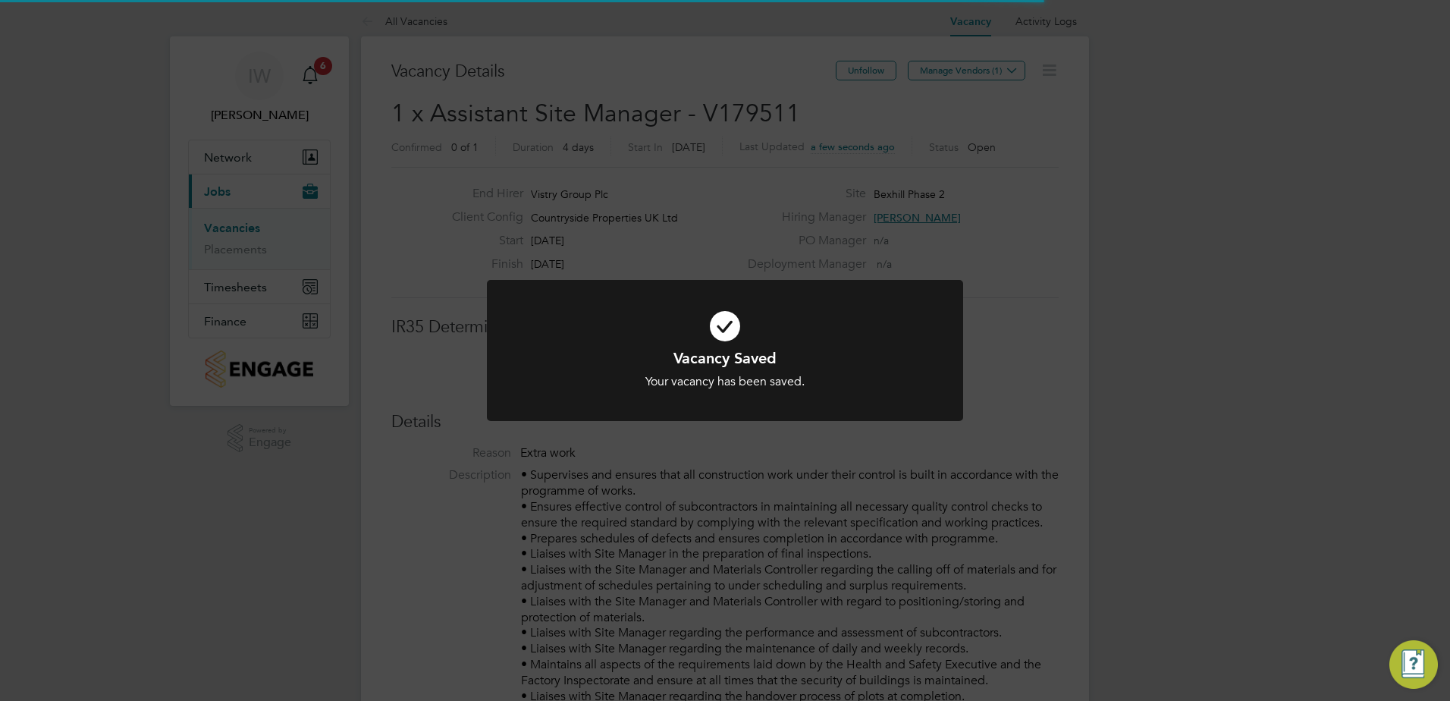
scroll to position [45, 106]
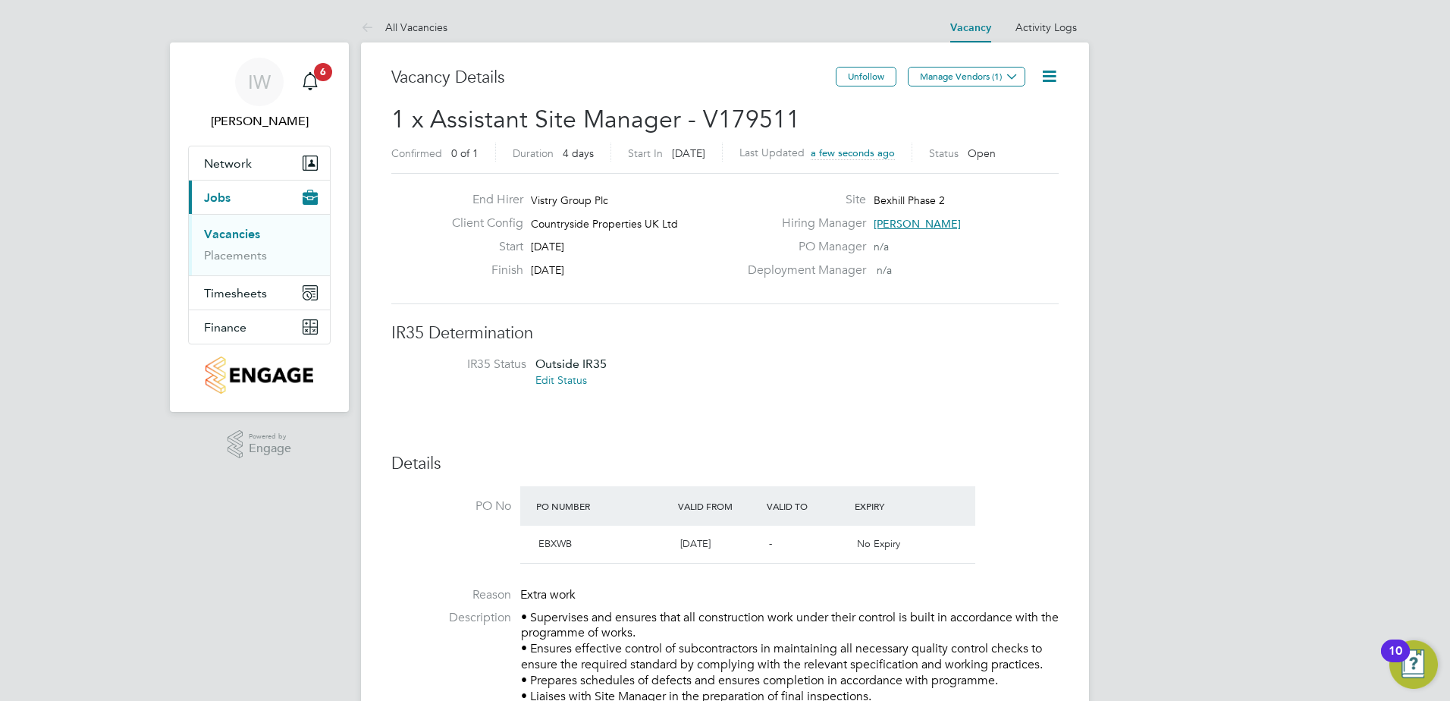
click at [978, 77] on button "Manage Vendors (1)" at bounding box center [967, 77] width 118 height 20
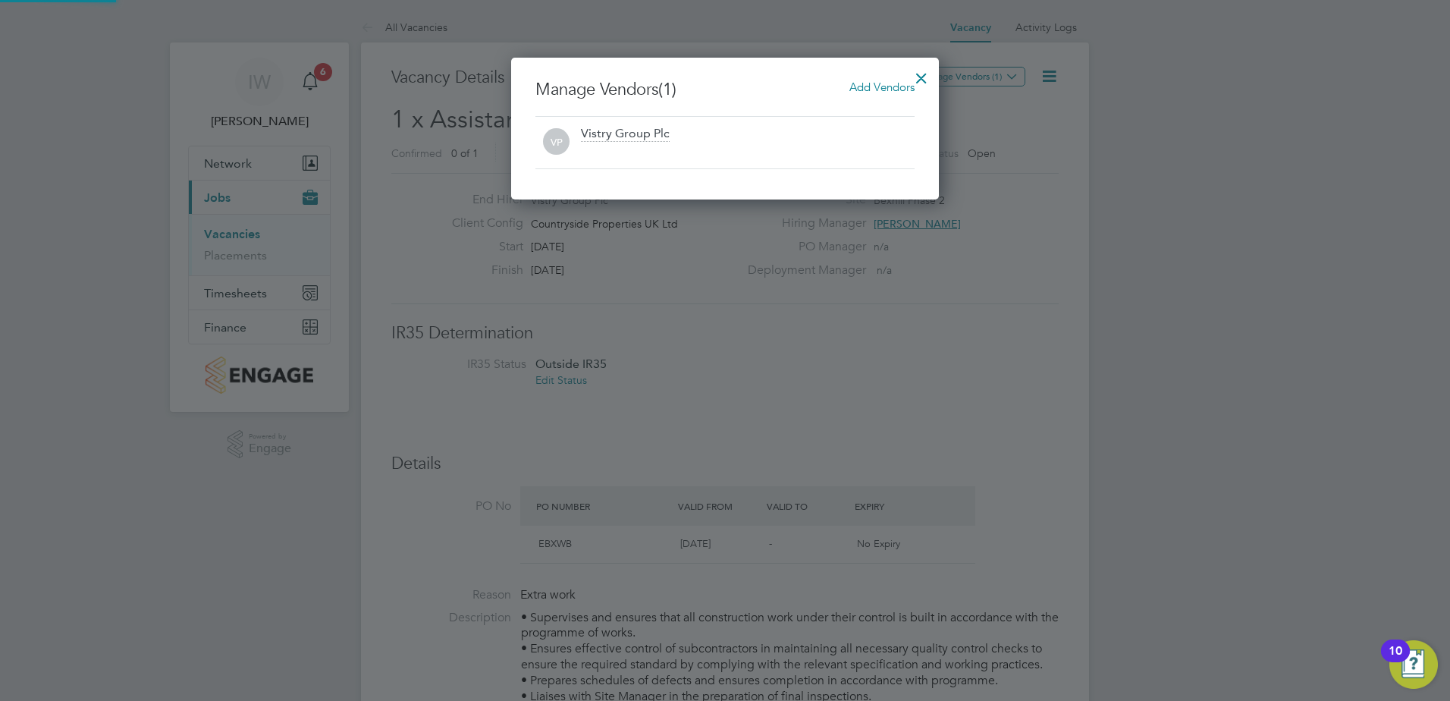
scroll to position [142, 428]
click at [875, 91] on span "Add Vendors" at bounding box center [881, 87] width 65 height 14
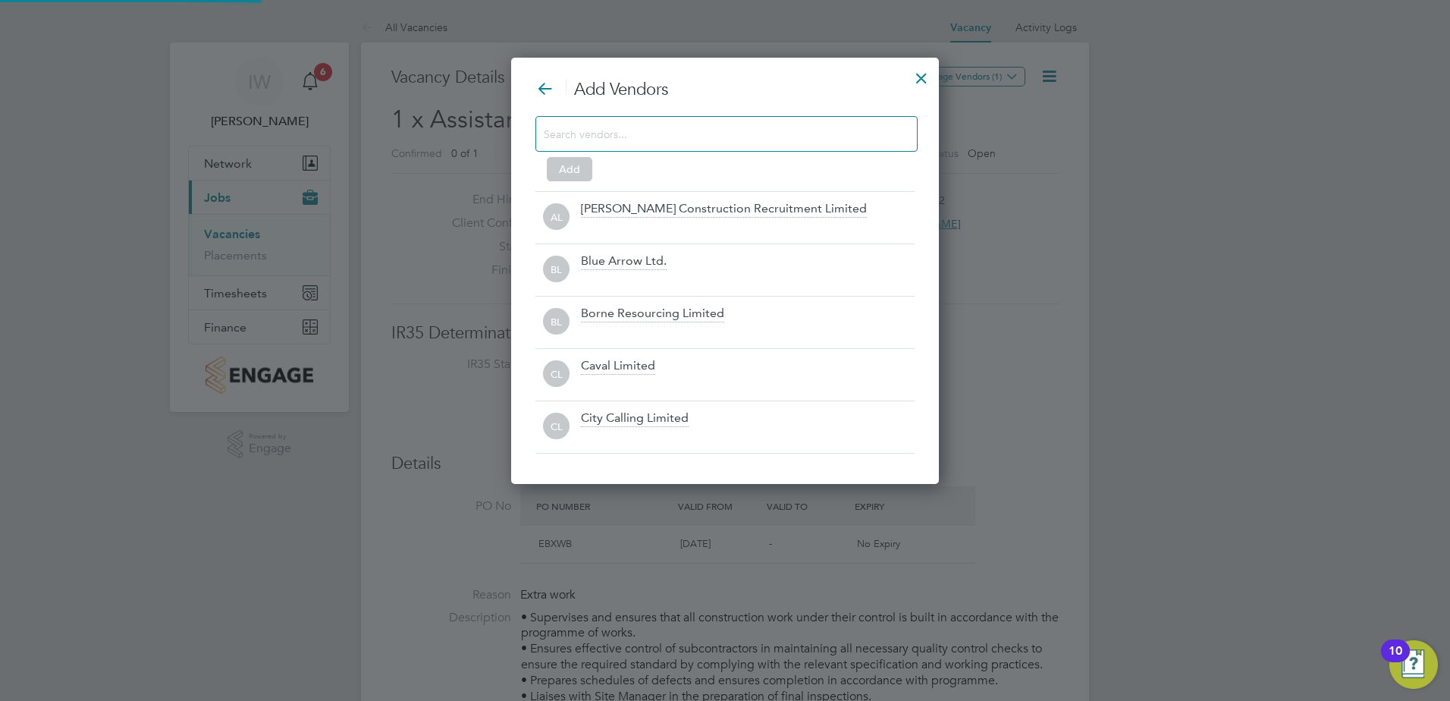
scroll to position [427, 428]
click at [558, 146] on div at bounding box center [726, 134] width 382 height 36
click at [558, 135] on input at bounding box center [714, 134] width 341 height 20
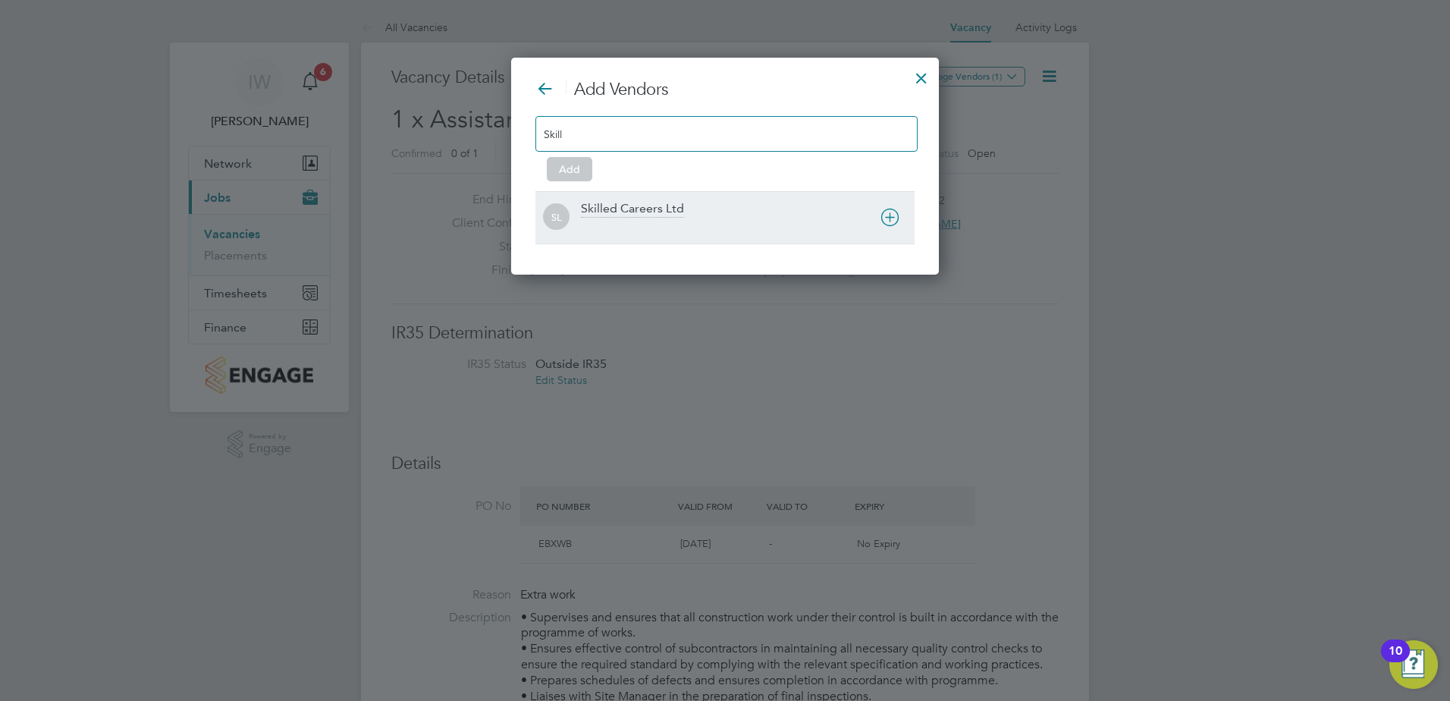
type input "Skill"
click at [605, 207] on div "Skilled Careers Ltd" at bounding box center [632, 209] width 103 height 17
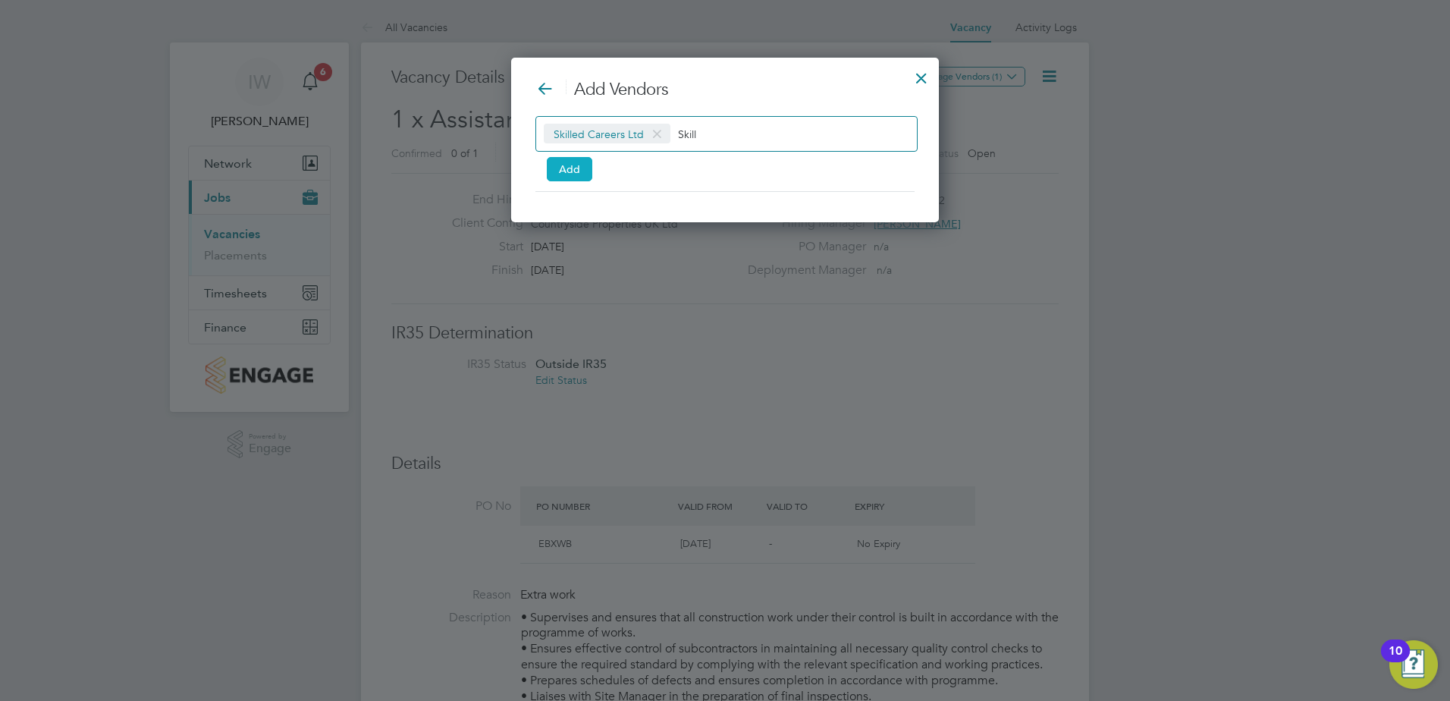
click at [570, 172] on button "Add" at bounding box center [570, 169] width 46 height 24
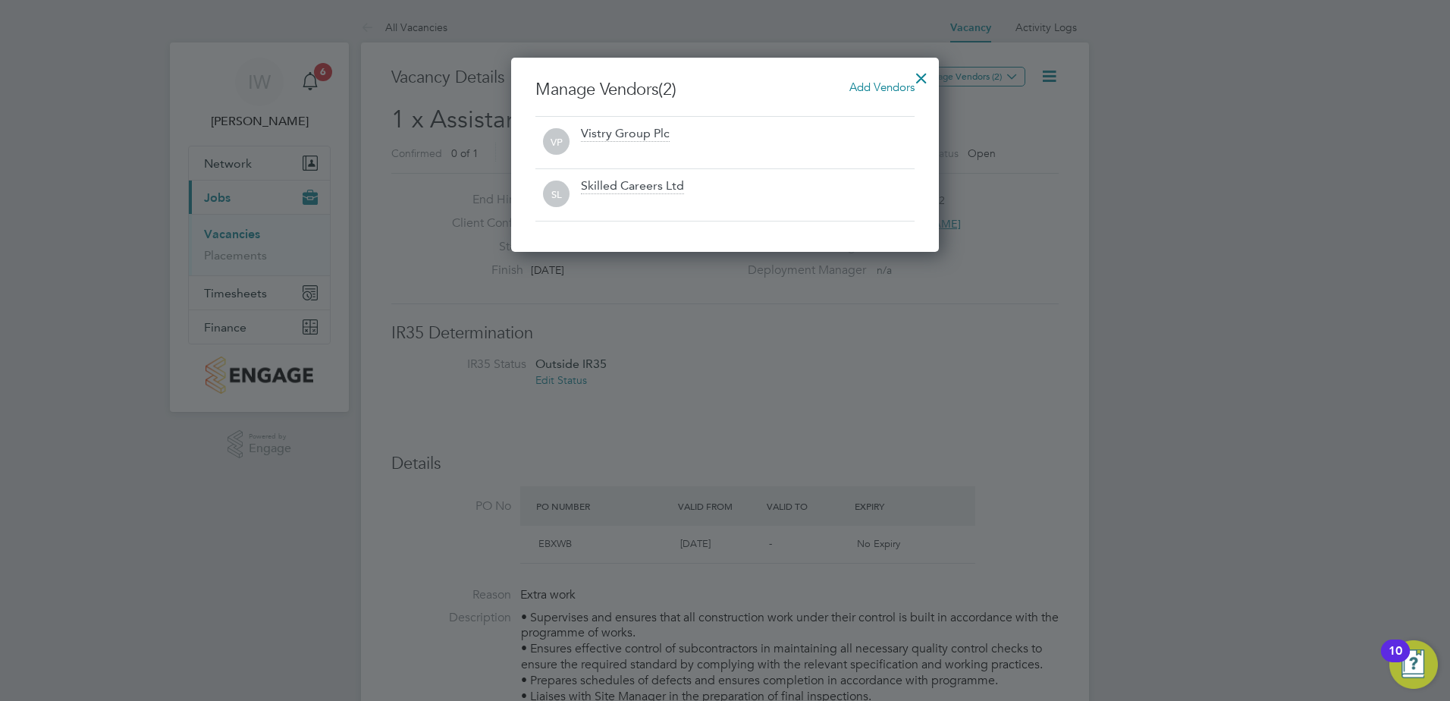
click at [925, 78] on div at bounding box center [921, 74] width 27 height 27
